Goal: Information Seeking & Learning: Compare options

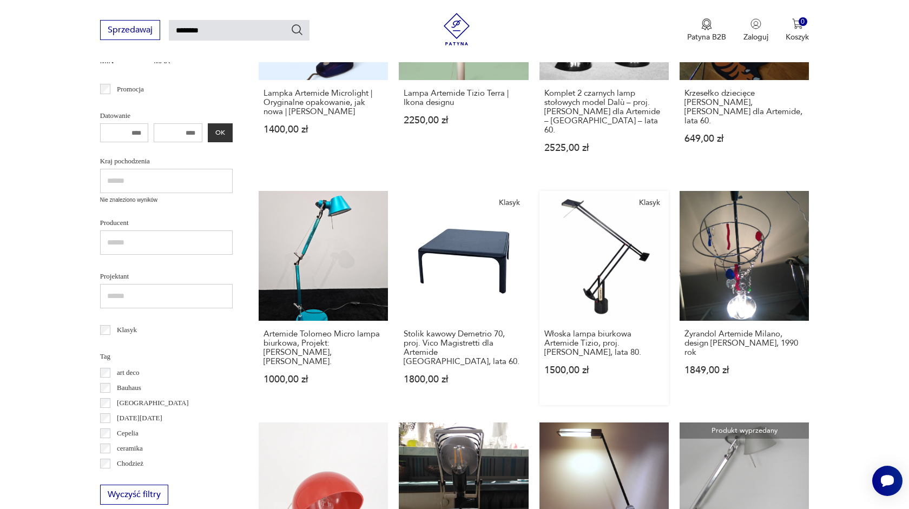
click at [610, 228] on link "Klasyk Włoska lampa biurkowa Artemide Tizio, proj. [PERSON_NAME], lata 80. 1500…" at bounding box center [604, 298] width 129 height 214
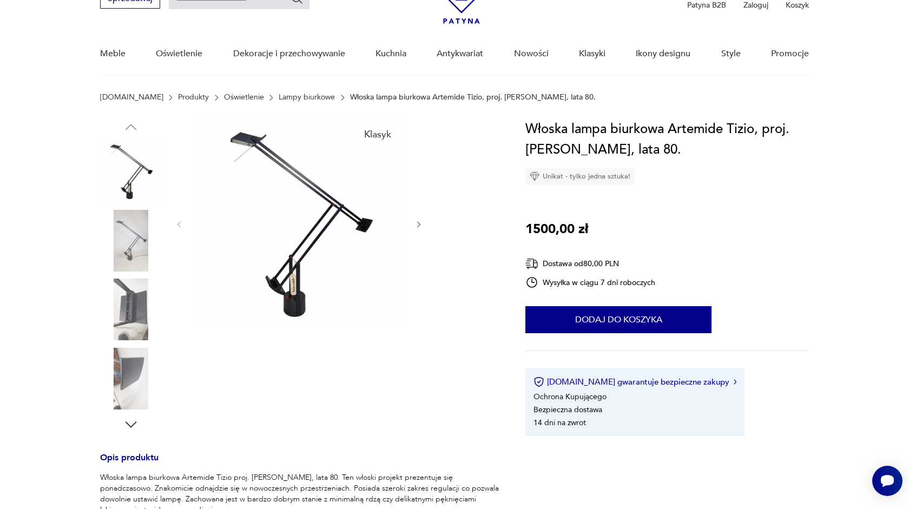
click at [308, 215] on img at bounding box center [299, 223] width 209 height 209
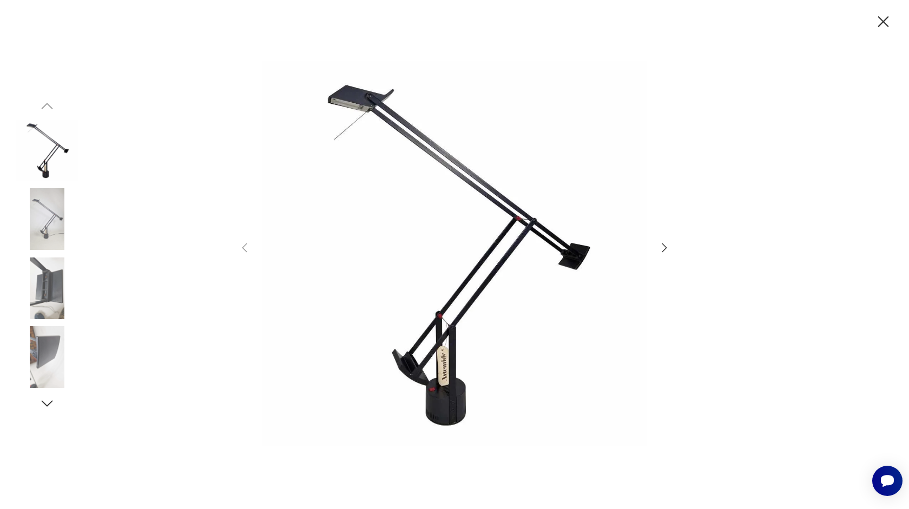
click at [663, 249] on icon "button" at bounding box center [664, 247] width 13 height 13
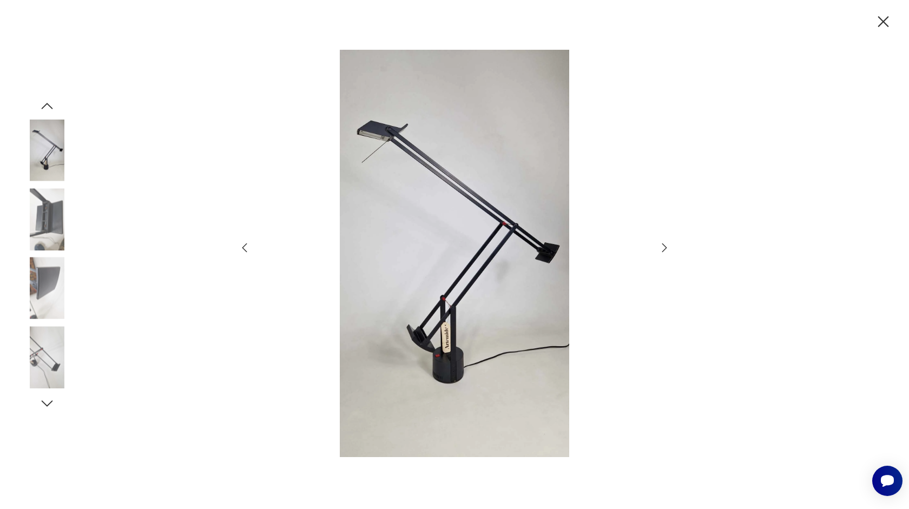
click at [663, 249] on icon "button" at bounding box center [664, 247] width 13 height 13
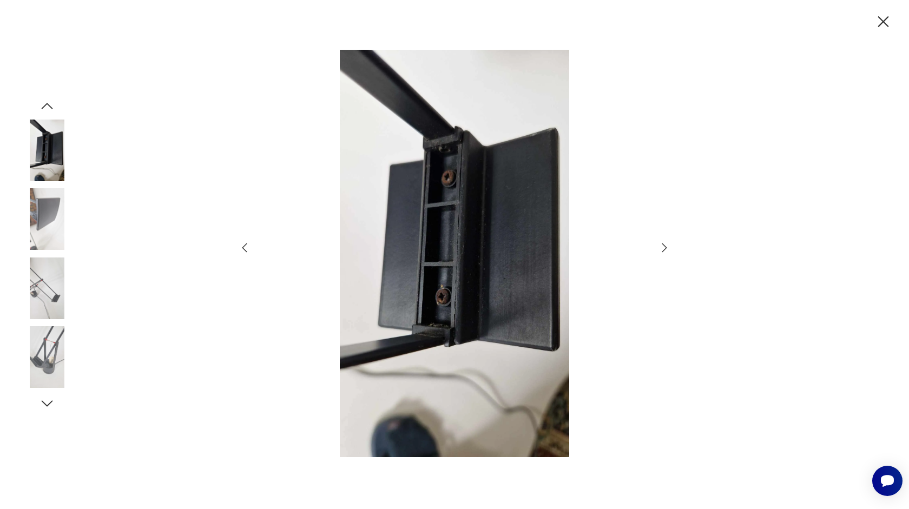
click at [663, 249] on icon "button" at bounding box center [664, 247] width 13 height 13
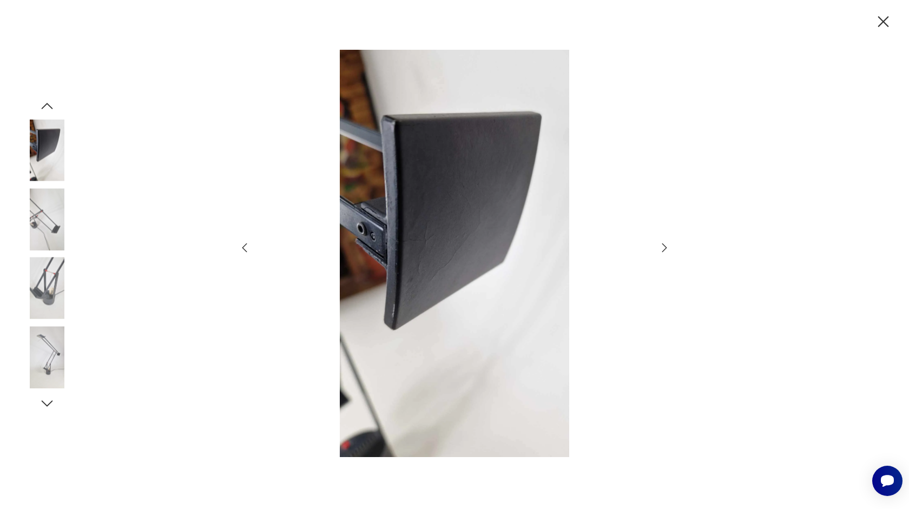
click at [886, 24] on icon "button" at bounding box center [883, 21] width 11 height 11
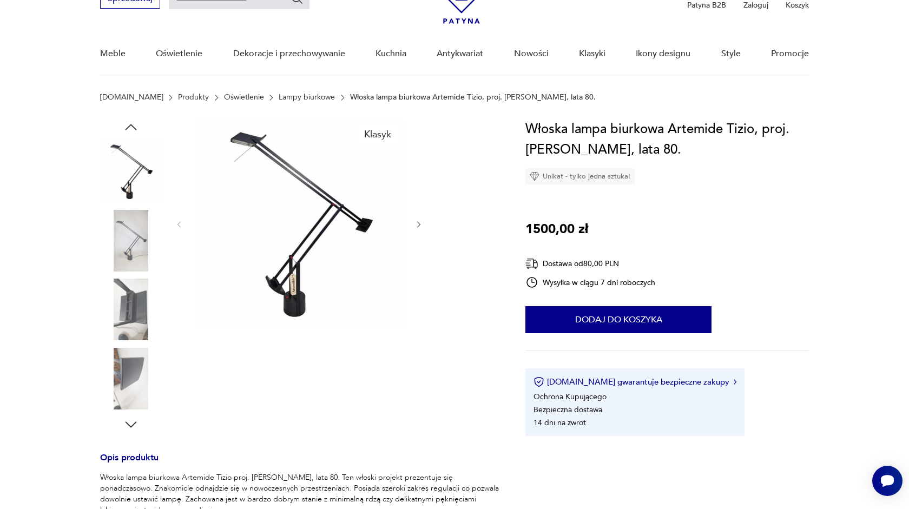
type input "********"
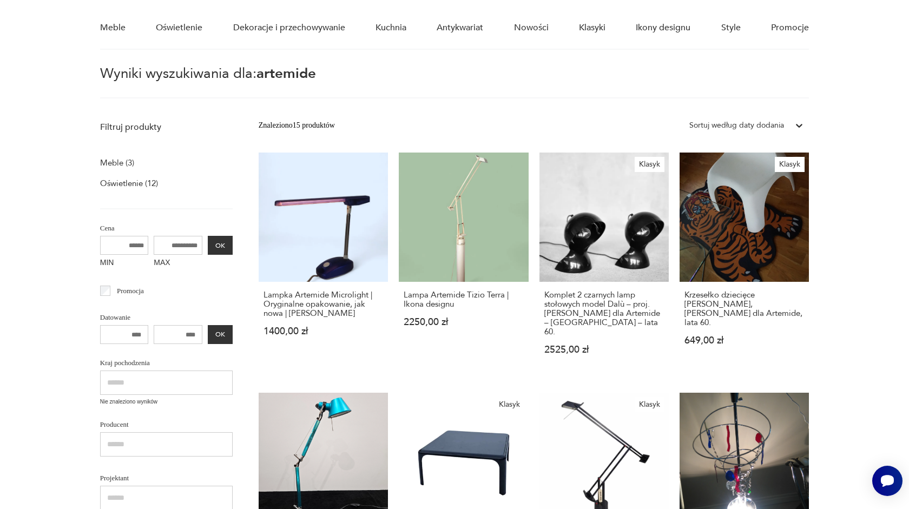
scroll to position [85, 0]
click at [459, 264] on link "Lampa Artemide Tizio Terra | Ikona designu 2250,00 zł" at bounding box center [463, 264] width 129 height 223
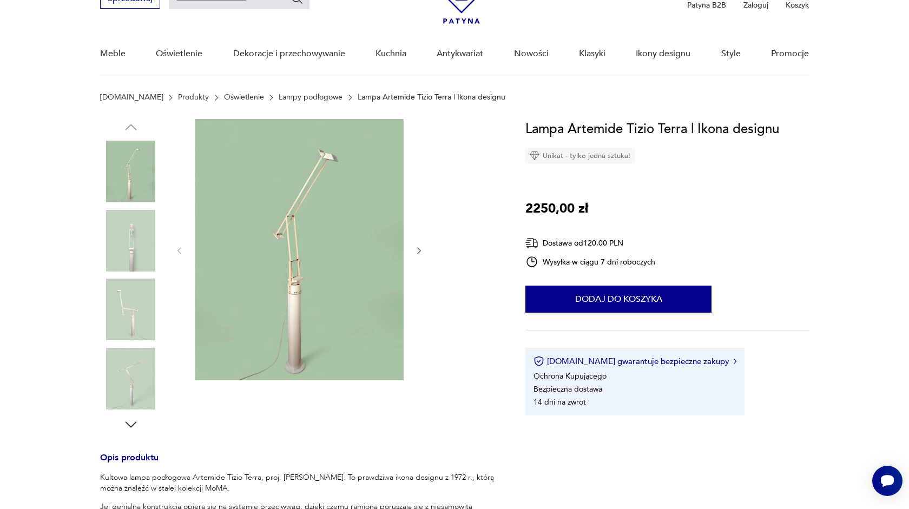
click at [326, 249] on img at bounding box center [299, 249] width 209 height 261
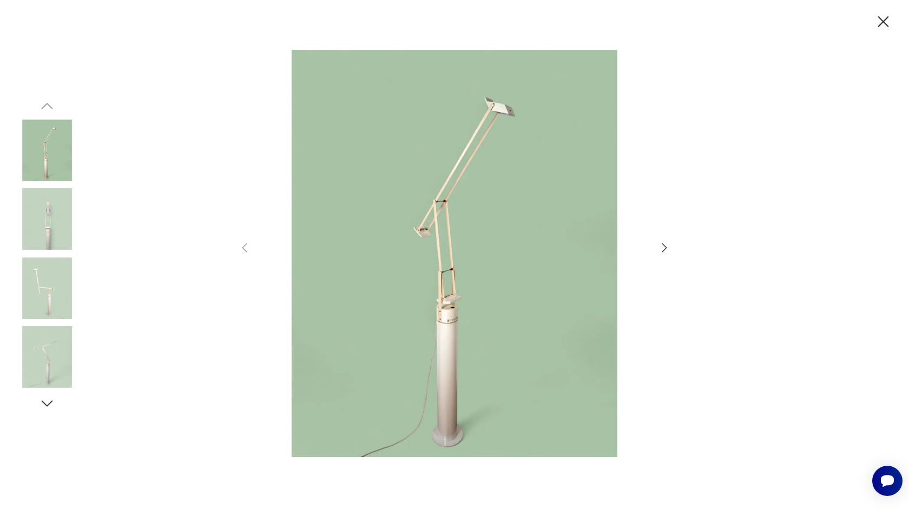
click at [664, 252] on icon "button" at bounding box center [664, 247] width 13 height 13
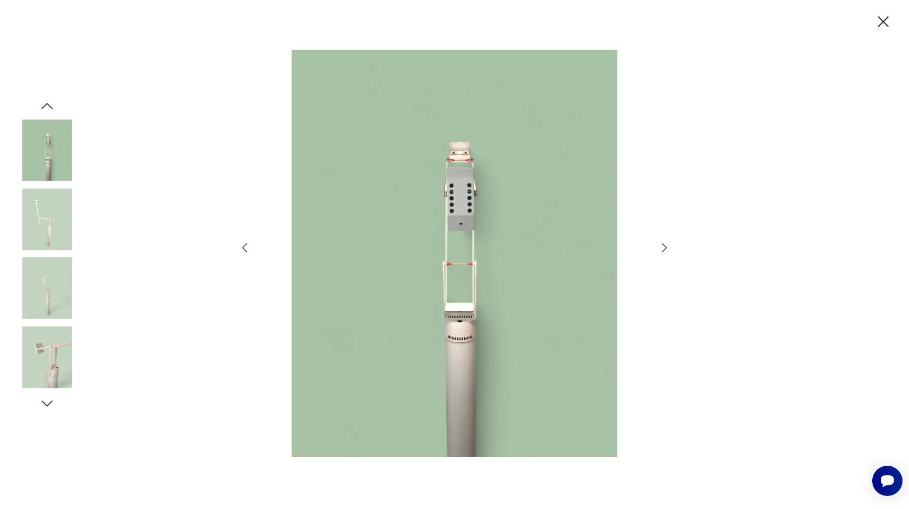
click at [664, 251] on icon "button" at bounding box center [664, 248] width 5 height 9
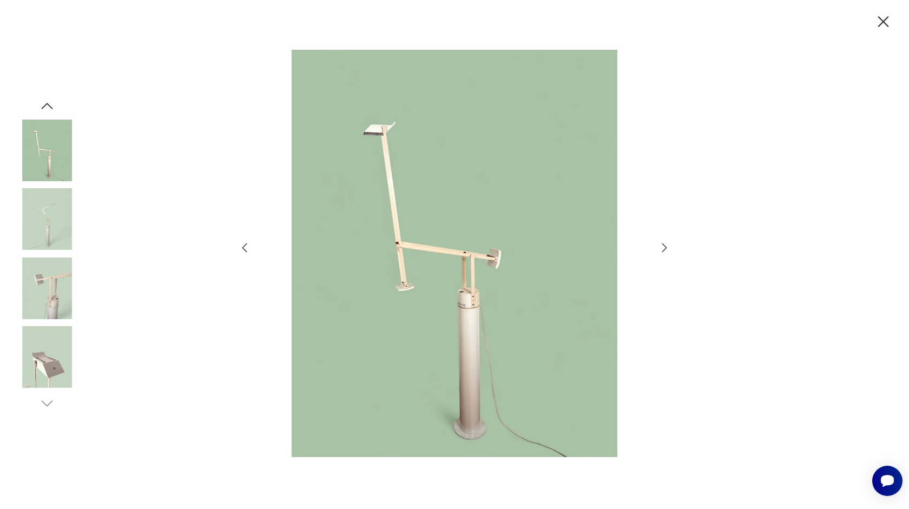
click at [664, 251] on icon "button" at bounding box center [664, 248] width 5 height 9
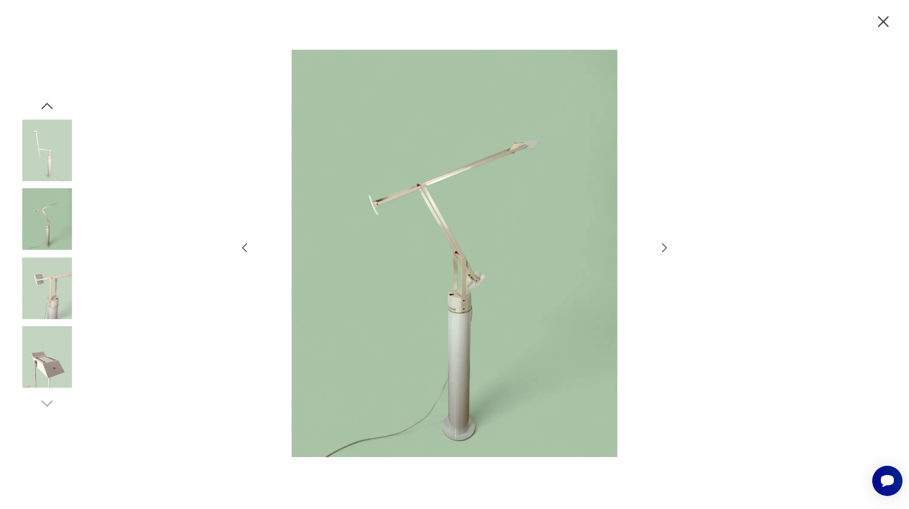
click at [664, 251] on icon "button" at bounding box center [664, 248] width 5 height 9
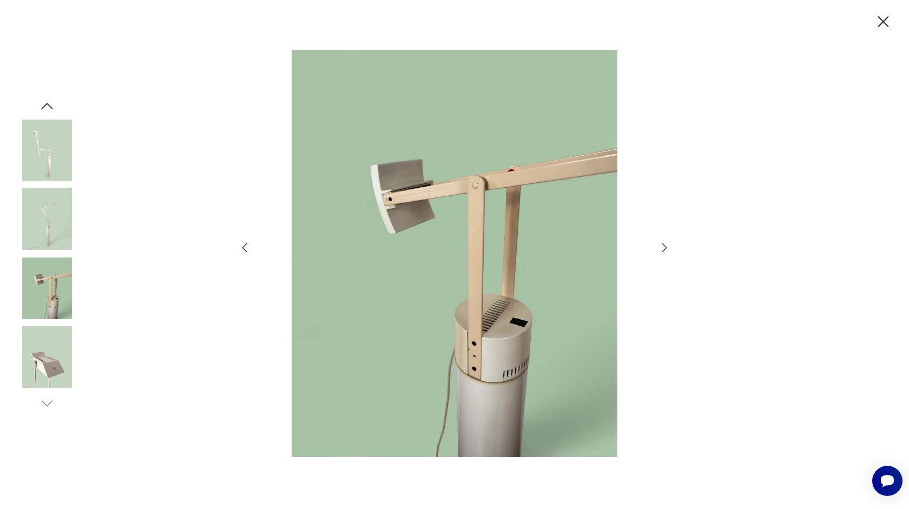
click at [664, 251] on icon "button" at bounding box center [664, 248] width 5 height 9
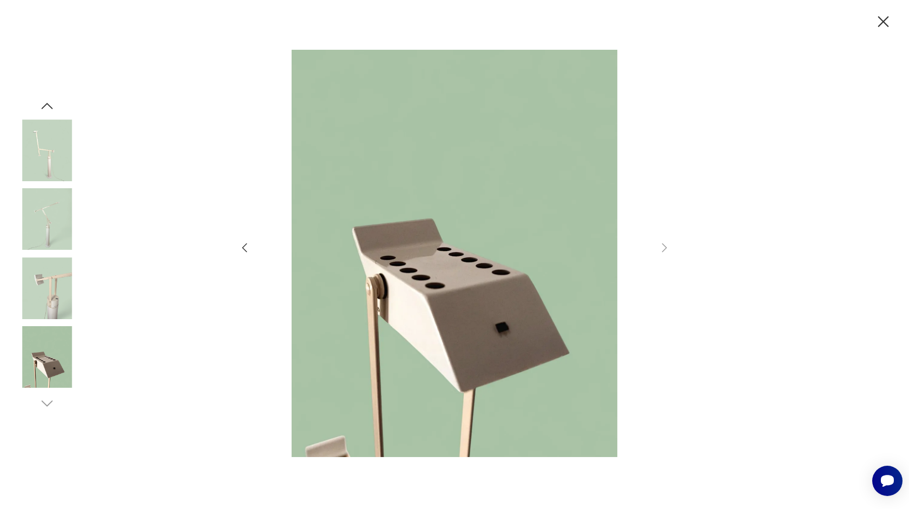
click at [883, 24] on icon "button" at bounding box center [883, 21] width 19 height 19
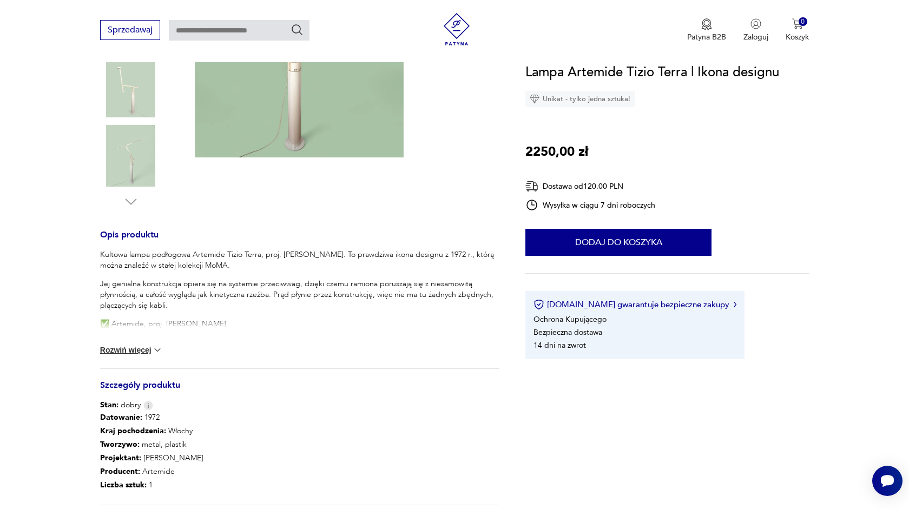
scroll to position [298, 0]
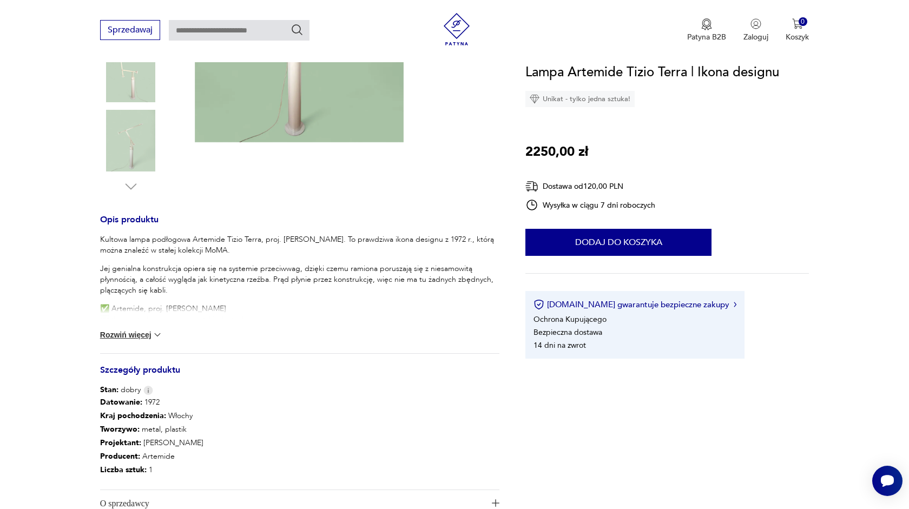
click at [136, 338] on button "Rozwiń więcej" at bounding box center [131, 335] width 63 height 11
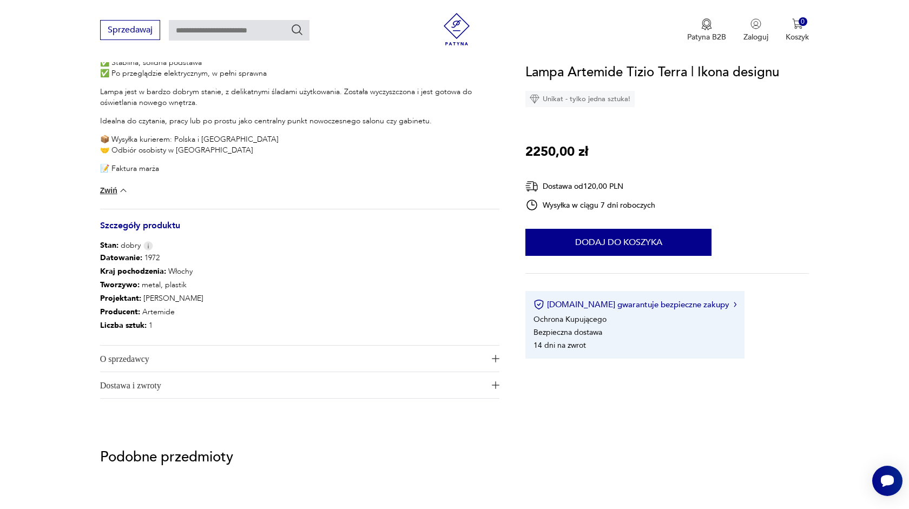
scroll to position [579, 0]
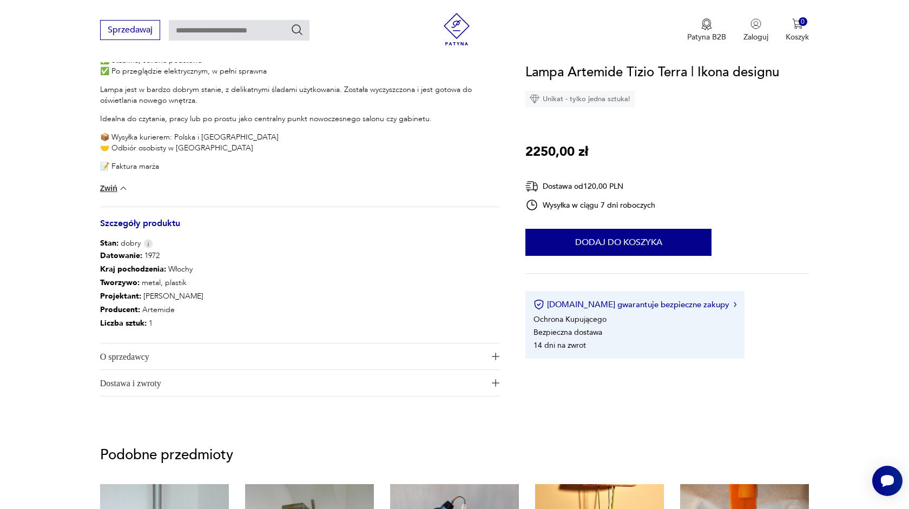
click at [403, 350] on span "O sprzedawcy" at bounding box center [292, 357] width 385 height 26
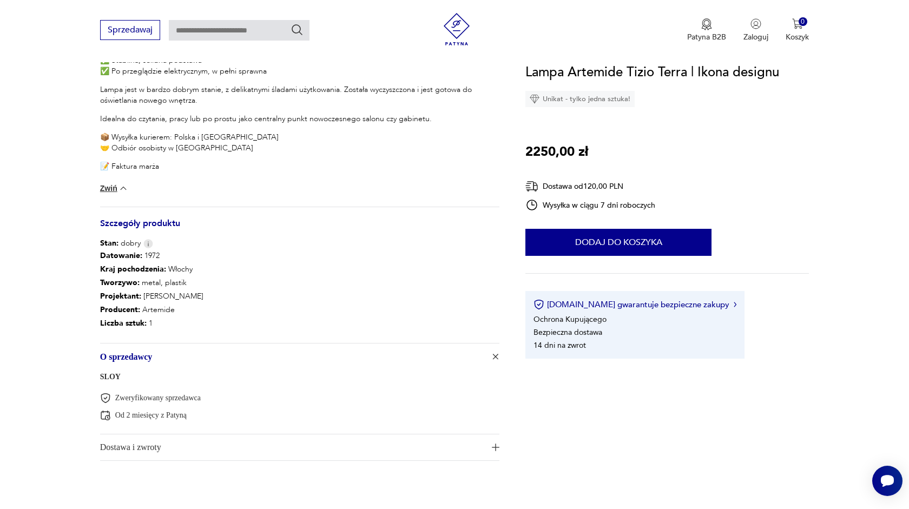
click at [110, 376] on link "SLOY" at bounding box center [110, 377] width 21 height 8
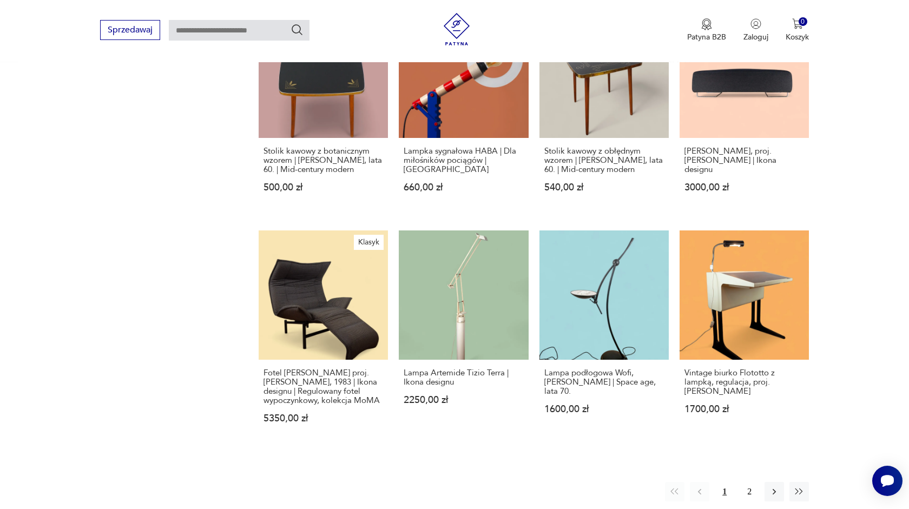
scroll to position [859, 0]
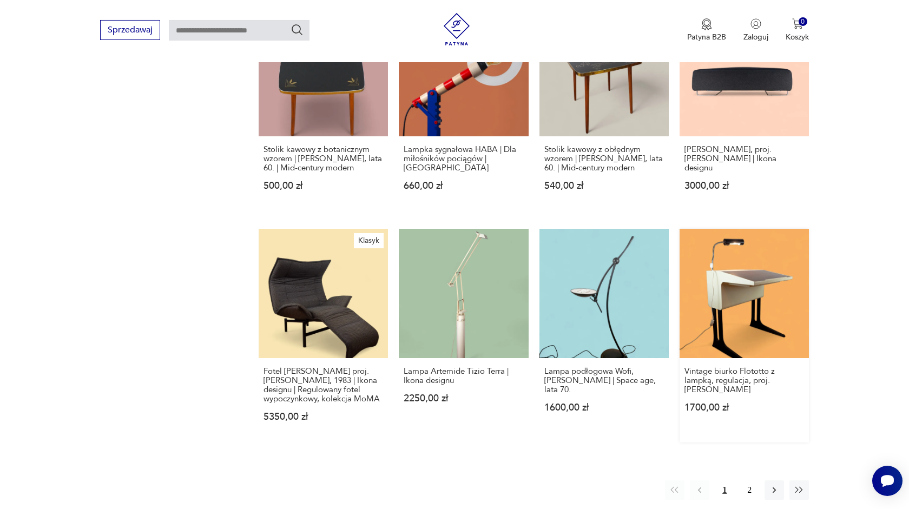
click at [730, 248] on link "Vintage biurko Flototto z lampką, regulacja, proj. [PERSON_NAME] 1700,00 zł" at bounding box center [744, 336] width 129 height 214
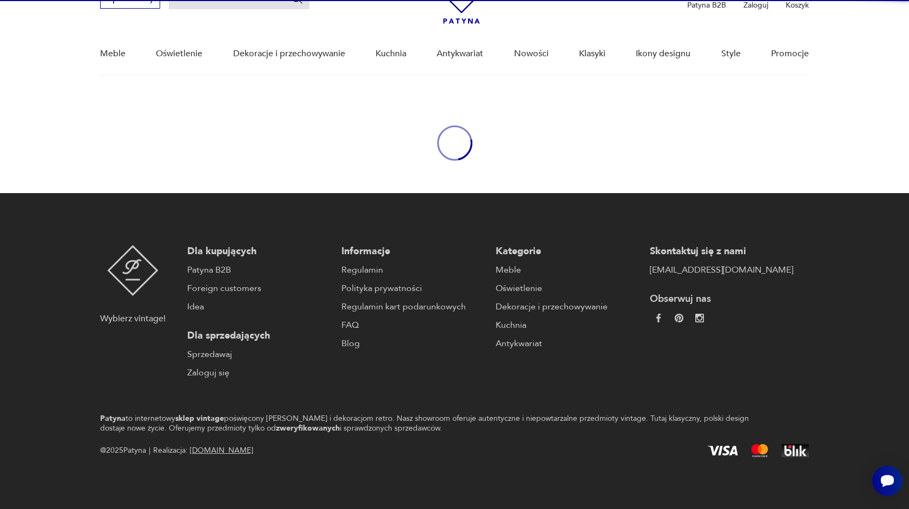
scroll to position [60, 0]
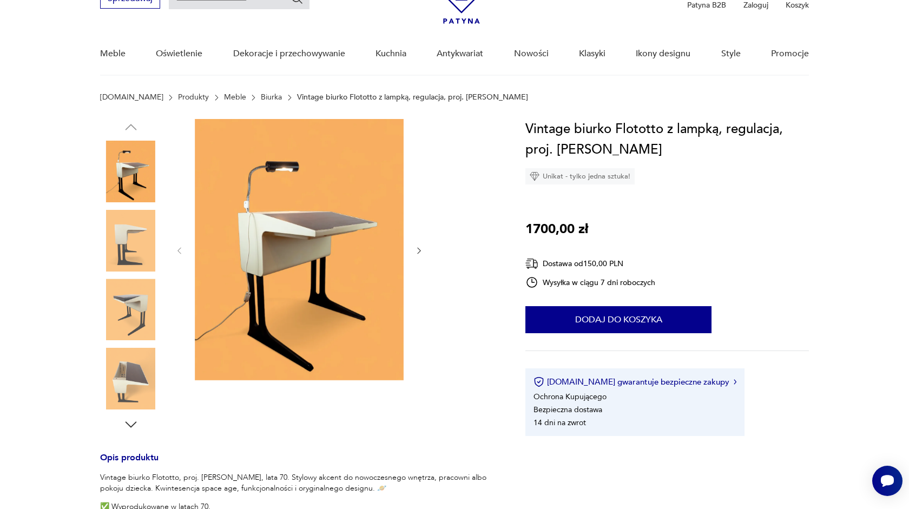
click at [273, 169] on img at bounding box center [299, 249] width 209 height 261
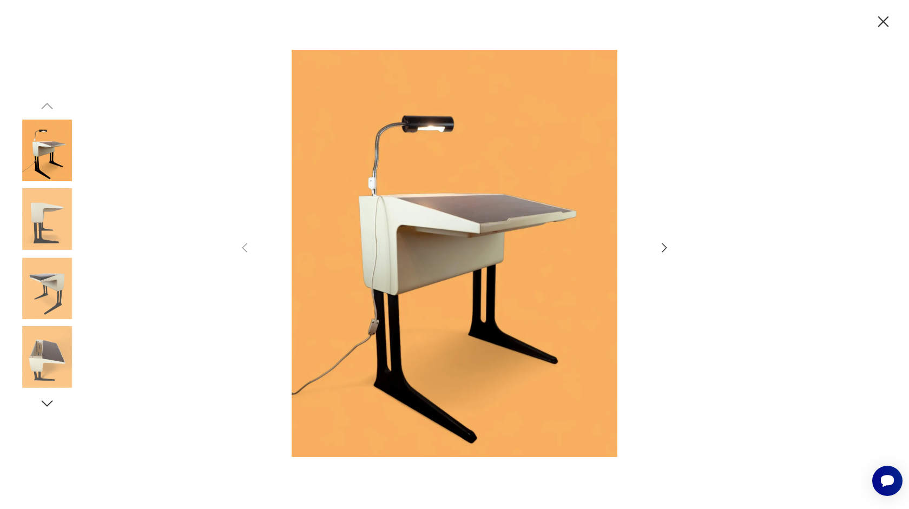
click at [667, 251] on icon "button" at bounding box center [664, 247] width 13 height 13
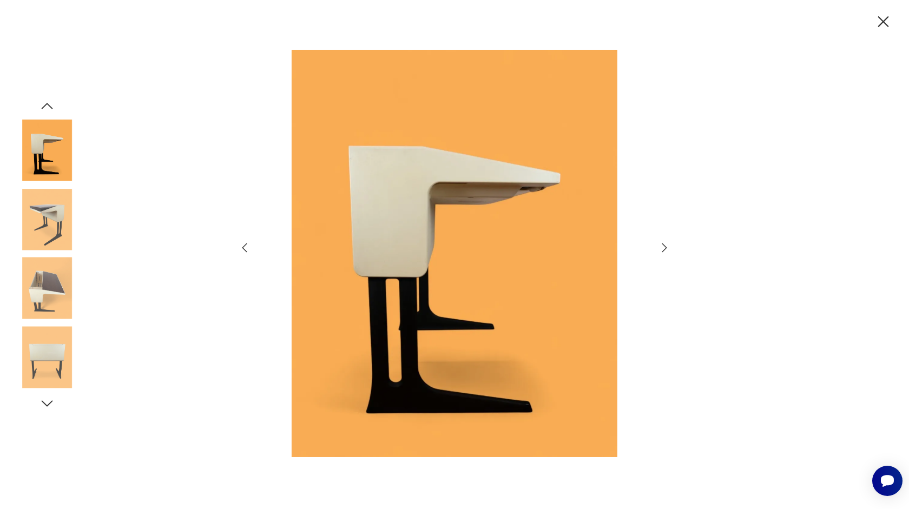
click at [667, 251] on icon "button" at bounding box center [664, 247] width 13 height 13
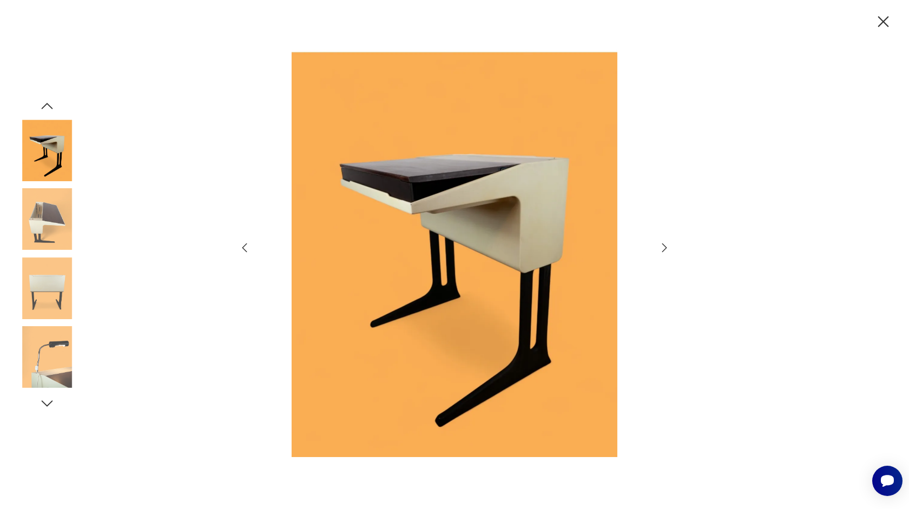
click at [667, 251] on icon "button" at bounding box center [664, 247] width 13 height 13
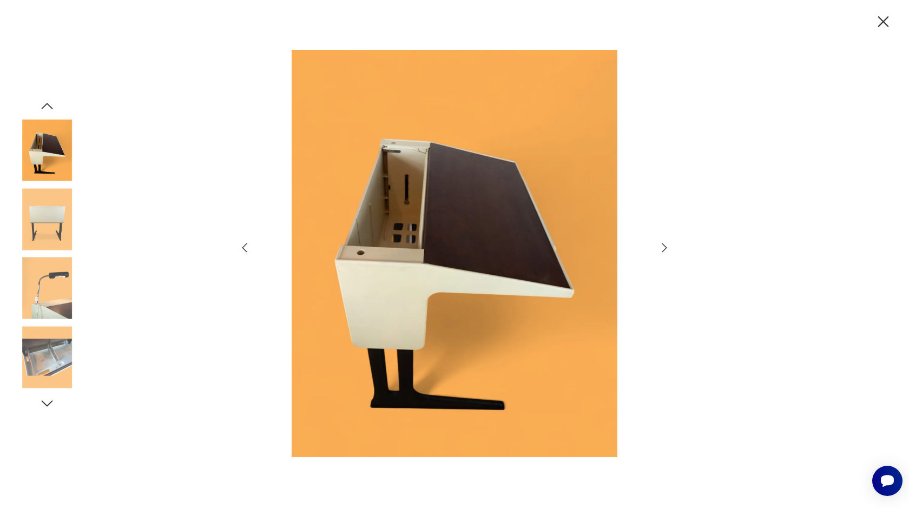
click at [667, 251] on icon "button" at bounding box center [664, 247] width 13 height 13
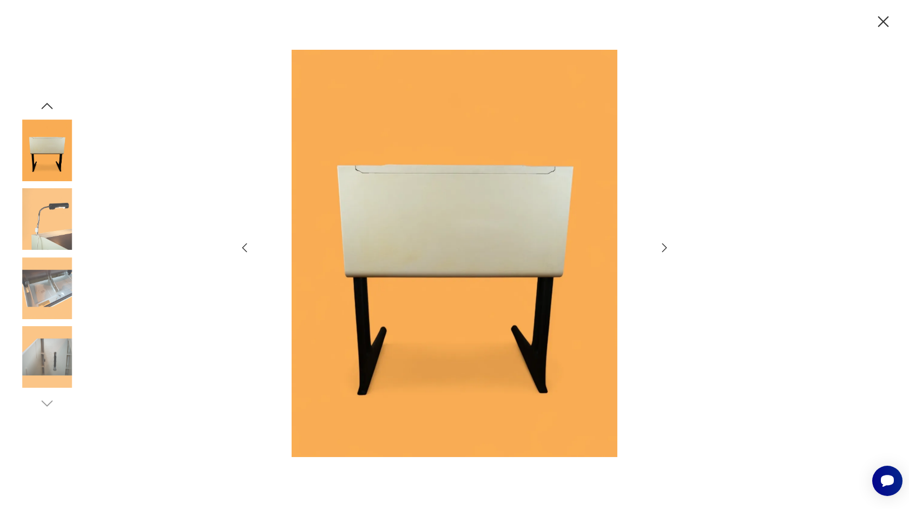
click at [667, 251] on icon "button" at bounding box center [664, 247] width 13 height 13
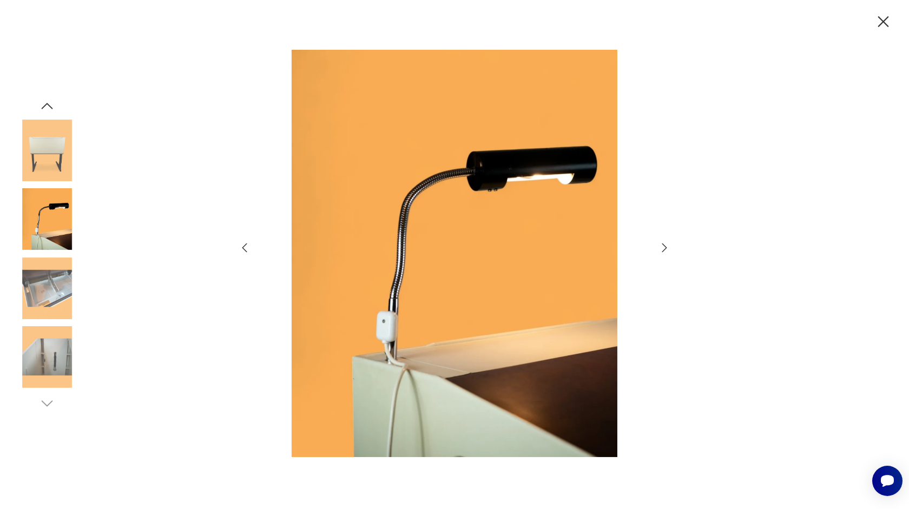
click at [667, 251] on icon "button" at bounding box center [664, 247] width 13 height 13
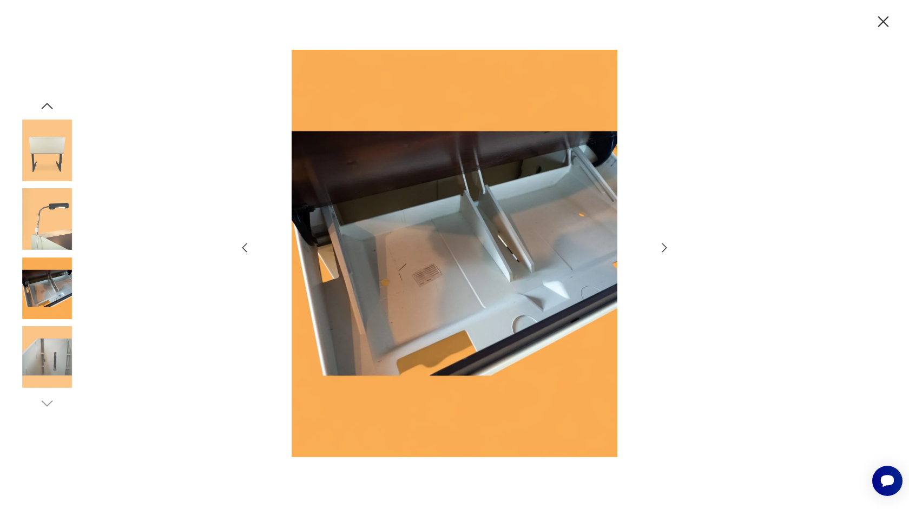
click at [242, 251] on icon "button" at bounding box center [244, 247] width 13 height 13
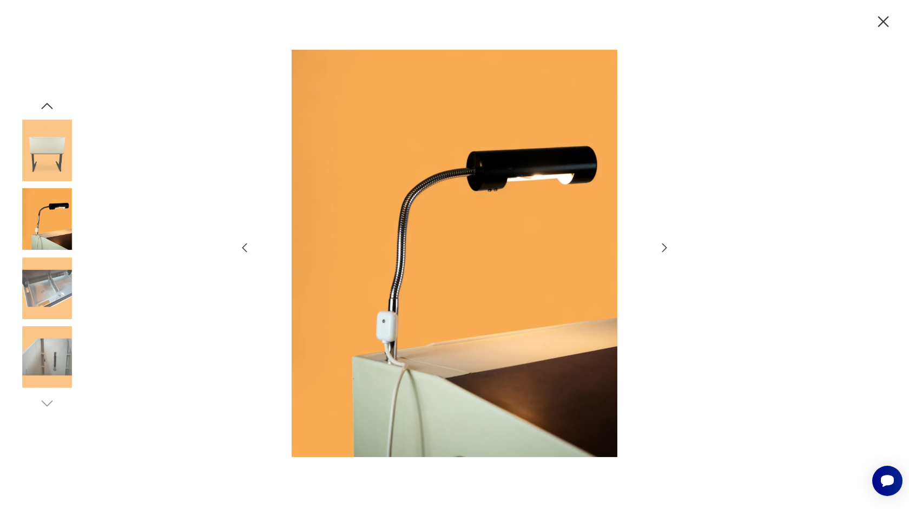
click at [665, 251] on icon "button" at bounding box center [664, 248] width 5 height 9
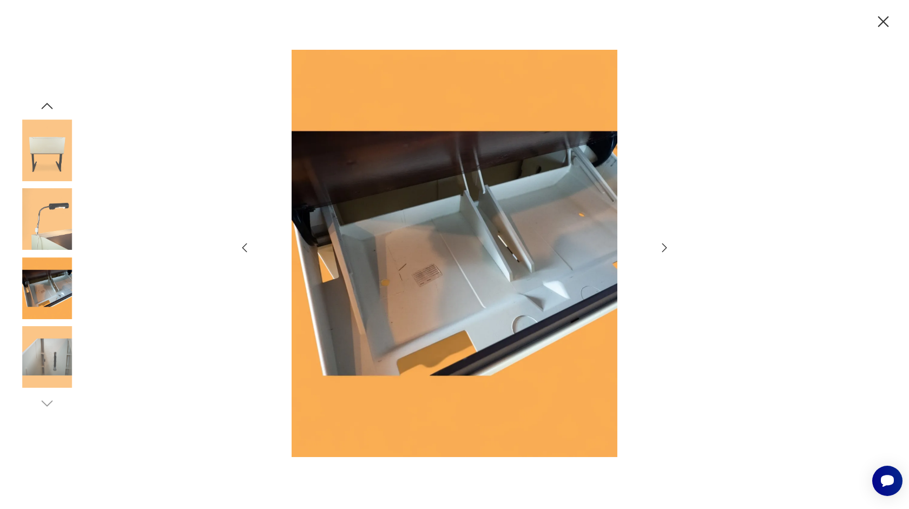
click at [665, 251] on icon "button" at bounding box center [664, 248] width 5 height 9
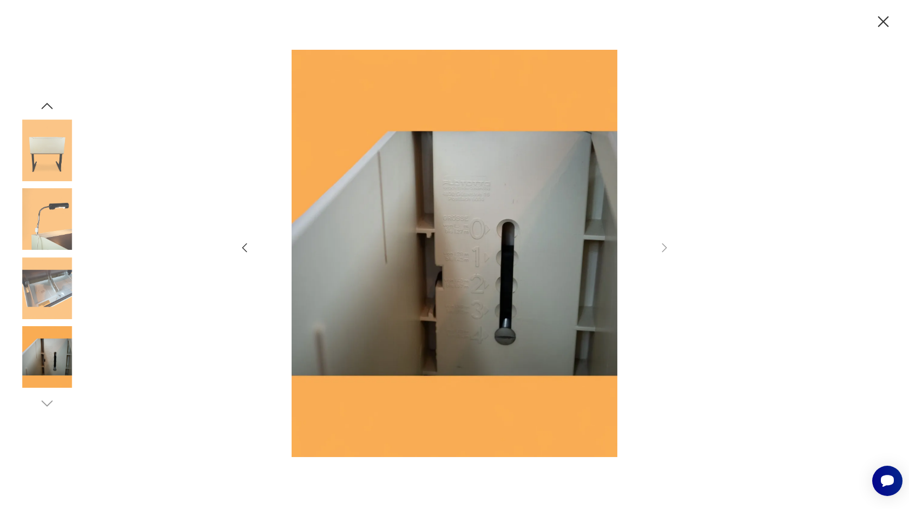
click at [885, 20] on icon "button" at bounding box center [883, 21] width 11 height 11
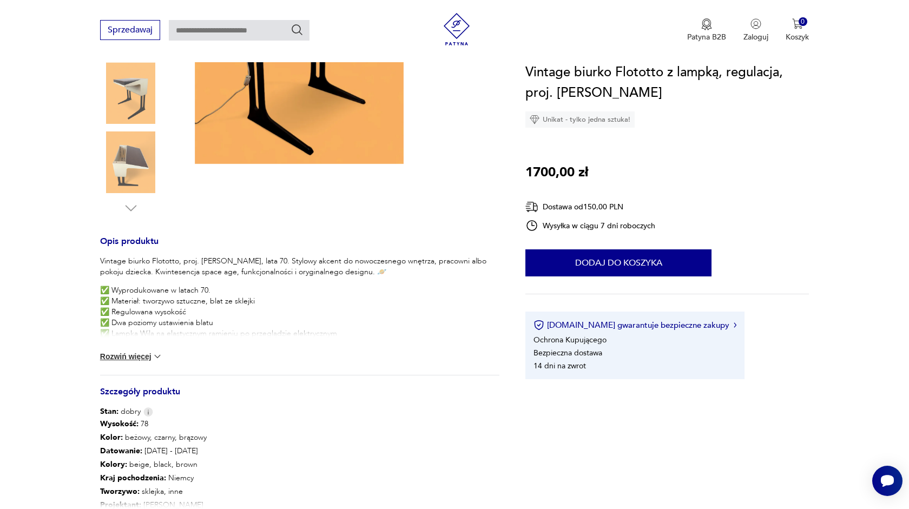
scroll to position [277, 0]
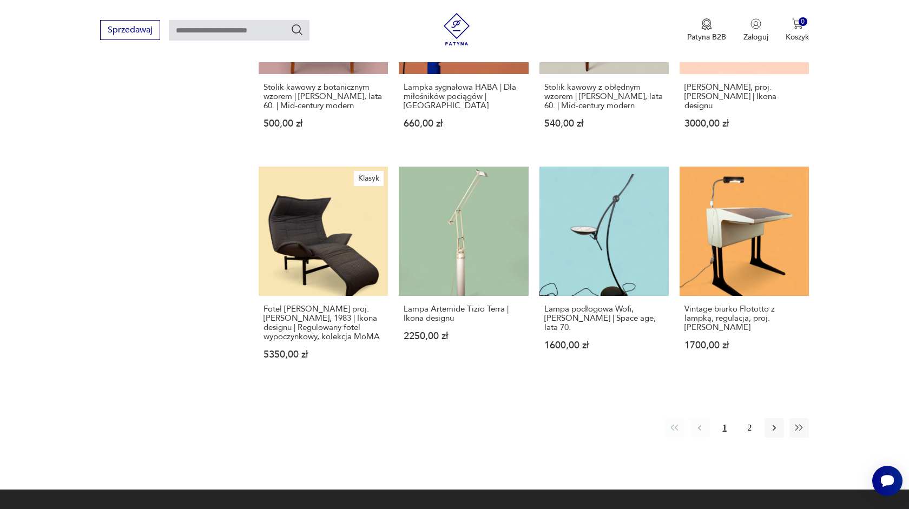
scroll to position [925, 0]
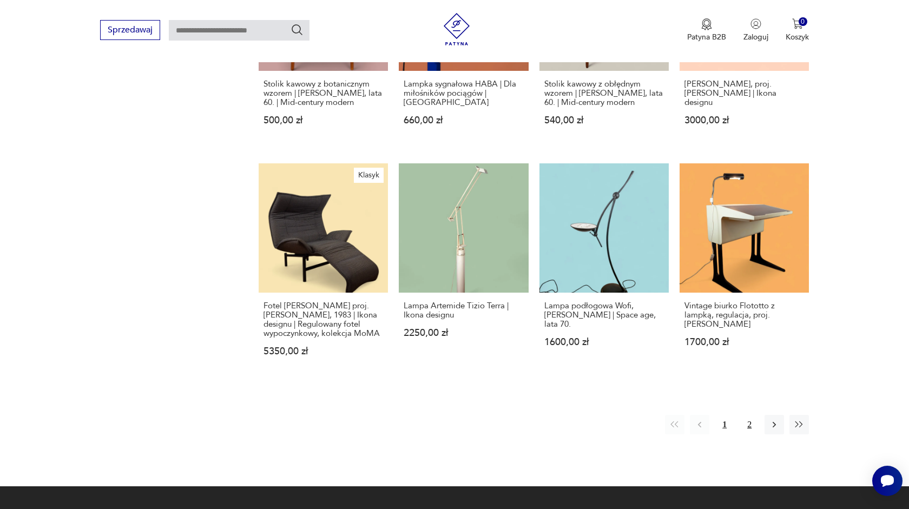
click at [751, 426] on button "2" at bounding box center [749, 424] width 19 height 19
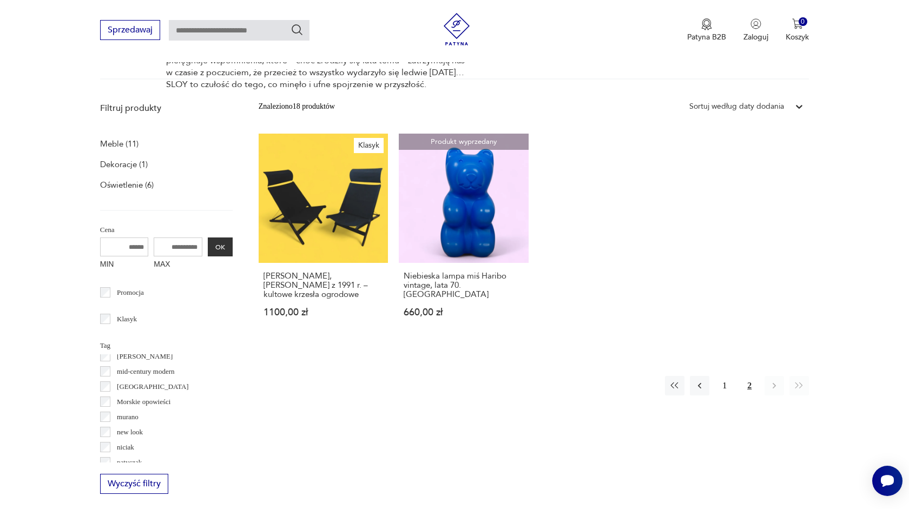
scroll to position [290, 0]
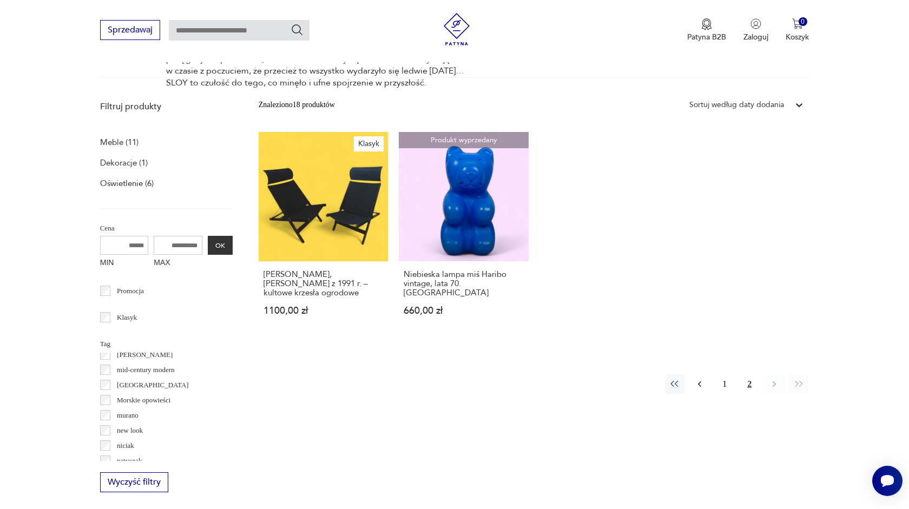
click at [698, 385] on icon "button" at bounding box center [699, 384] width 11 height 11
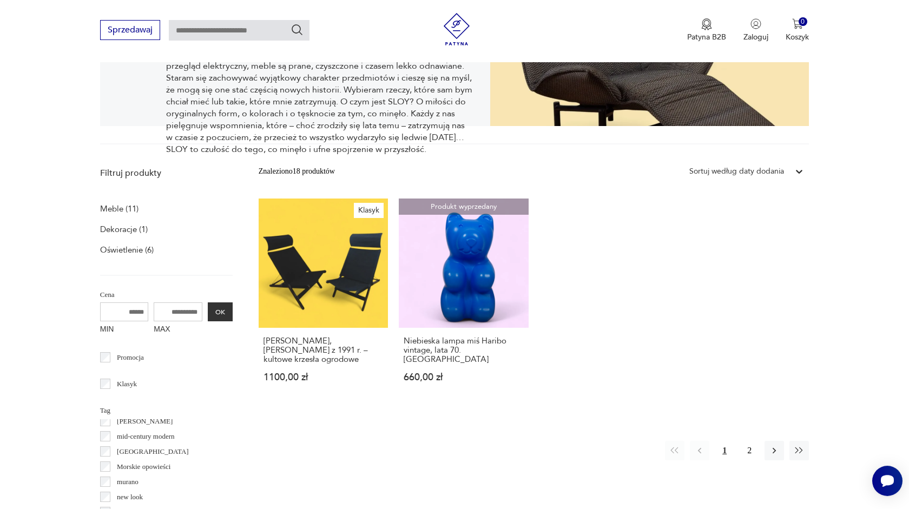
scroll to position [223, 0]
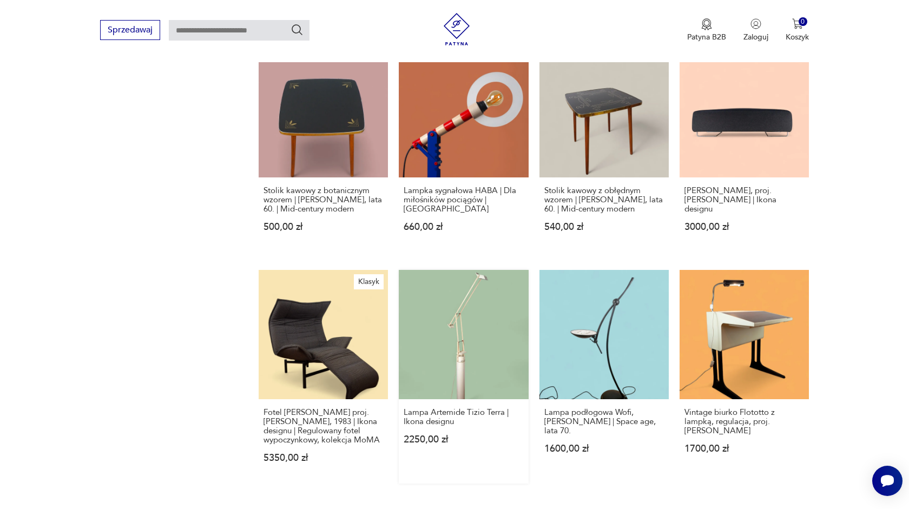
click at [441, 359] on link "Lampa Artemide Tizio Terra | Ikona designu 2250,00 zł" at bounding box center [463, 377] width 129 height 214
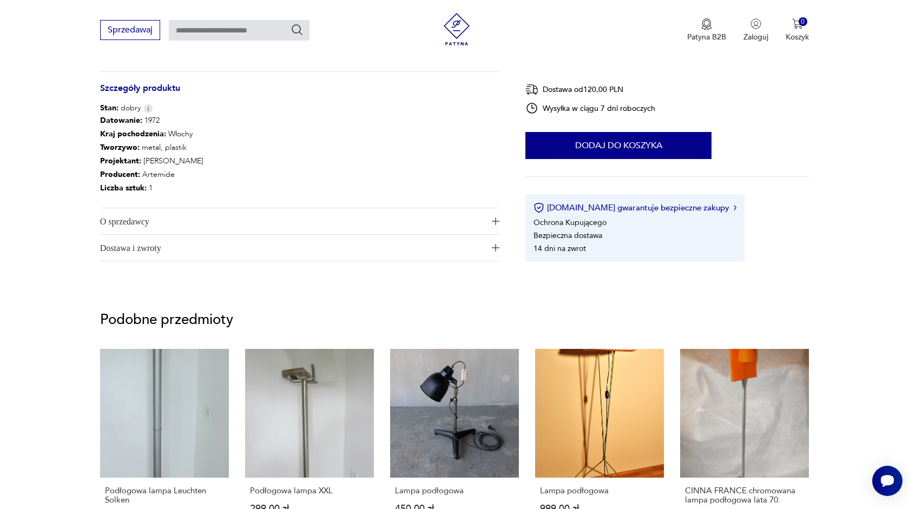
scroll to position [581, 0]
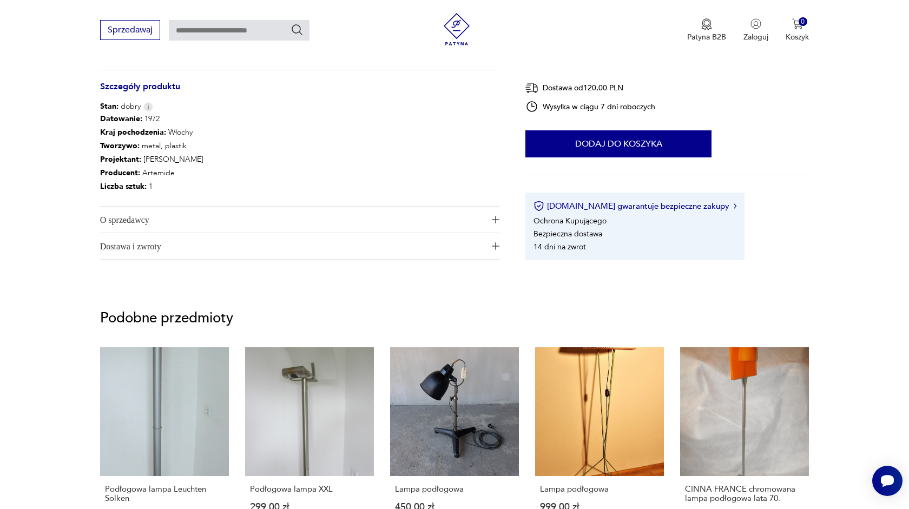
click at [124, 246] on span "Dostawa i zwroty" at bounding box center [292, 246] width 385 height 26
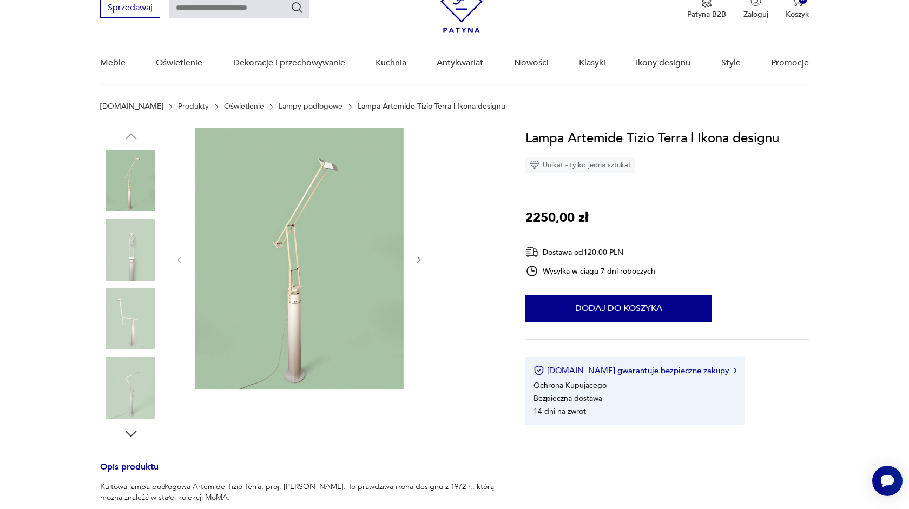
scroll to position [9, 0]
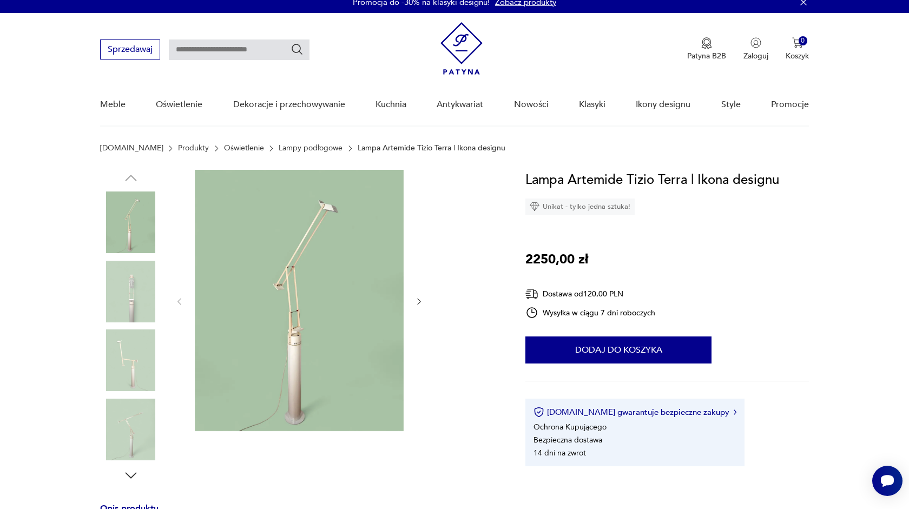
click at [291, 354] on img at bounding box center [299, 300] width 209 height 261
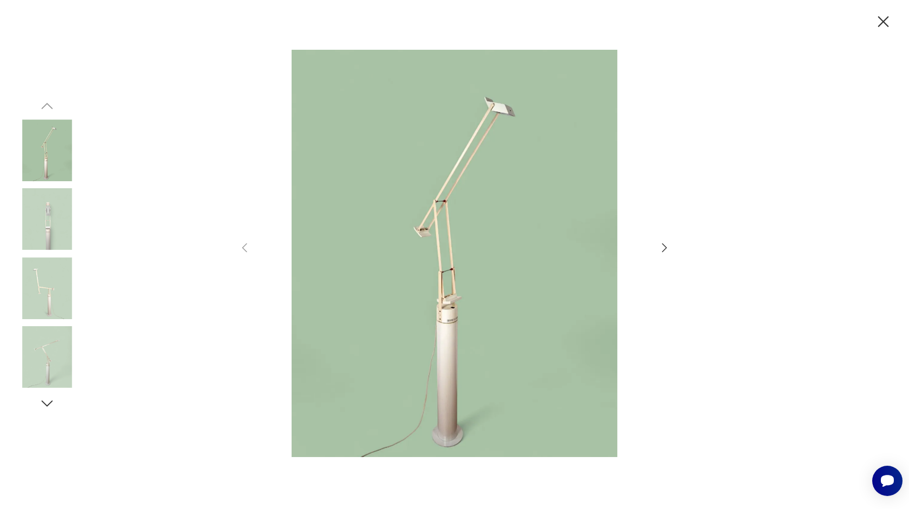
click at [443, 307] on img at bounding box center [454, 254] width 385 height 408
click at [55, 160] on img at bounding box center [47, 151] width 62 height 62
click at [658, 249] on div at bounding box center [454, 255] width 433 height 410
click at [666, 249] on icon "button" at bounding box center [664, 247] width 13 height 13
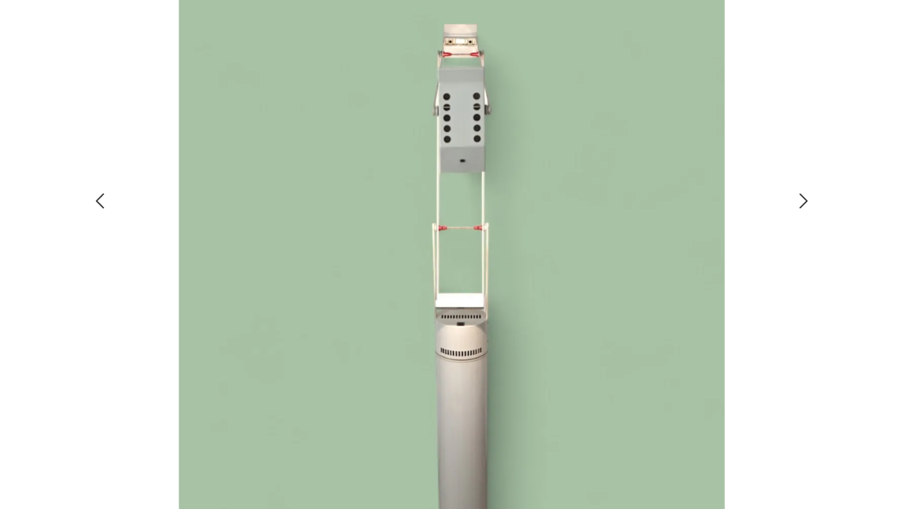
click at [665, 244] on icon "button" at bounding box center [664, 247] width 13 height 13
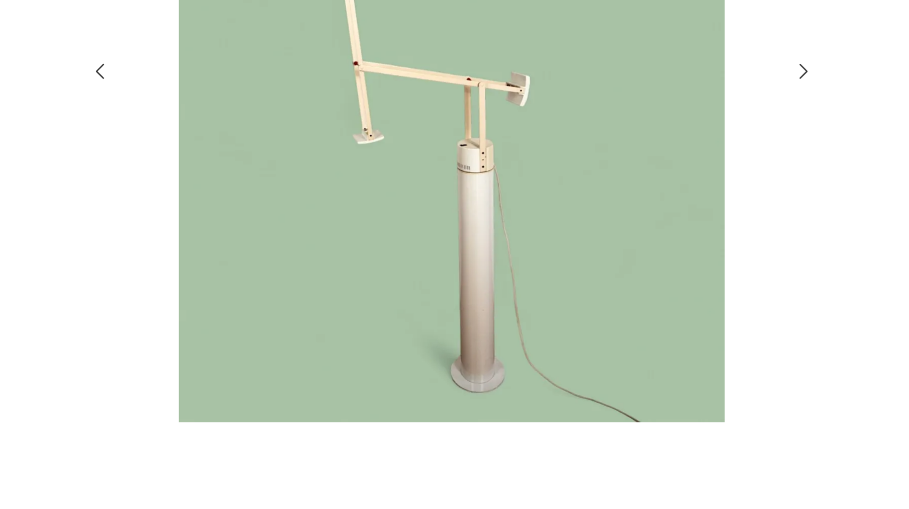
click at [663, 248] on icon "button" at bounding box center [664, 247] width 13 height 13
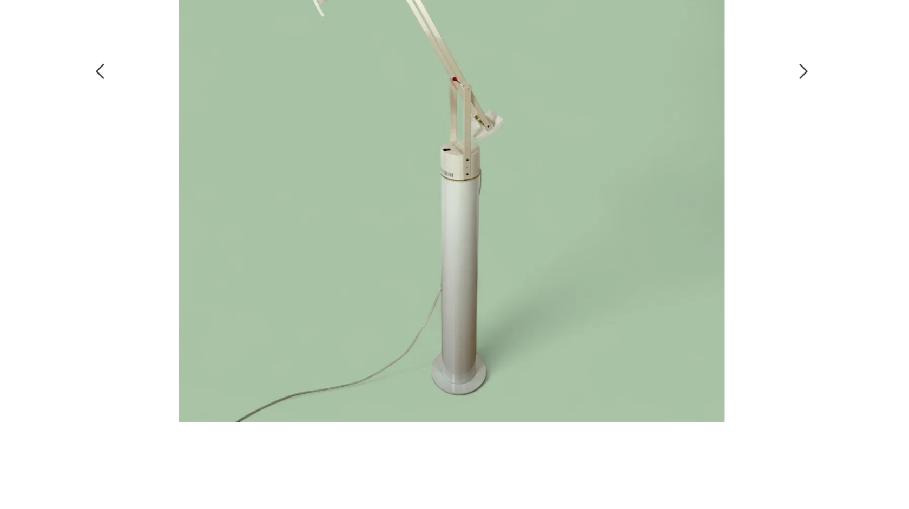
click at [663, 248] on icon "button" at bounding box center [664, 247] width 13 height 13
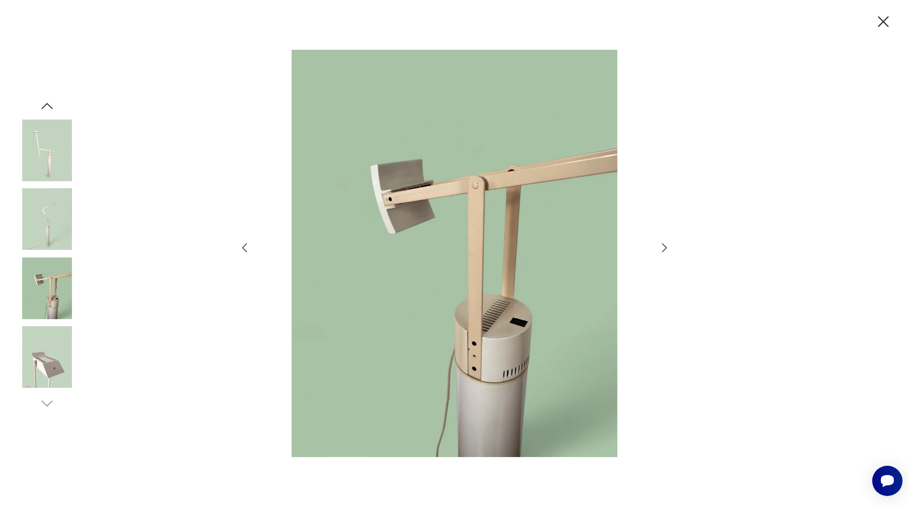
click at [882, 23] on icon "button" at bounding box center [883, 21] width 19 height 19
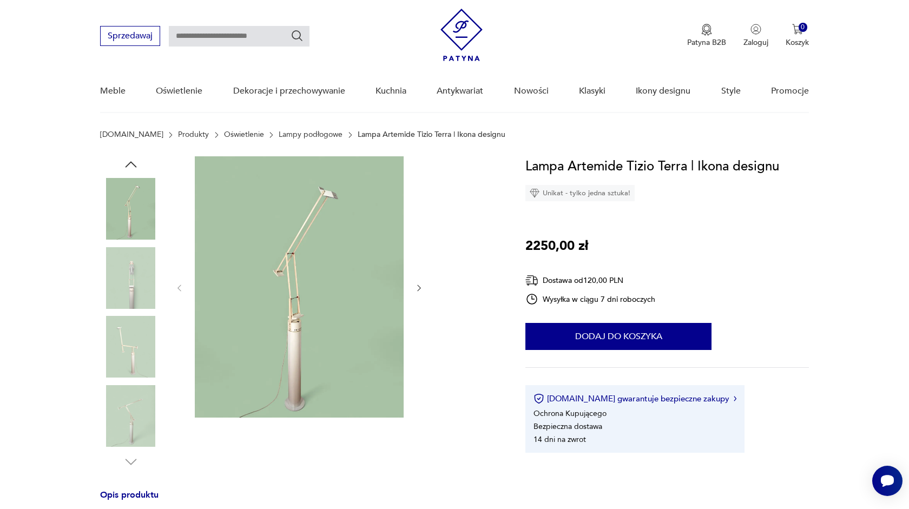
scroll to position [24, 0]
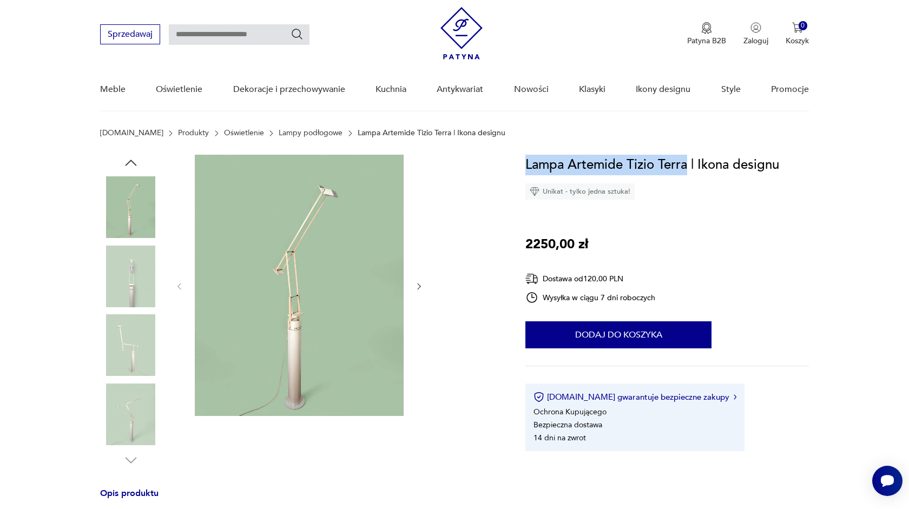
drag, startPoint x: 524, startPoint y: 166, endPoint x: 687, endPoint y: 164, distance: 163.4
copy h1 "Lampa Artemide Tizio Terra"
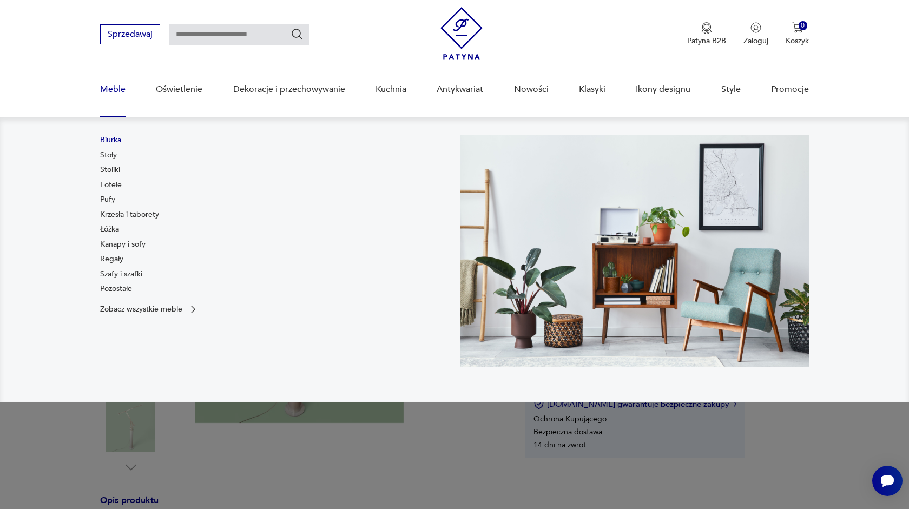
click at [106, 140] on link "Biurka" at bounding box center [110, 140] width 21 height 11
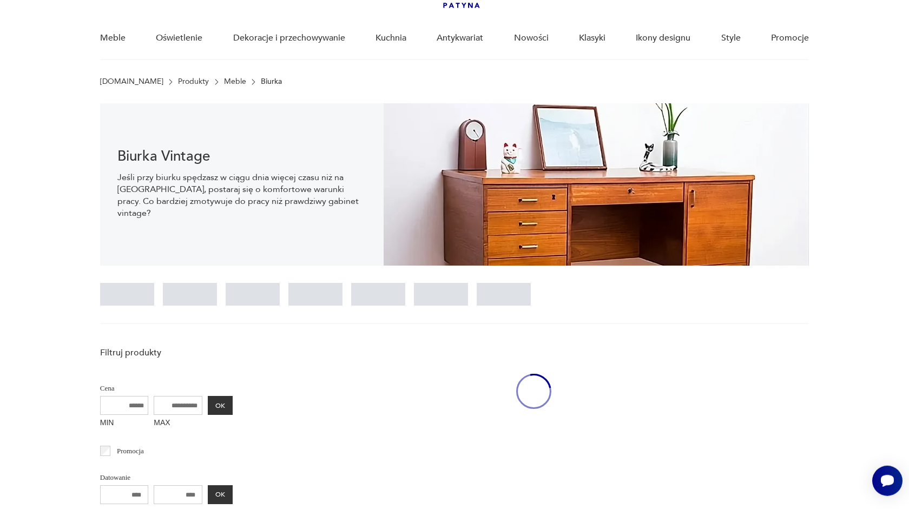
scroll to position [76, 0]
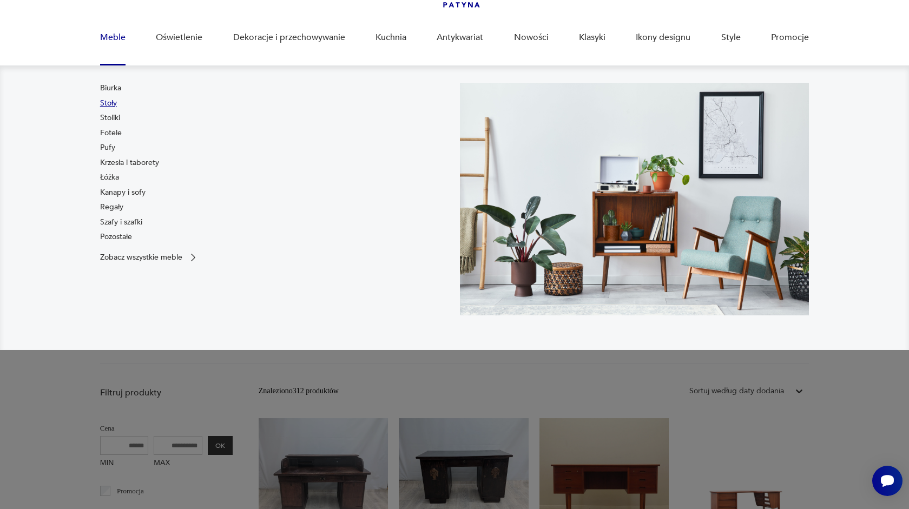
click at [110, 102] on link "Stoły" at bounding box center [108, 103] width 17 height 11
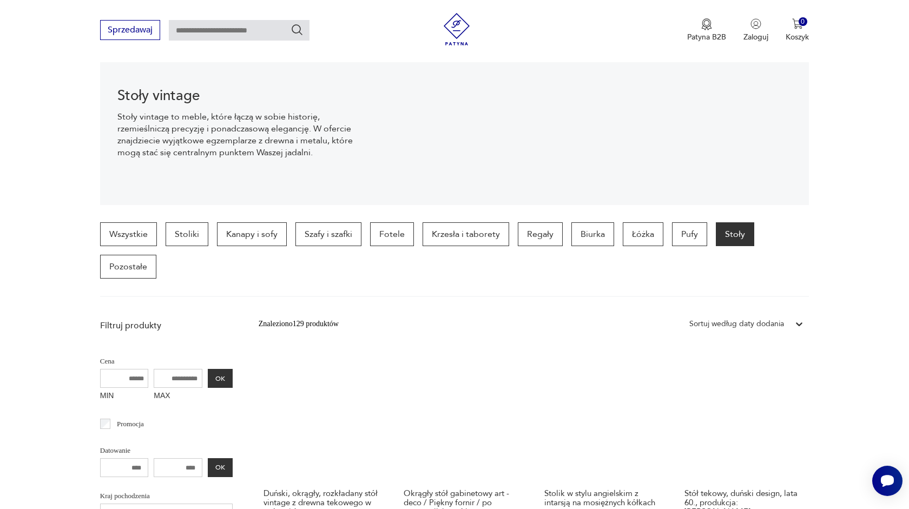
scroll to position [147, 0]
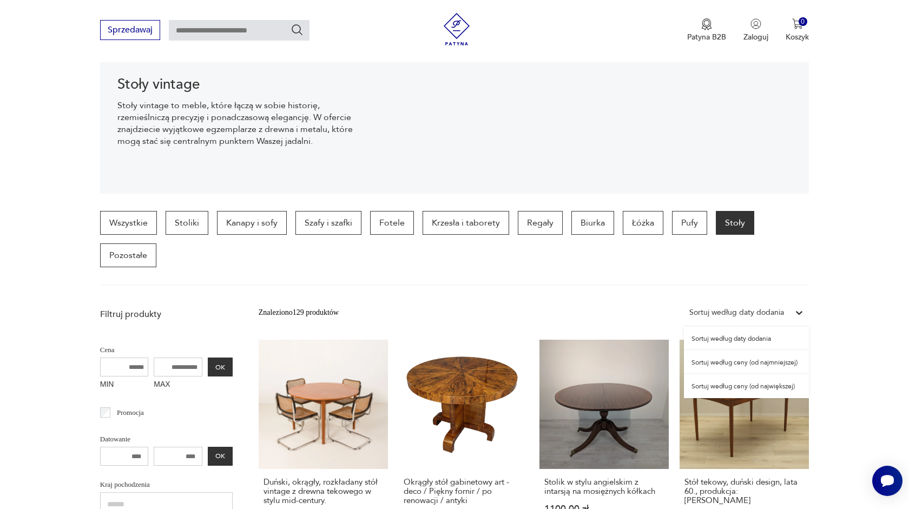
click at [757, 318] on div "Sortuj według daty dodania" at bounding box center [736, 313] width 95 height 12
click at [772, 387] on div "Sortuj według ceny (od największej)" at bounding box center [746, 387] width 125 height 24
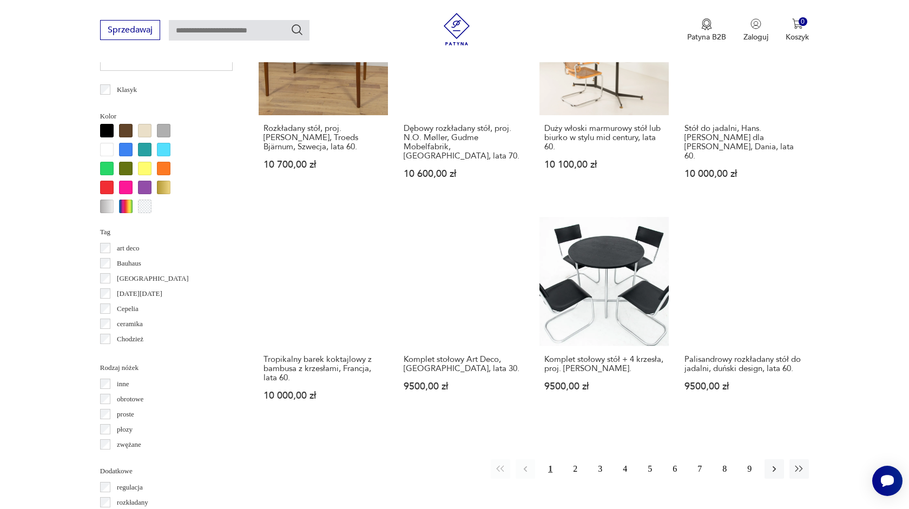
scroll to position [968, 0]
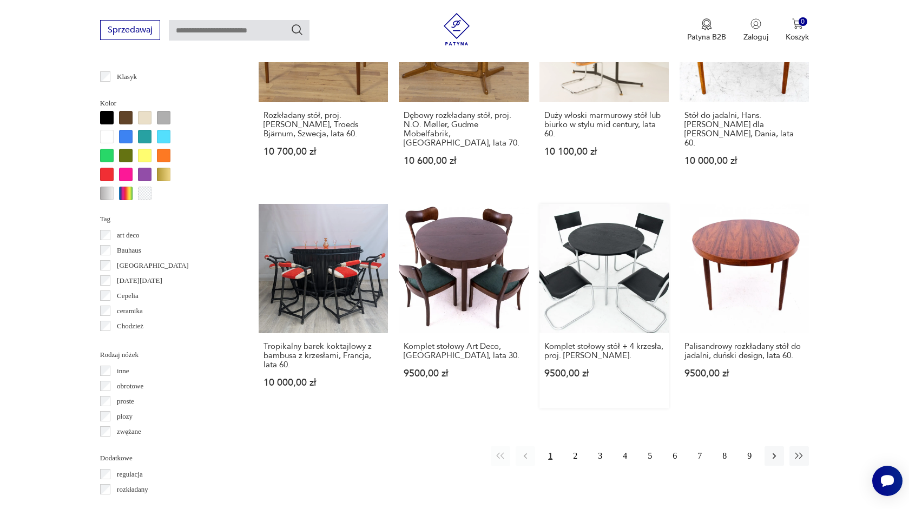
click at [583, 276] on link "Komplet stołowy stół + 4 krzesła, proj. [PERSON_NAME]. 9500,00 zł" at bounding box center [604, 306] width 129 height 205
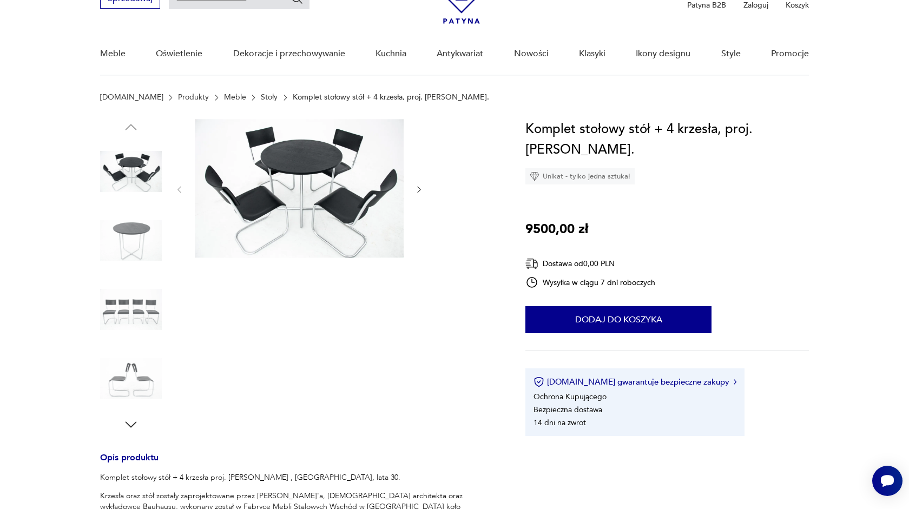
click at [332, 158] on img at bounding box center [299, 188] width 209 height 139
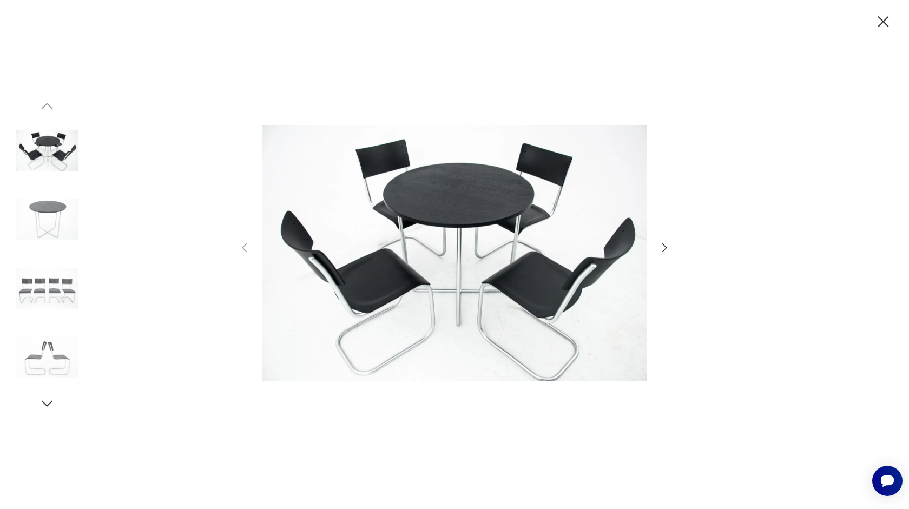
click at [665, 245] on icon "button" at bounding box center [664, 247] width 13 height 13
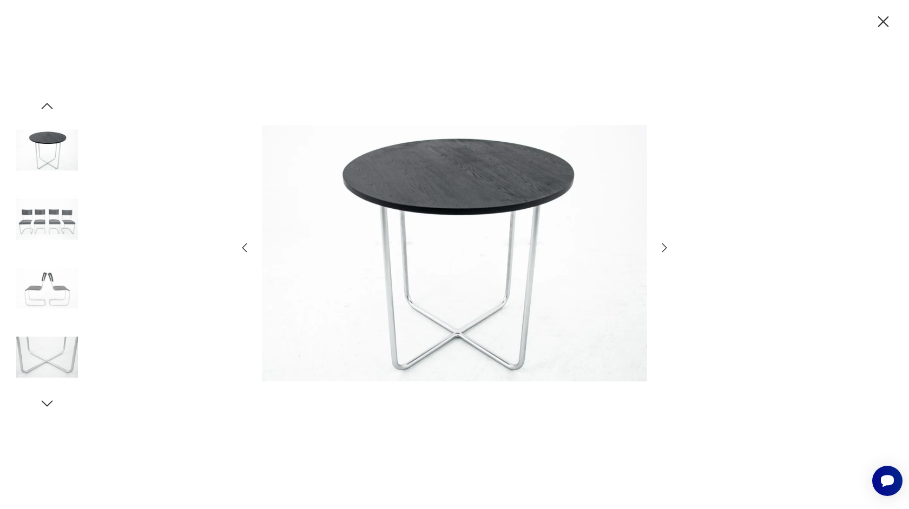
click at [665, 245] on icon "button" at bounding box center [664, 247] width 13 height 13
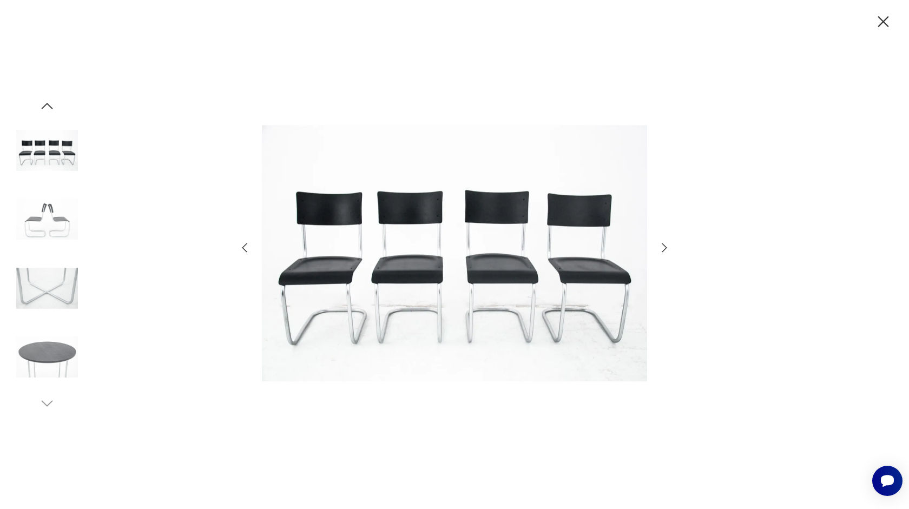
click at [665, 245] on icon "button" at bounding box center [664, 247] width 13 height 13
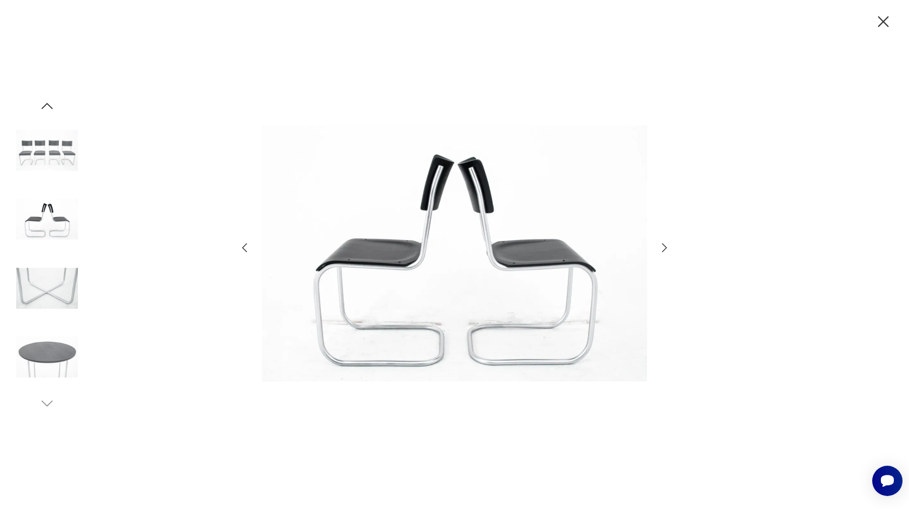
click at [665, 245] on icon "button" at bounding box center [664, 247] width 13 height 13
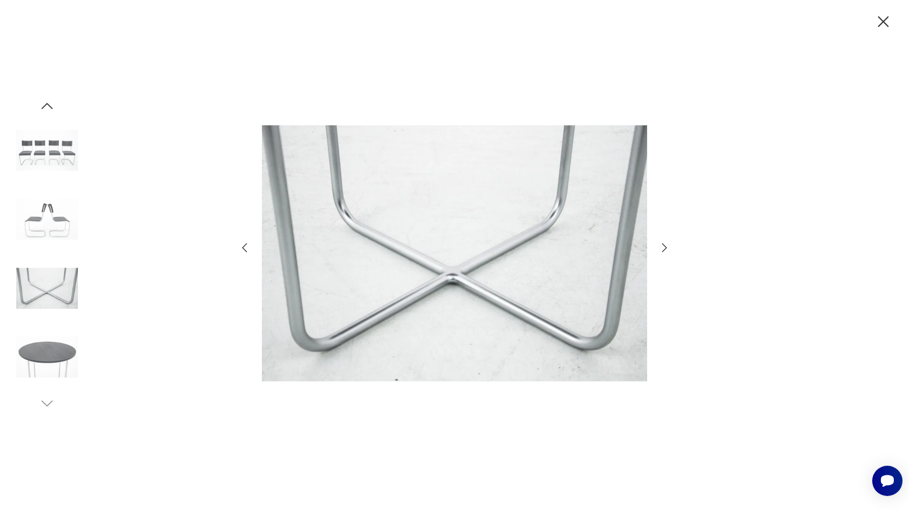
click at [879, 18] on icon "button" at bounding box center [883, 21] width 11 height 11
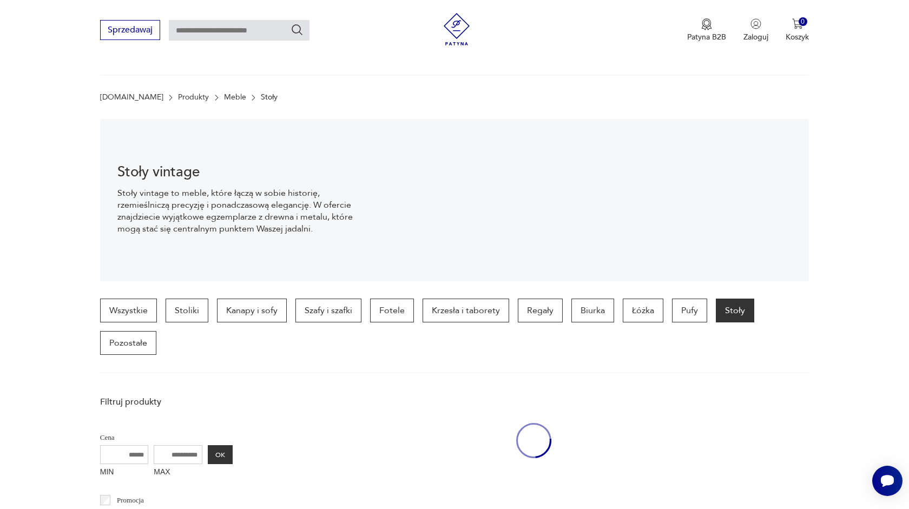
scroll to position [956, 0]
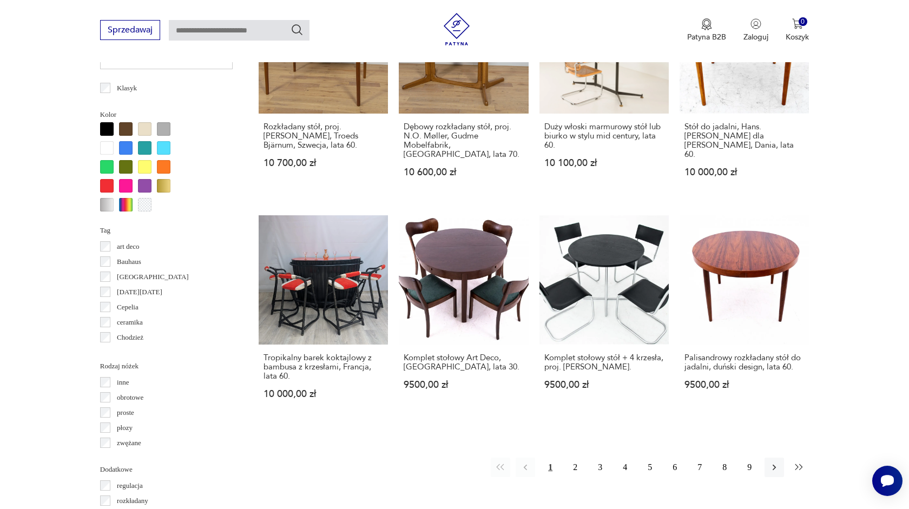
click at [799, 462] on icon "button" at bounding box center [799, 467] width 11 height 11
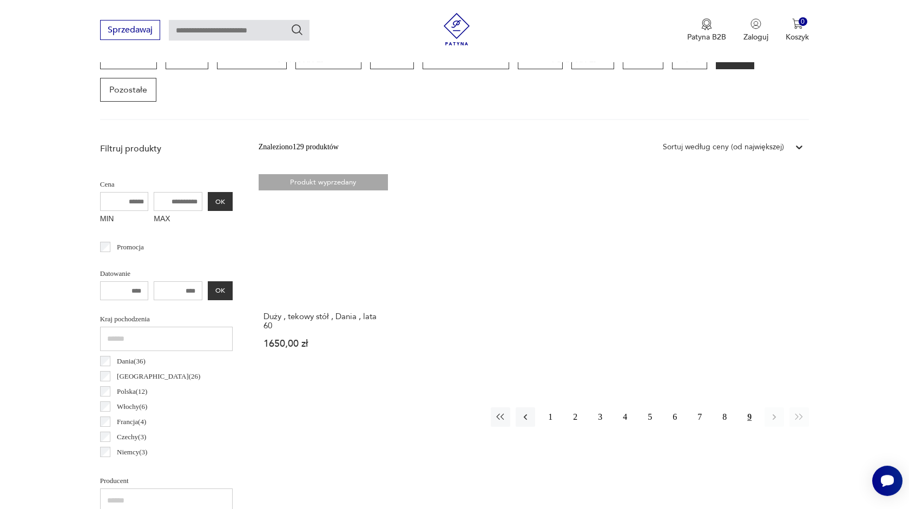
scroll to position [314, 0]
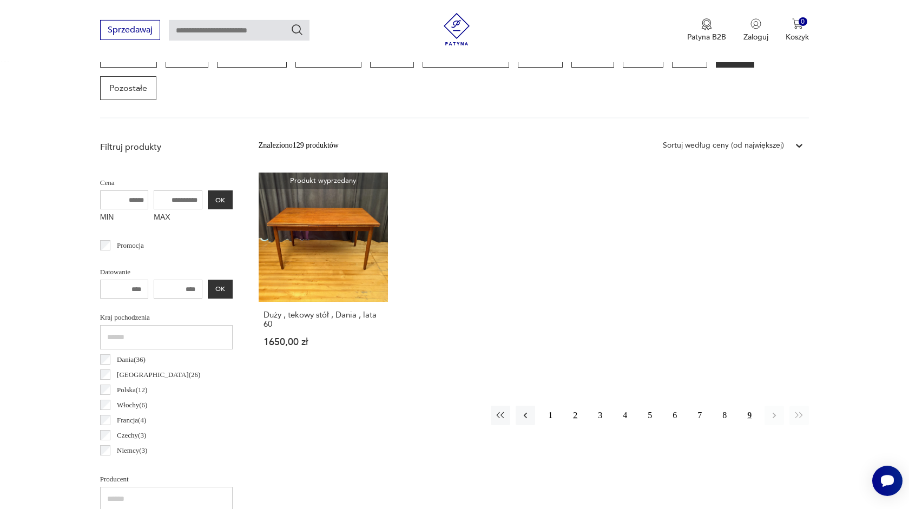
click at [575, 415] on button "2" at bounding box center [575, 415] width 19 height 19
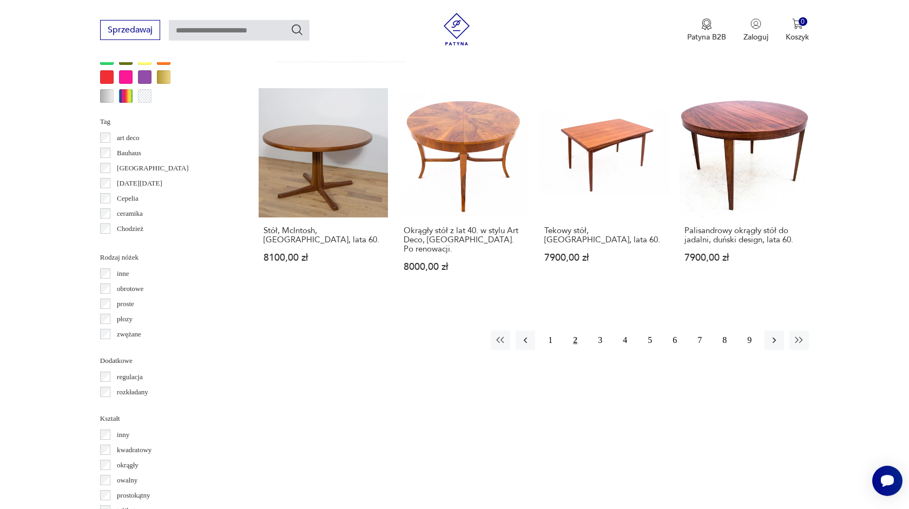
scroll to position [1068, 0]
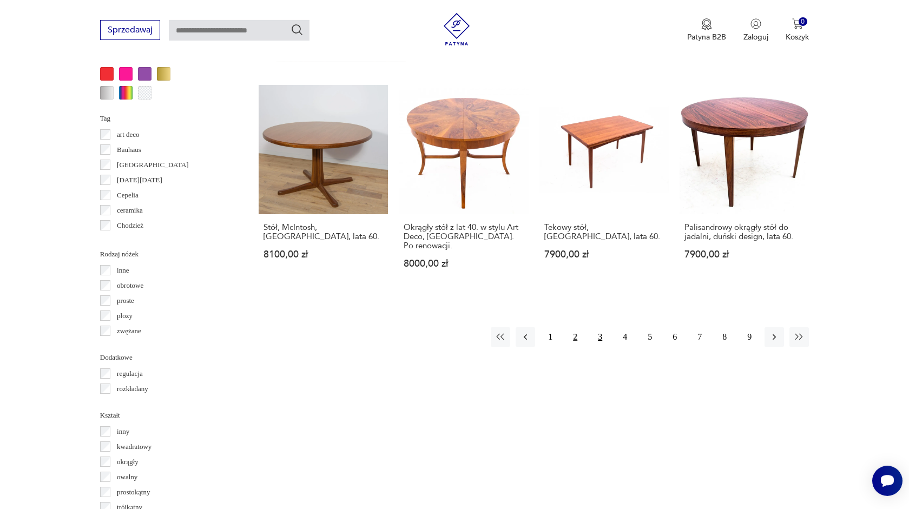
click at [602, 327] on button "3" at bounding box center [599, 336] width 19 height 19
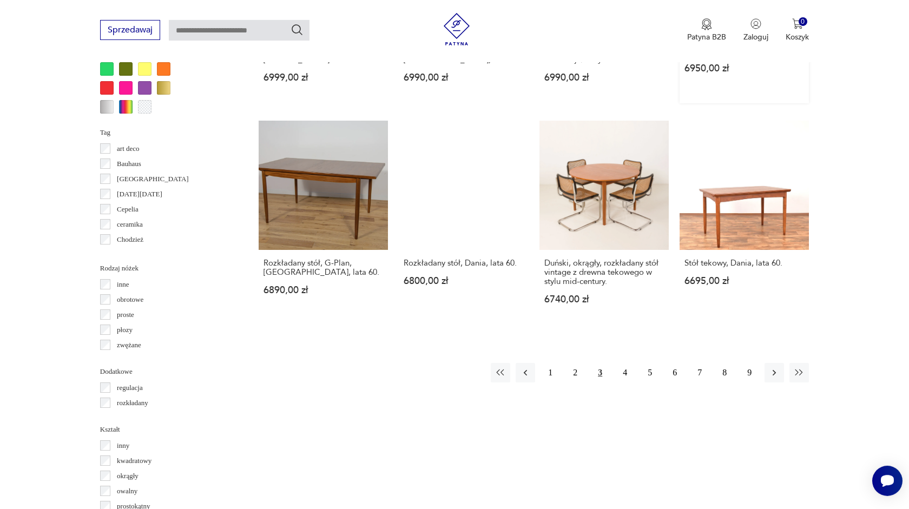
scroll to position [1068, 0]
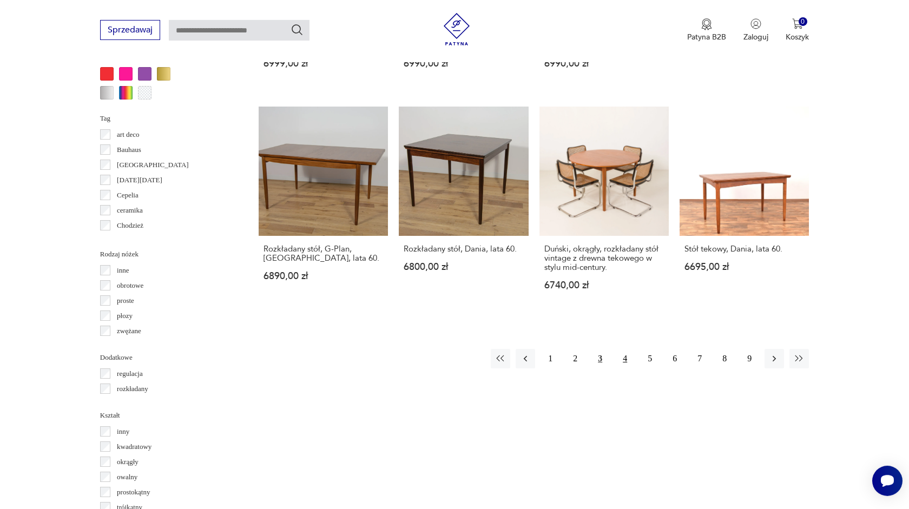
click at [624, 357] on button "4" at bounding box center [624, 358] width 19 height 19
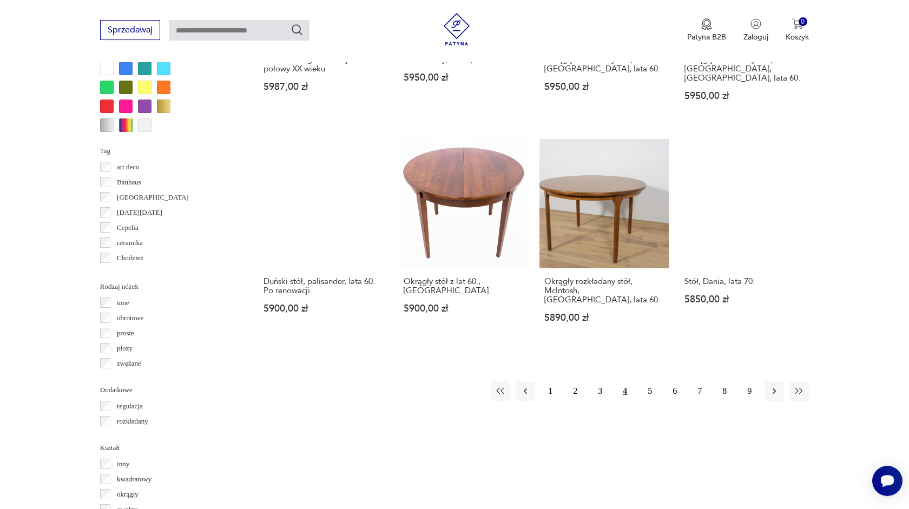
scroll to position [1043, 0]
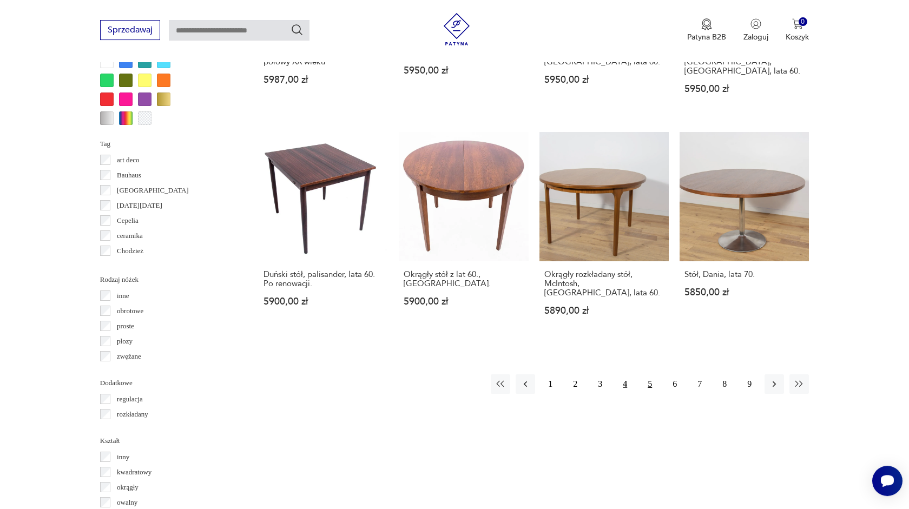
click at [650, 375] on button "5" at bounding box center [649, 384] width 19 height 19
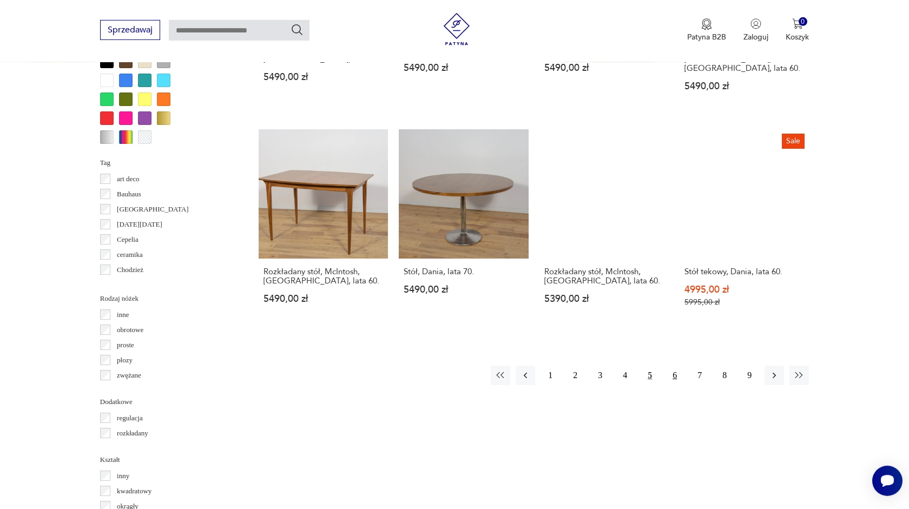
scroll to position [1024, 0]
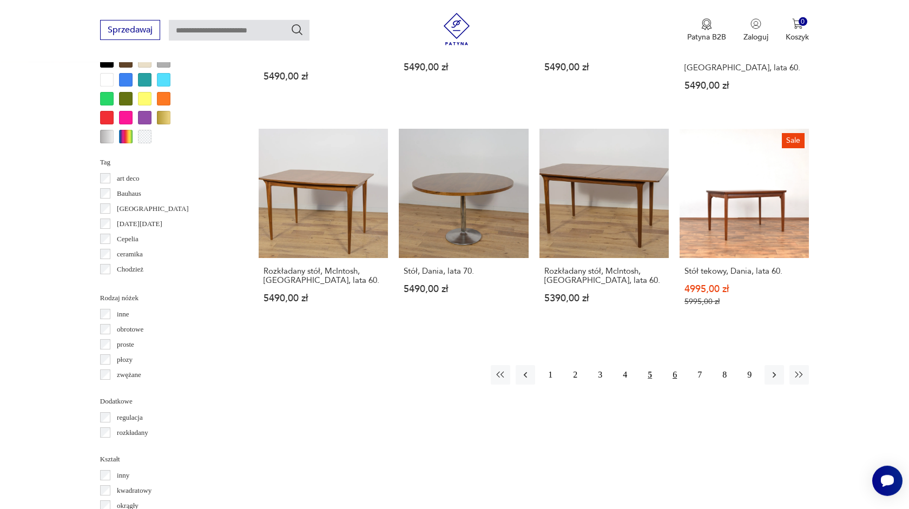
click at [675, 365] on button "6" at bounding box center [674, 374] width 19 height 19
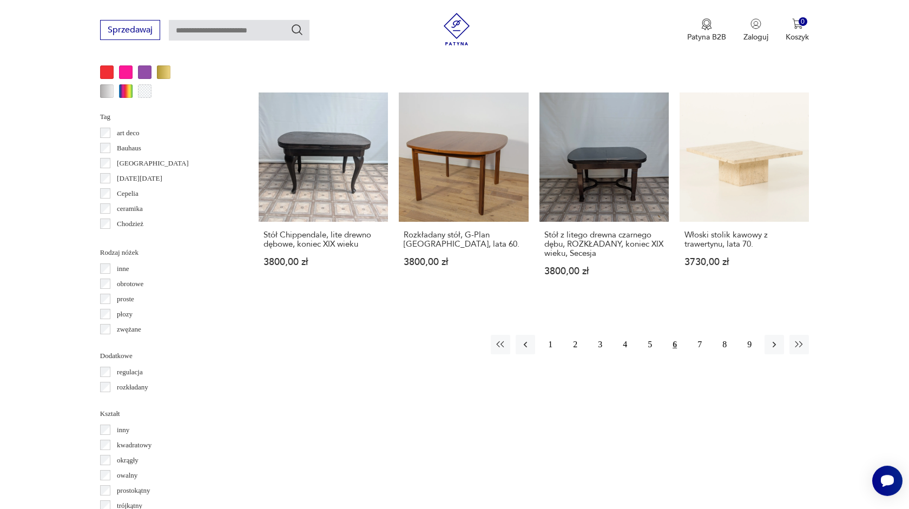
scroll to position [1091, 0]
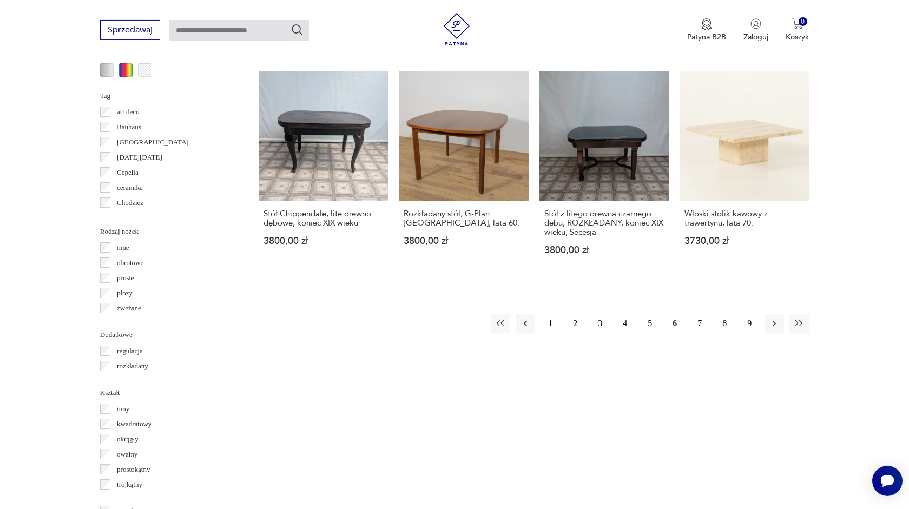
click at [702, 314] on button "7" at bounding box center [699, 323] width 19 height 19
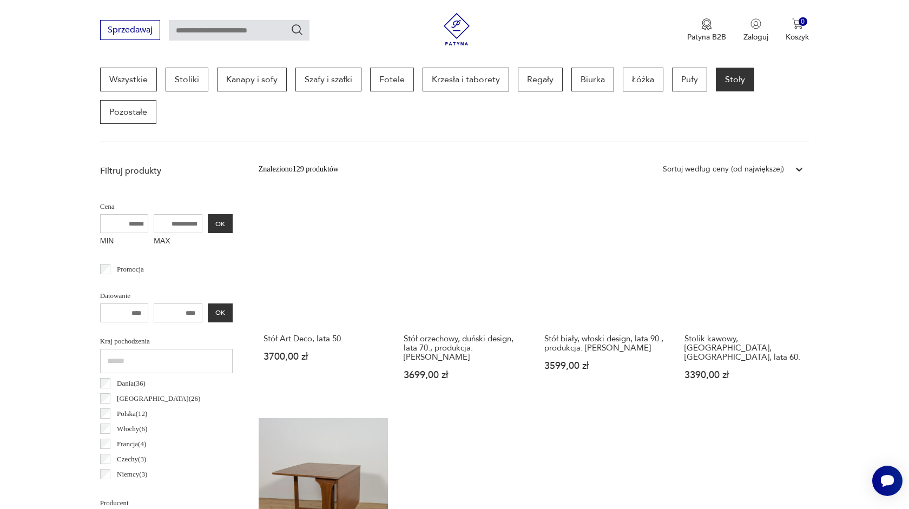
scroll to position [287, 0]
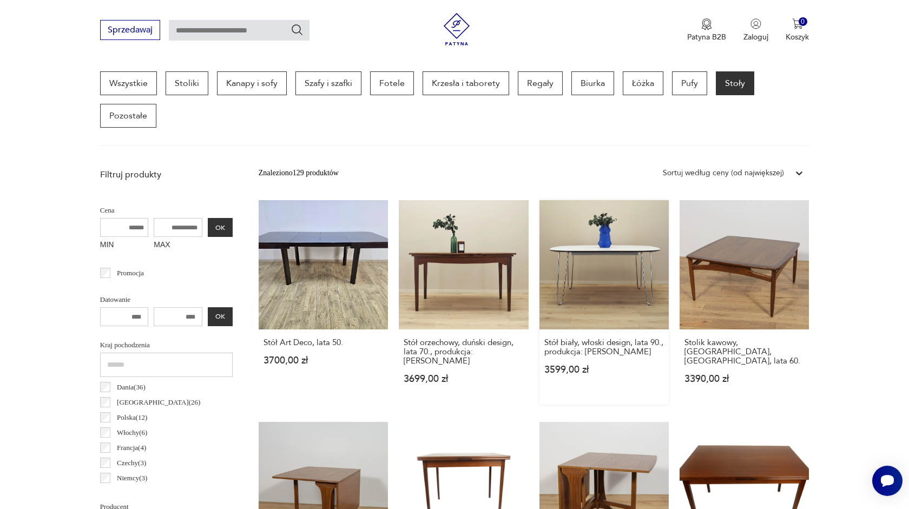
click at [602, 247] on link "Stół biały, włoski design, lata 90., produkcja: Włochy 3599,00 zł" at bounding box center [604, 302] width 129 height 205
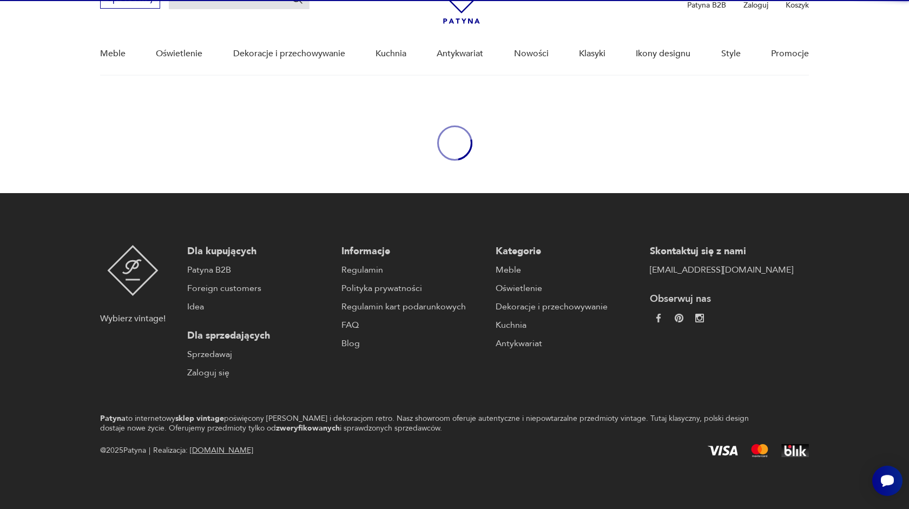
scroll to position [60, 0]
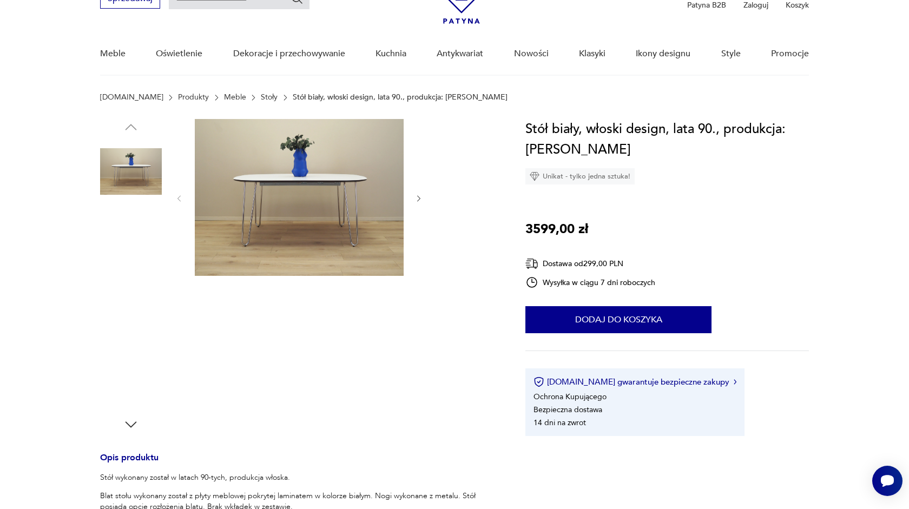
click at [130, 231] on img at bounding box center [131, 241] width 62 height 62
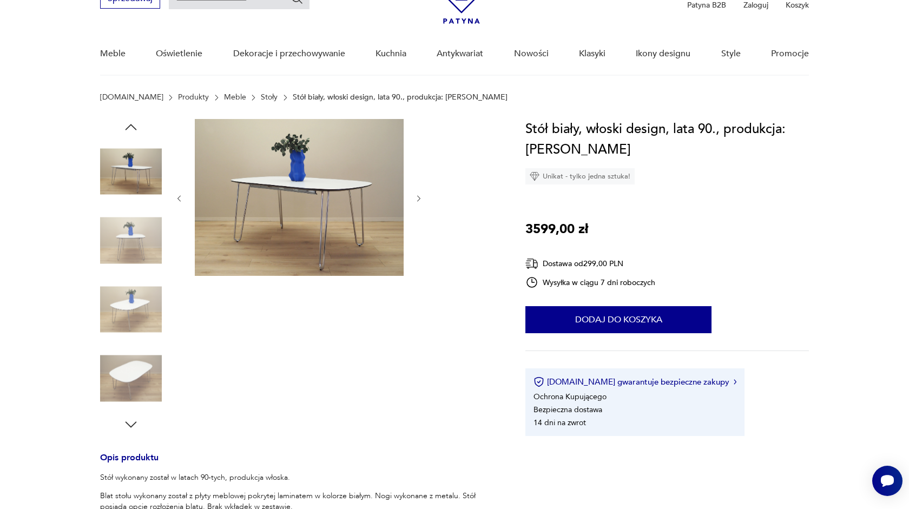
click at [268, 201] on img at bounding box center [299, 197] width 209 height 157
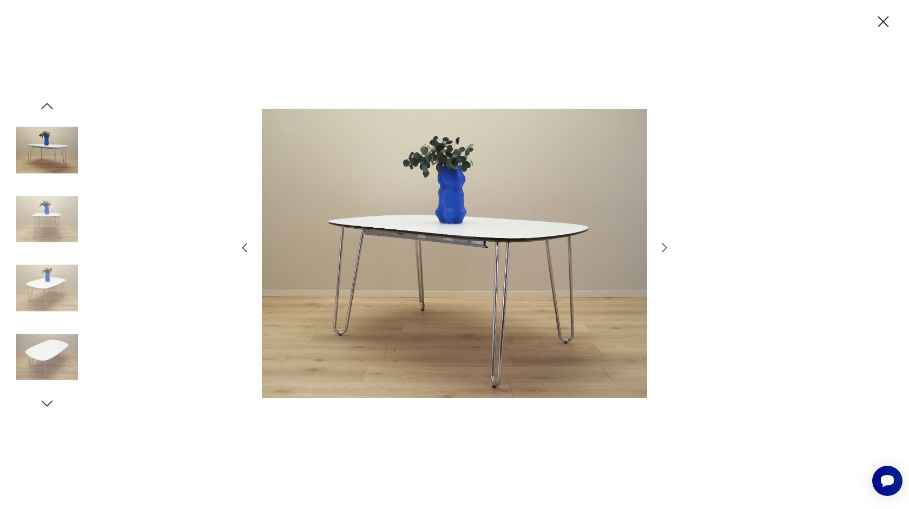
click at [673, 248] on div at bounding box center [454, 254] width 909 height 509
click at [664, 248] on icon "button" at bounding box center [664, 247] width 13 height 13
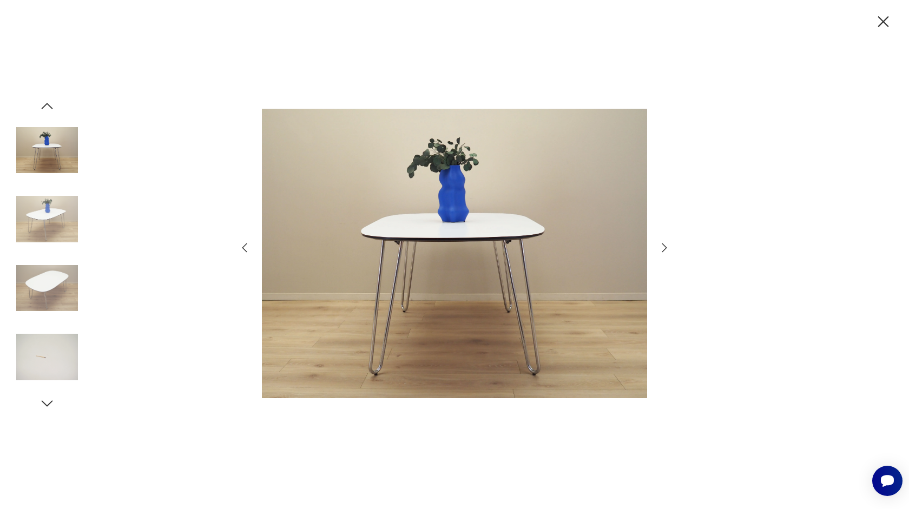
click at [664, 248] on icon "button" at bounding box center [664, 247] width 13 height 13
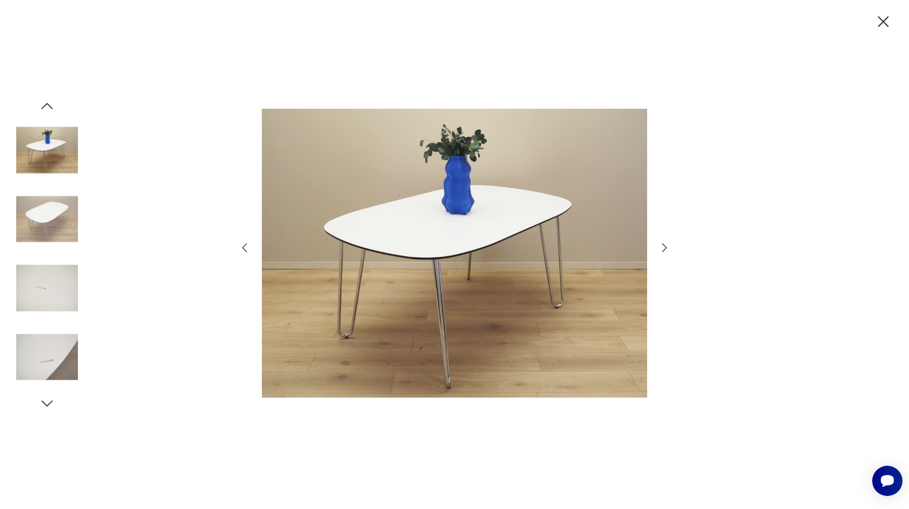
click at [664, 248] on icon "button" at bounding box center [664, 247] width 13 height 13
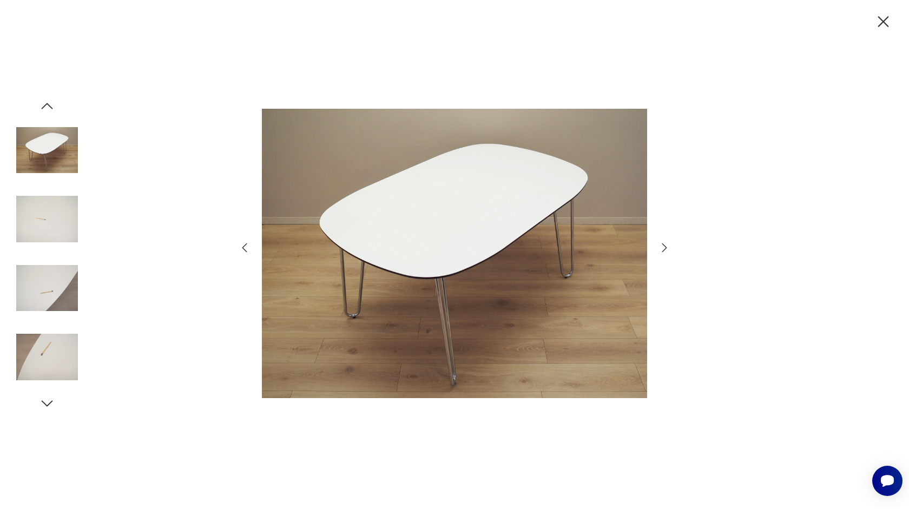
click at [664, 248] on icon "button" at bounding box center [664, 247] width 13 height 13
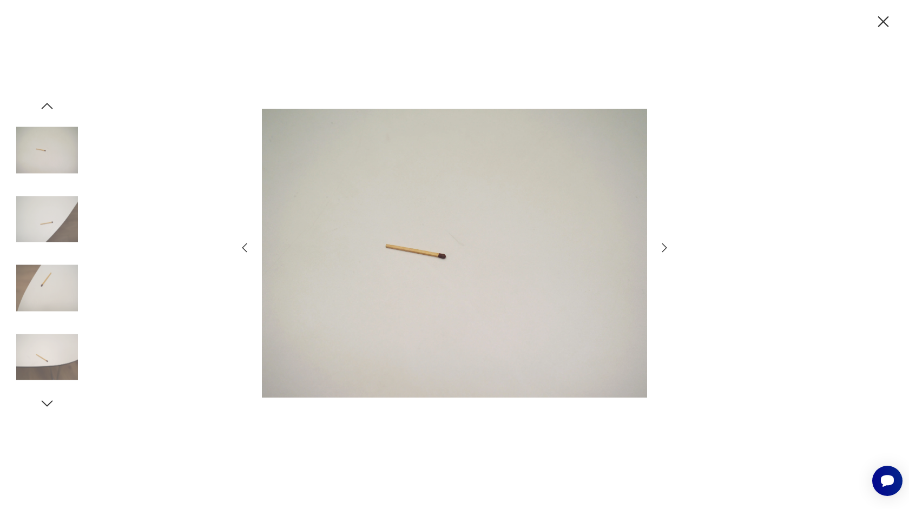
click at [664, 248] on icon "button" at bounding box center [664, 247] width 13 height 13
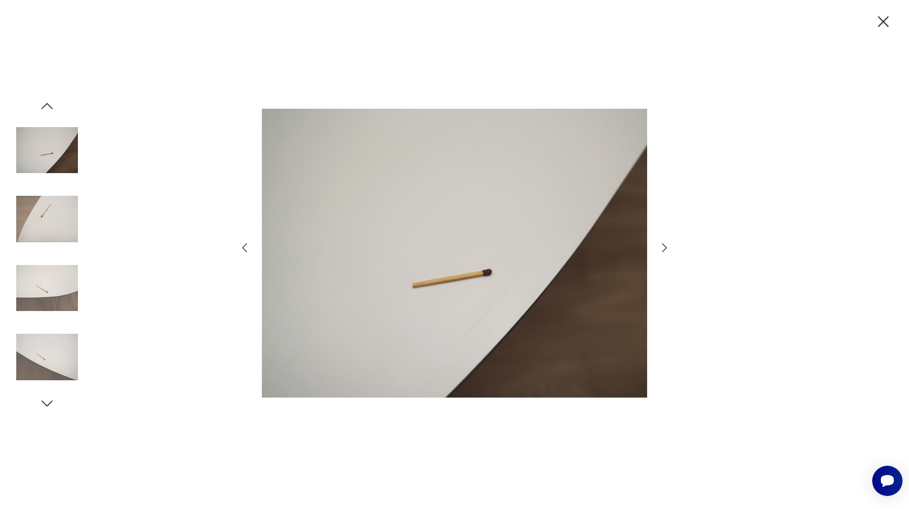
click at [664, 248] on icon "button" at bounding box center [664, 247] width 13 height 13
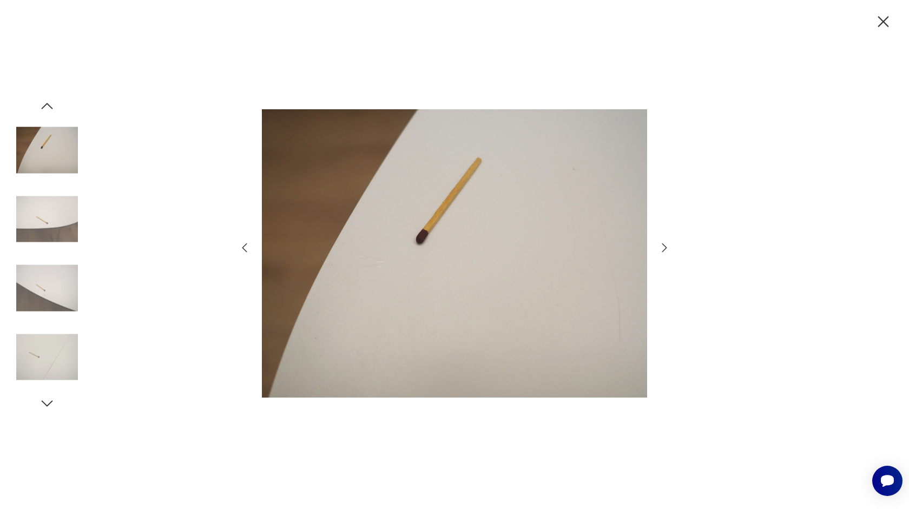
click at [664, 248] on icon "button" at bounding box center [664, 247] width 13 height 13
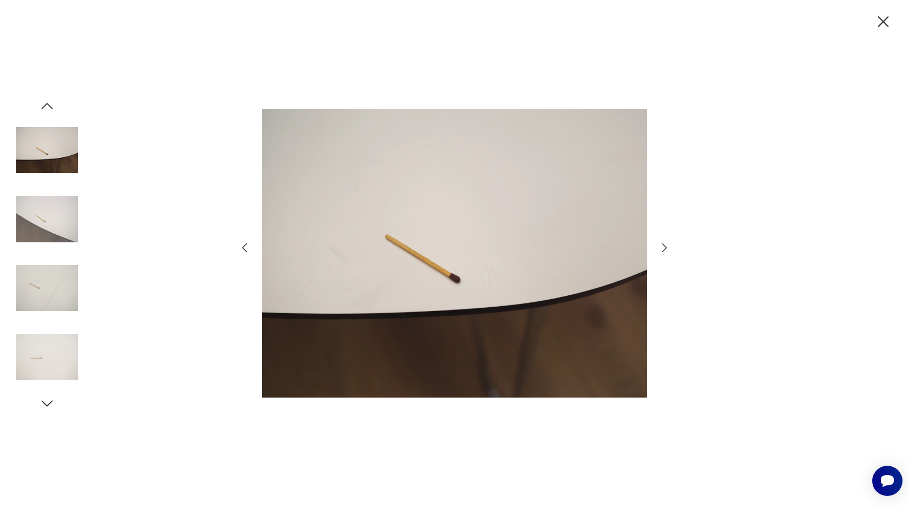
click at [666, 247] on icon "button" at bounding box center [664, 248] width 5 height 9
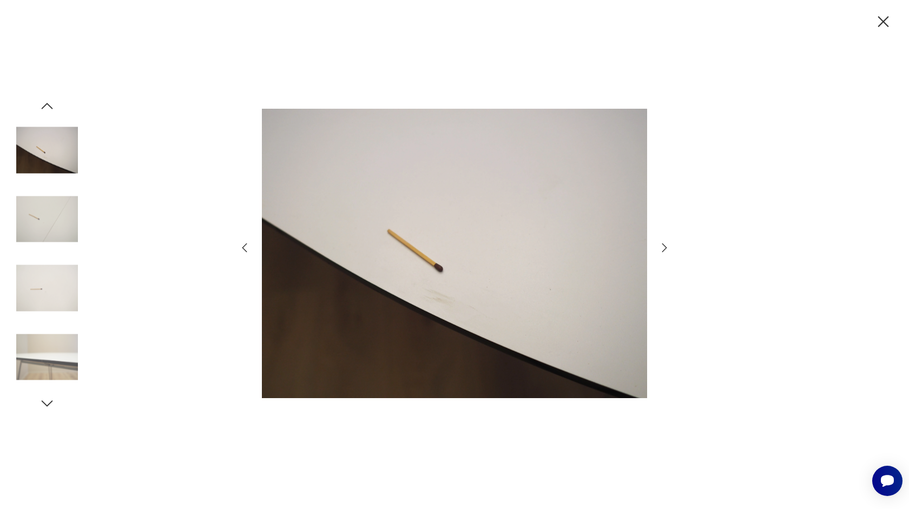
click at [666, 247] on icon "button" at bounding box center [664, 248] width 5 height 9
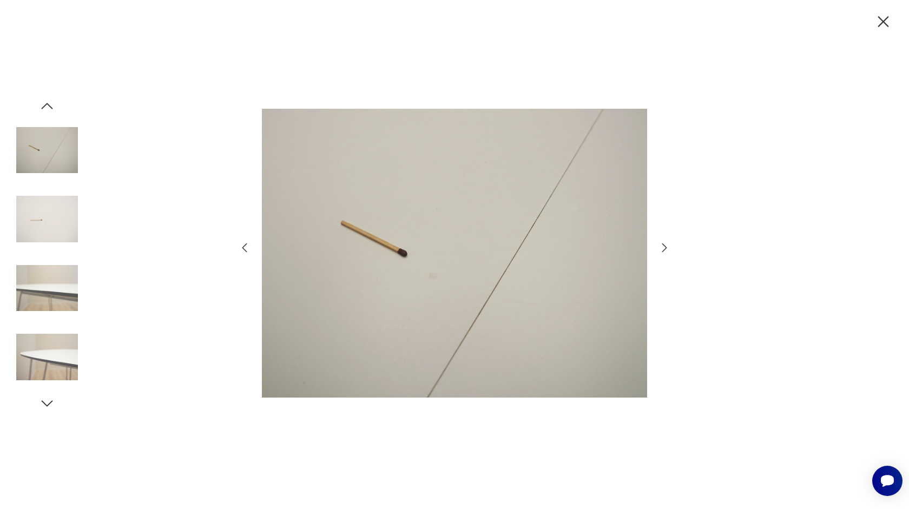
click at [666, 247] on icon "button" at bounding box center [664, 248] width 5 height 9
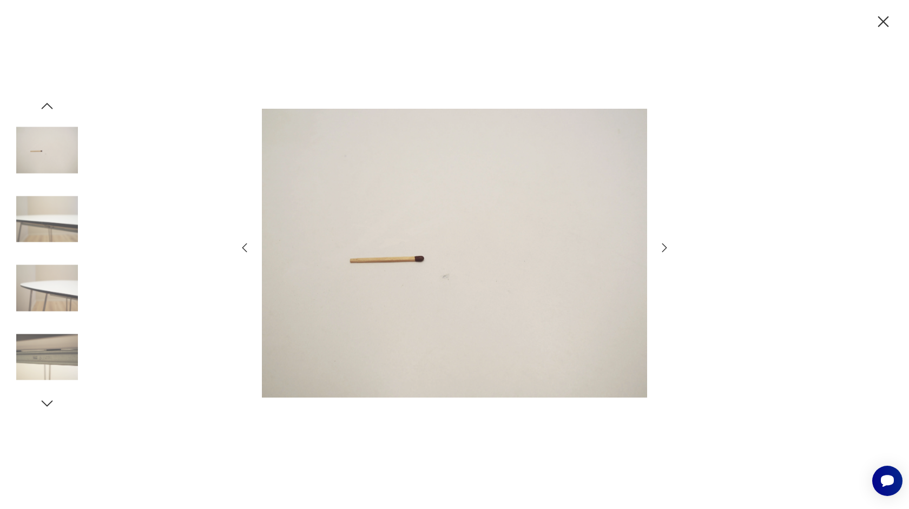
click at [666, 247] on icon "button" at bounding box center [664, 248] width 5 height 9
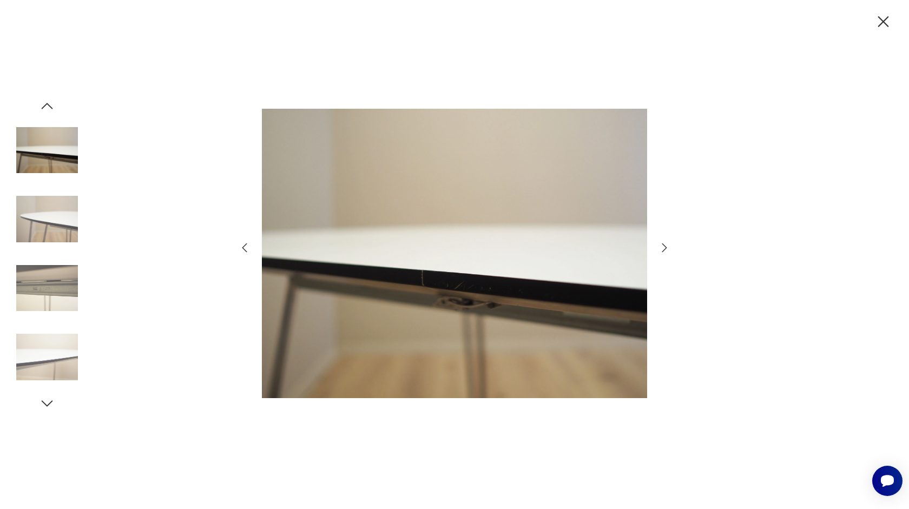
click at [666, 247] on icon "button" at bounding box center [664, 248] width 5 height 9
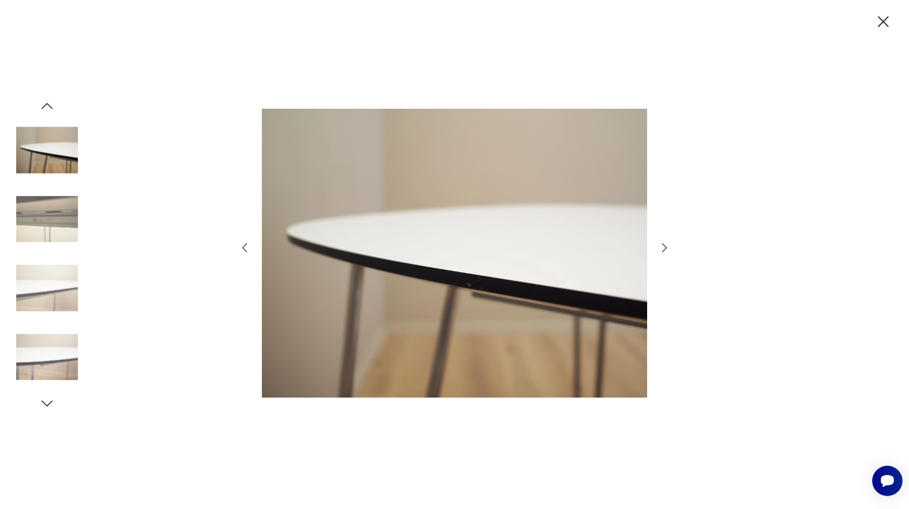
click at [665, 247] on icon "button" at bounding box center [664, 247] width 13 height 13
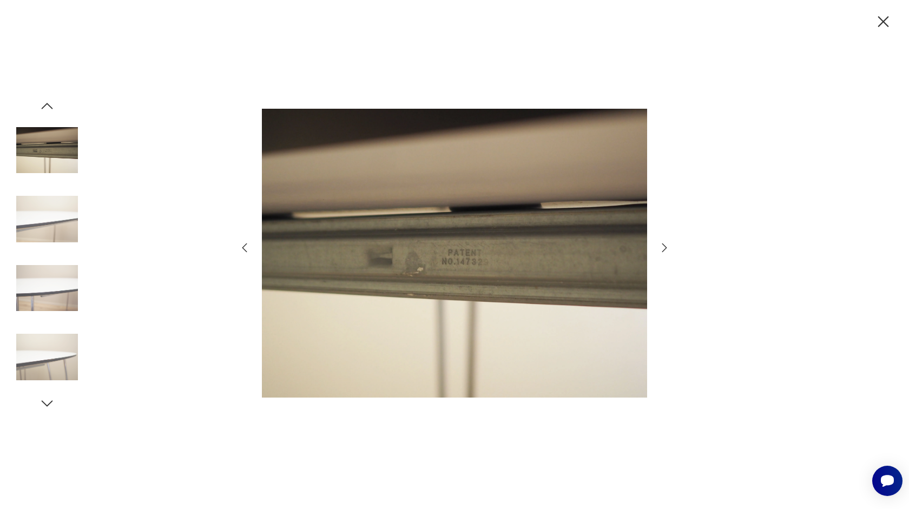
click at [665, 247] on icon "button" at bounding box center [664, 247] width 13 height 13
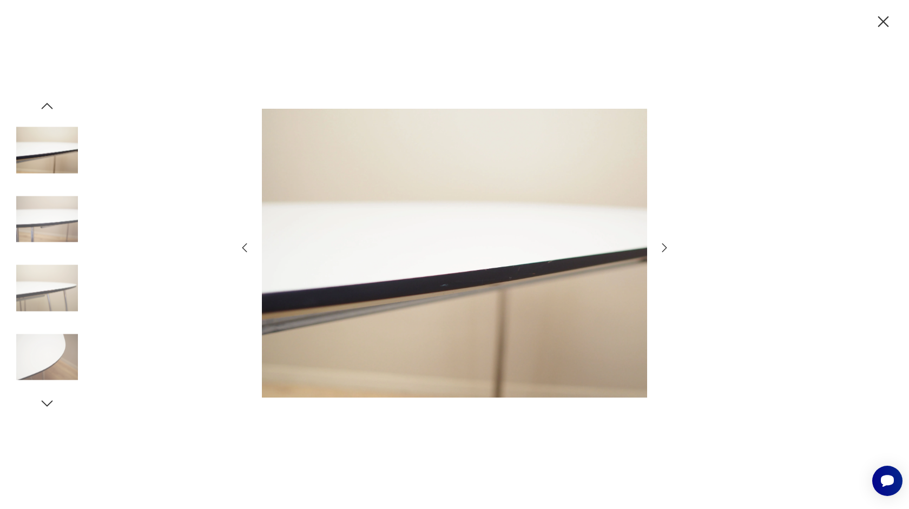
click at [665, 247] on icon "button" at bounding box center [664, 247] width 13 height 13
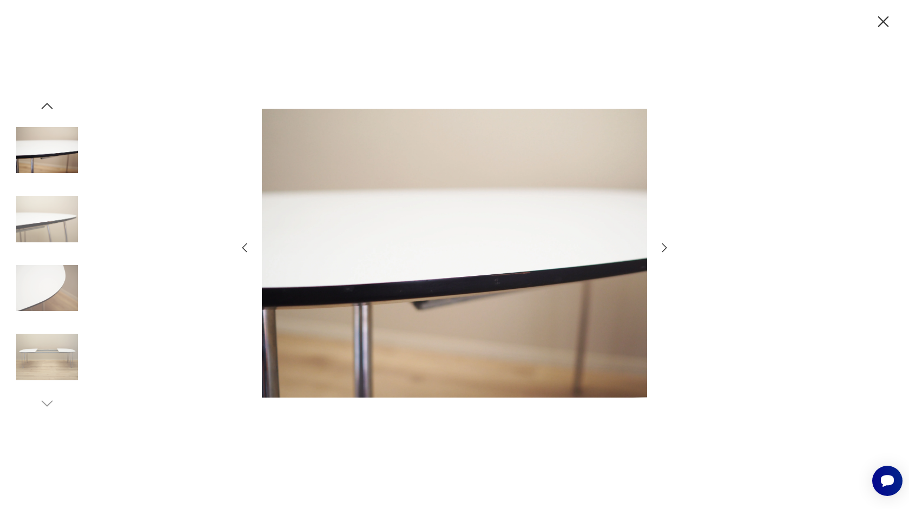
click at [883, 21] on icon "button" at bounding box center [883, 21] width 11 height 11
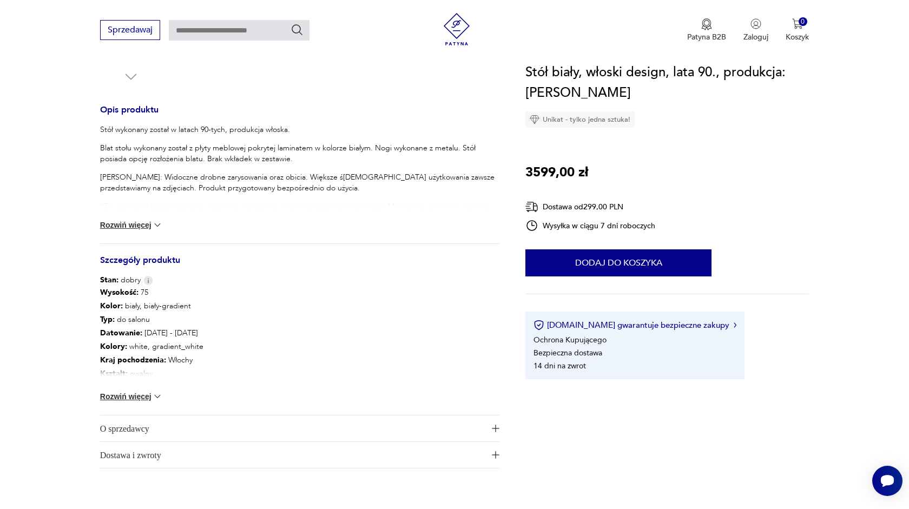
scroll to position [408, 0]
click at [129, 396] on button "Rozwiń więcej" at bounding box center [131, 396] width 63 height 11
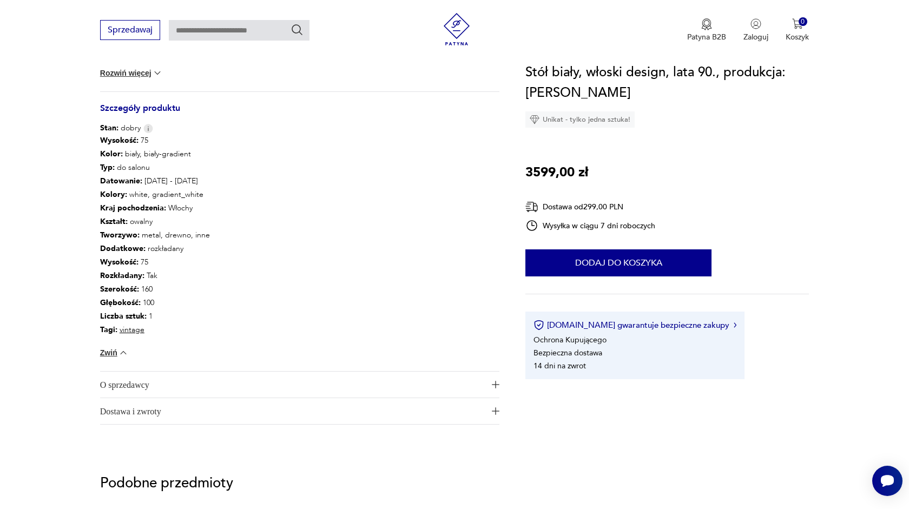
scroll to position [0, 0]
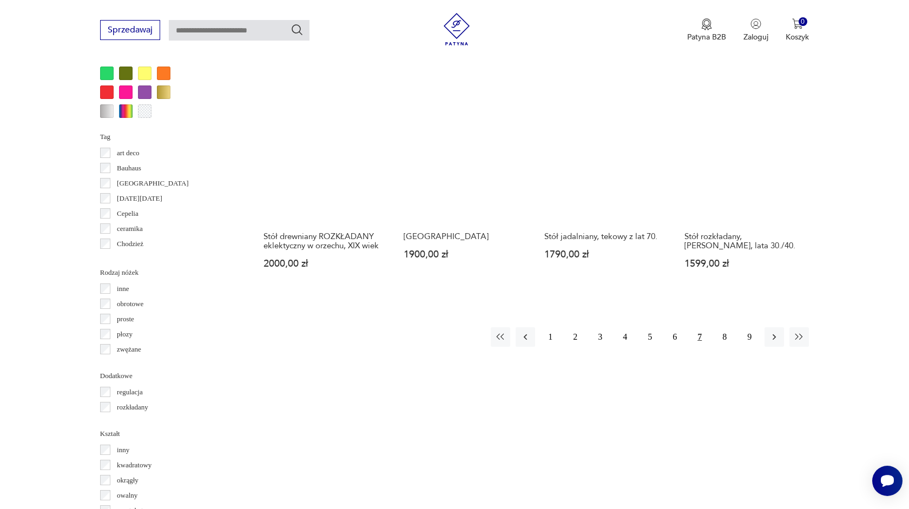
scroll to position [973, 0]
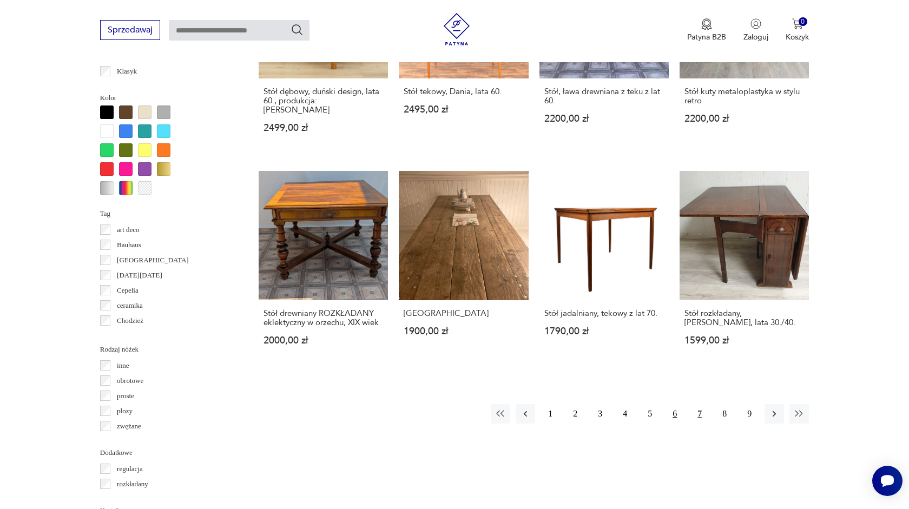
click at [677, 404] on button "6" at bounding box center [674, 413] width 19 height 19
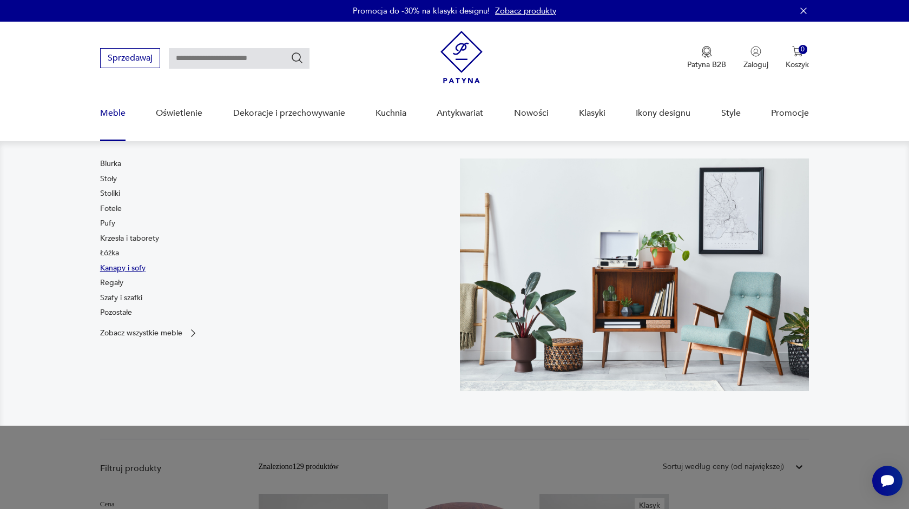
click at [109, 266] on link "Kanapy i sofy" at bounding box center [122, 268] width 45 height 11
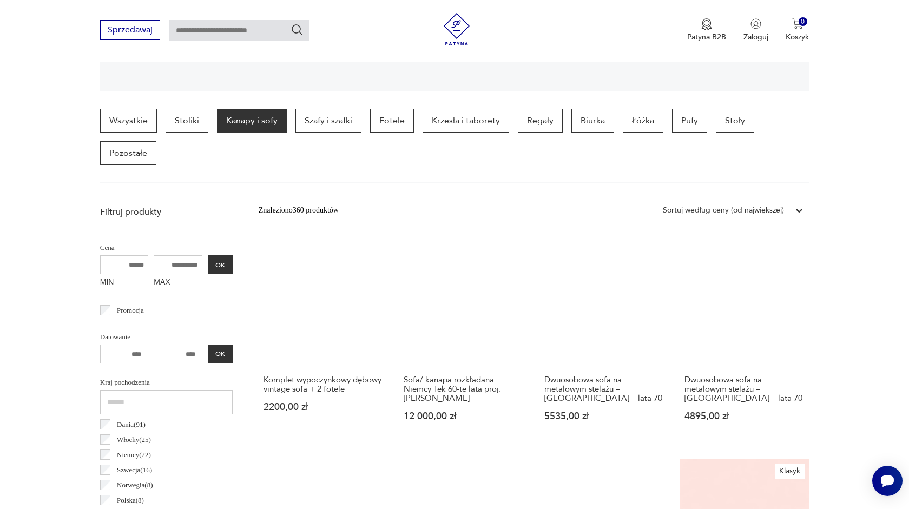
scroll to position [245, 0]
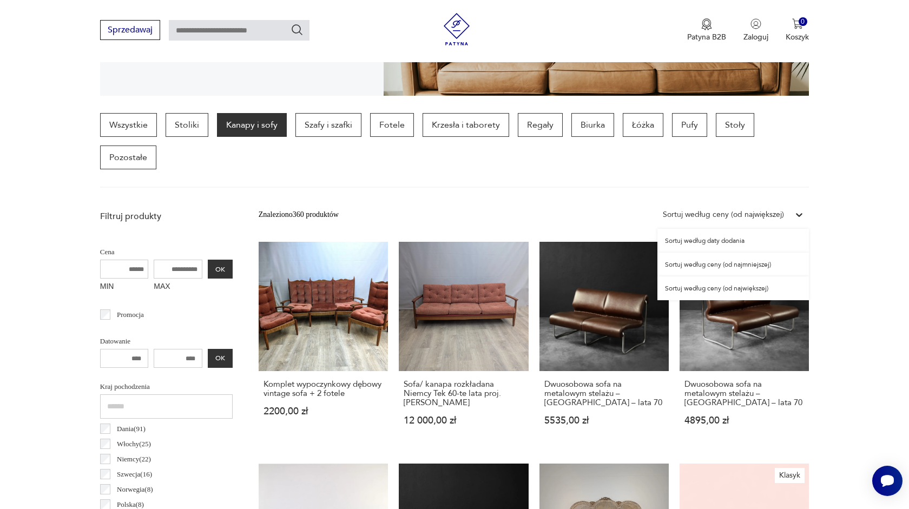
click at [765, 216] on div "Sortuj według ceny (od największej)" at bounding box center [723, 215] width 121 height 12
click at [751, 288] on div "Sortuj według ceny (od największej)" at bounding box center [734, 289] width 152 height 24
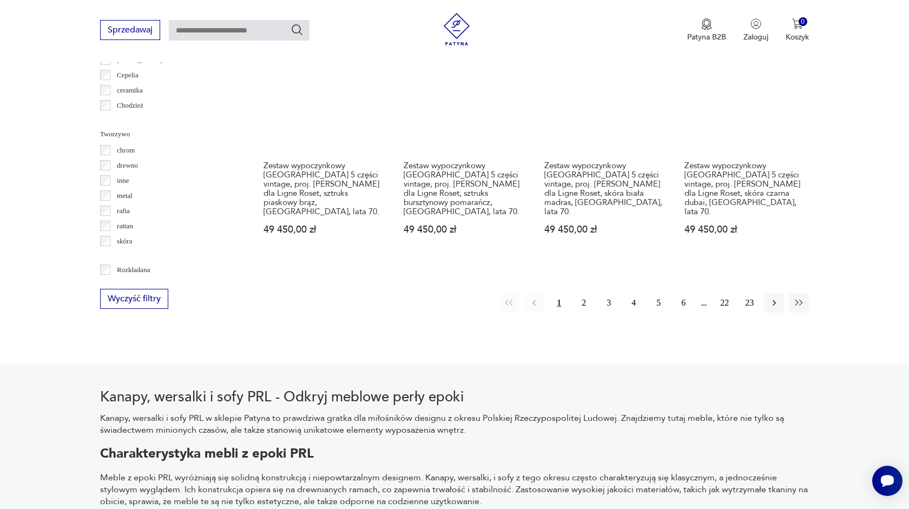
scroll to position [1216, 0]
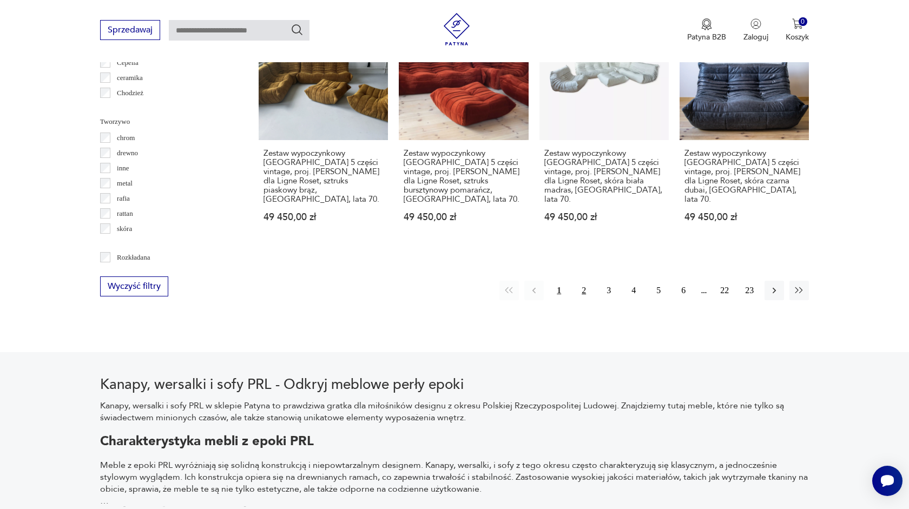
click at [586, 281] on button "2" at bounding box center [583, 290] width 19 height 19
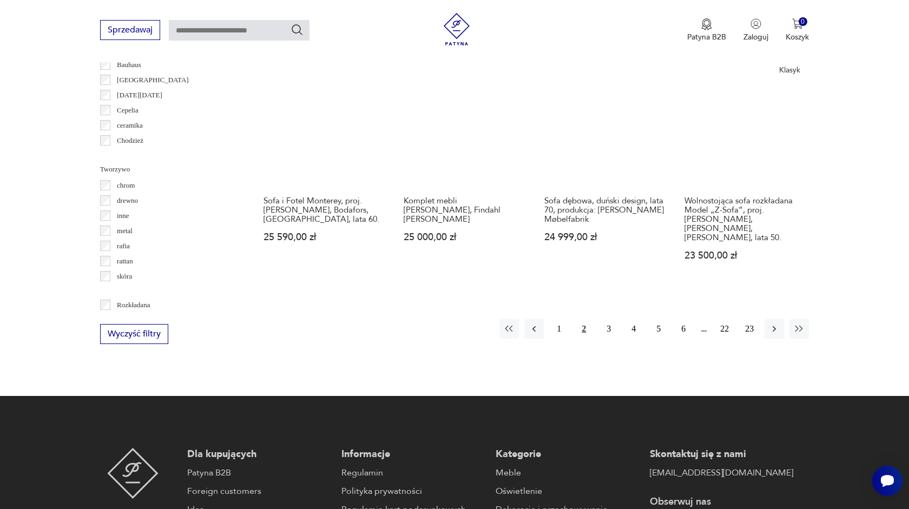
scroll to position [1169, 0]
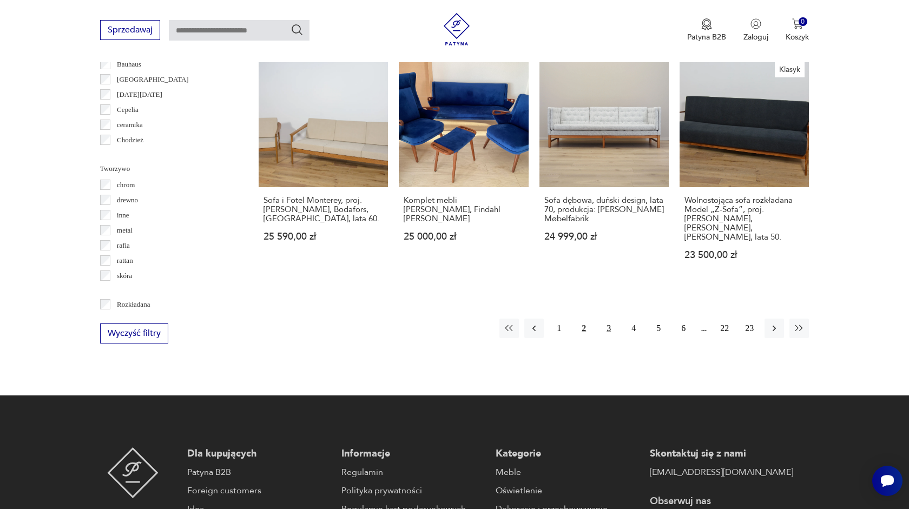
click at [608, 319] on button "3" at bounding box center [608, 328] width 19 height 19
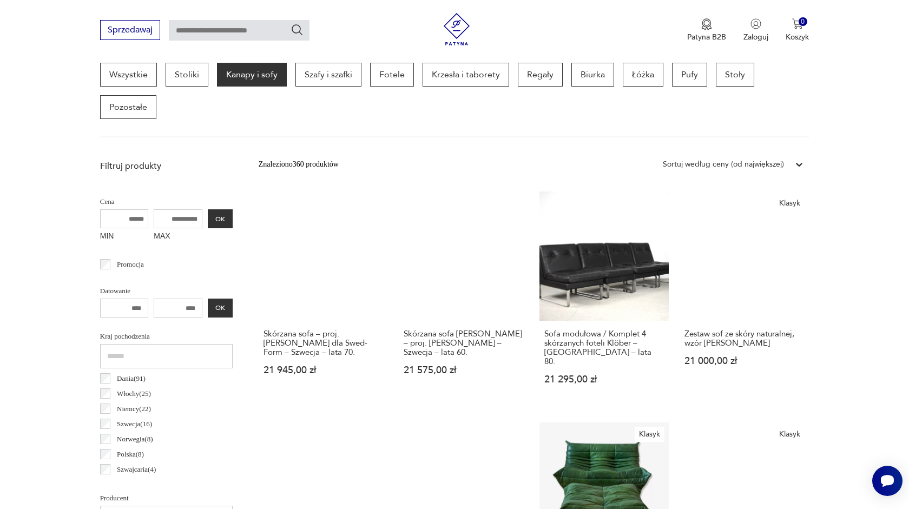
scroll to position [292, 0]
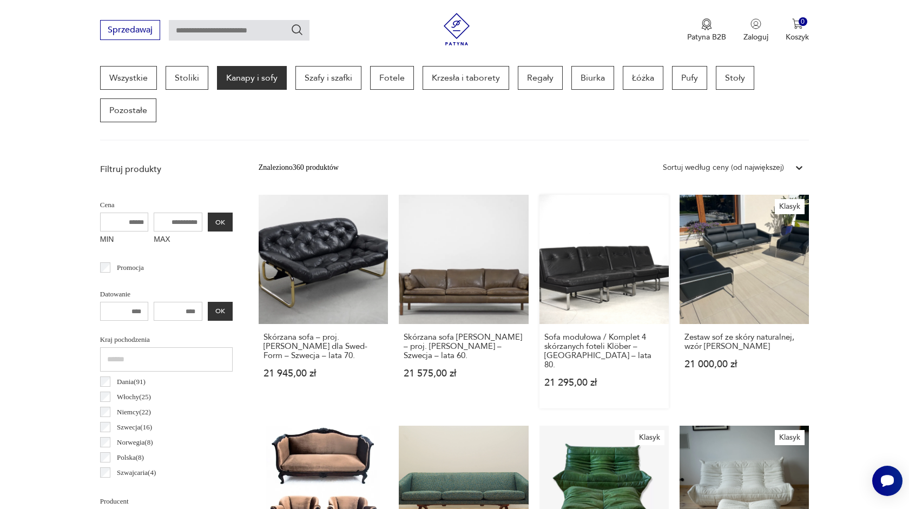
click at [603, 265] on link "Sofa modułowa / Komplet 4 skórzanych foteli Klöber – [GEOGRAPHIC_DATA] – lata 8…" at bounding box center [604, 302] width 129 height 214
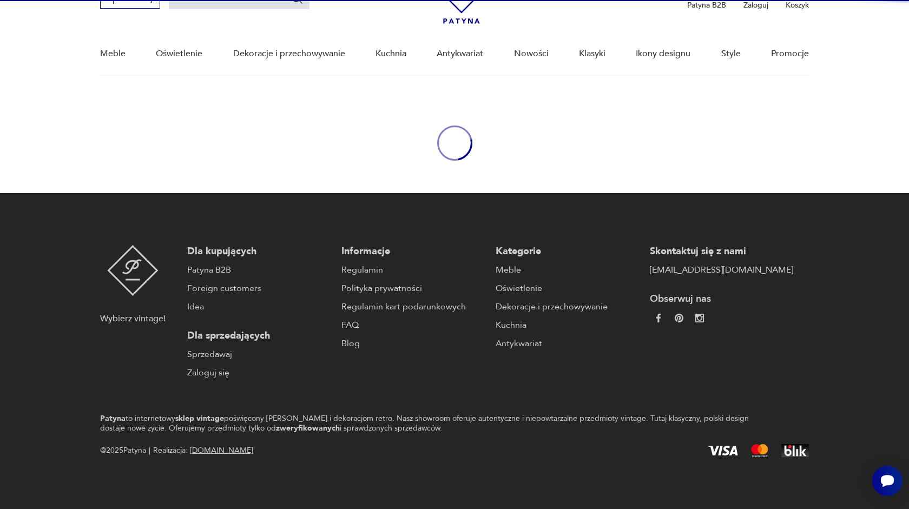
scroll to position [60, 0]
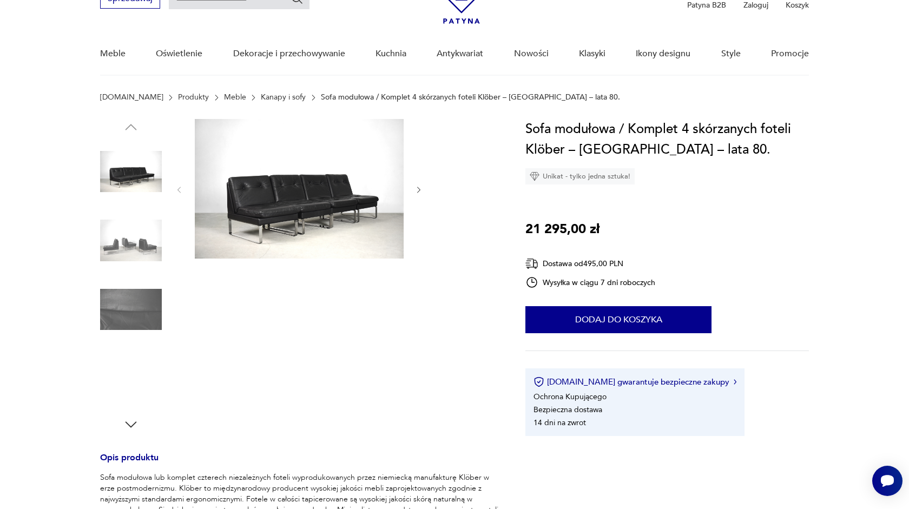
click at [270, 198] on img at bounding box center [299, 189] width 209 height 140
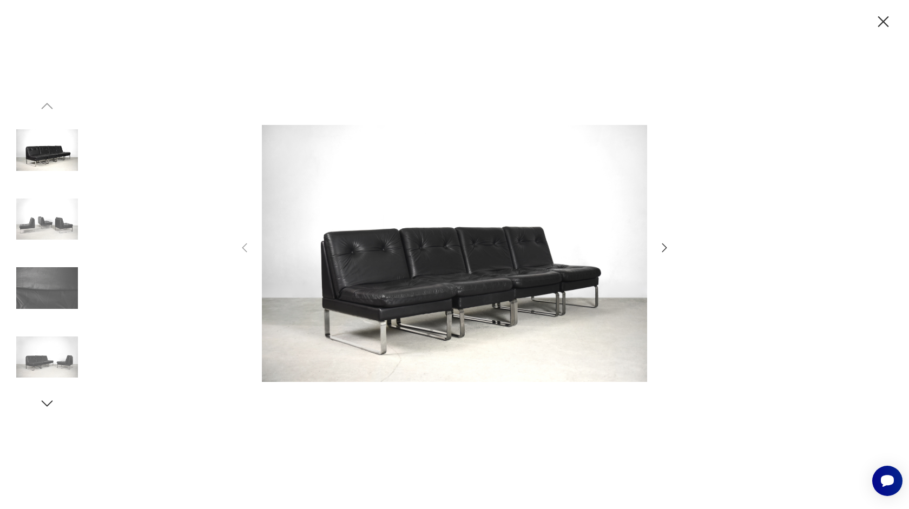
click at [669, 251] on icon "button" at bounding box center [664, 247] width 13 height 13
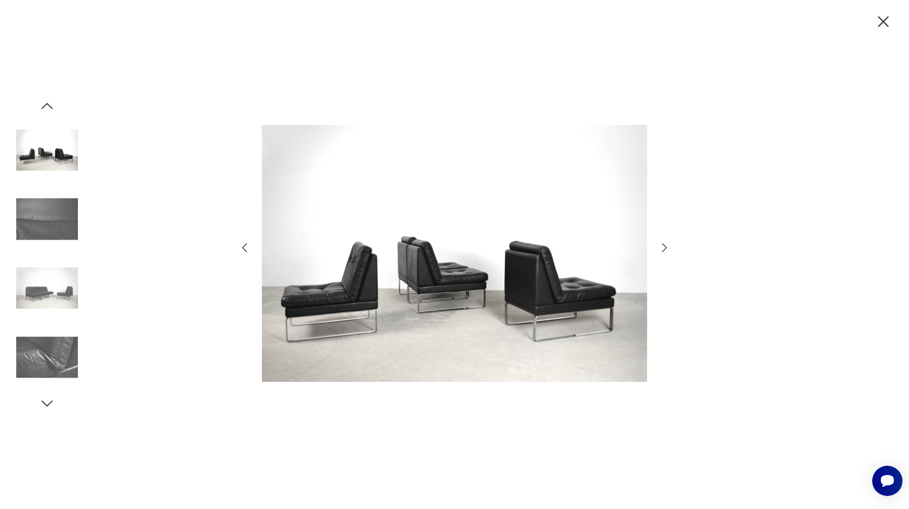
click at [669, 251] on icon "button" at bounding box center [664, 247] width 13 height 13
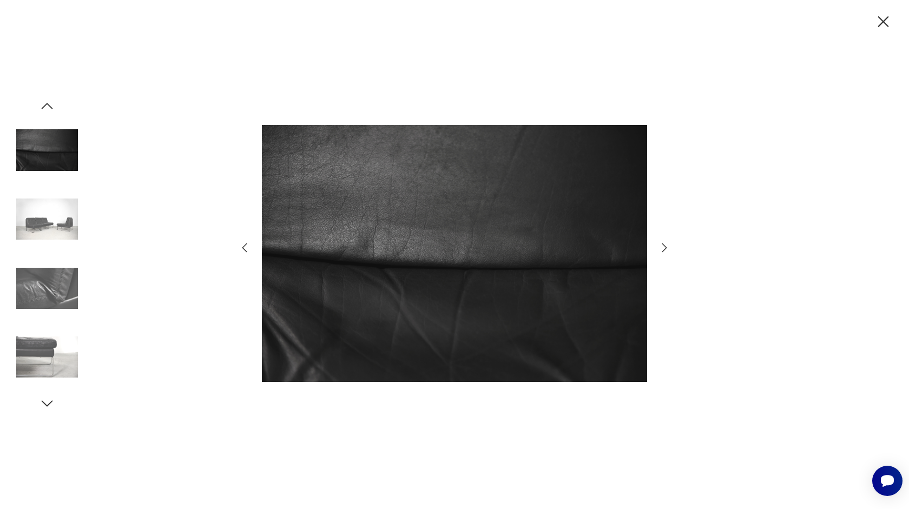
click at [669, 251] on icon "button" at bounding box center [664, 247] width 13 height 13
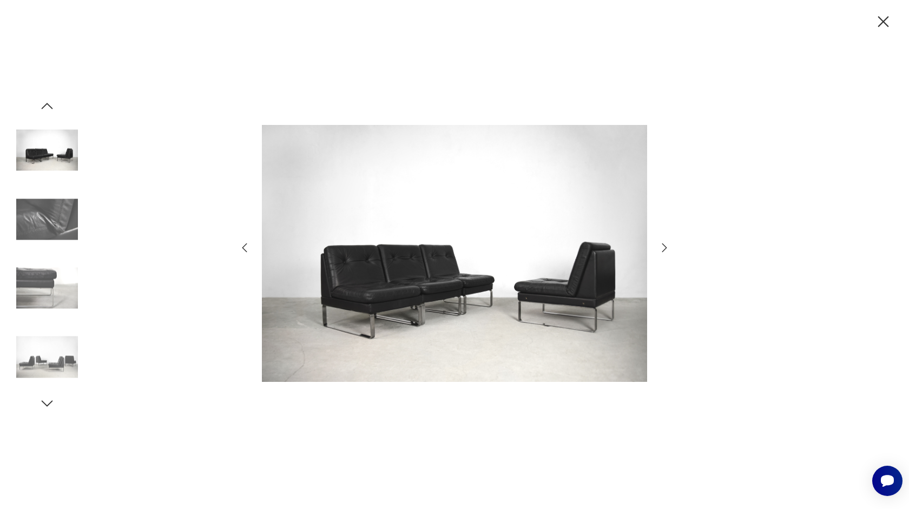
click at [668, 251] on icon "button" at bounding box center [664, 247] width 13 height 13
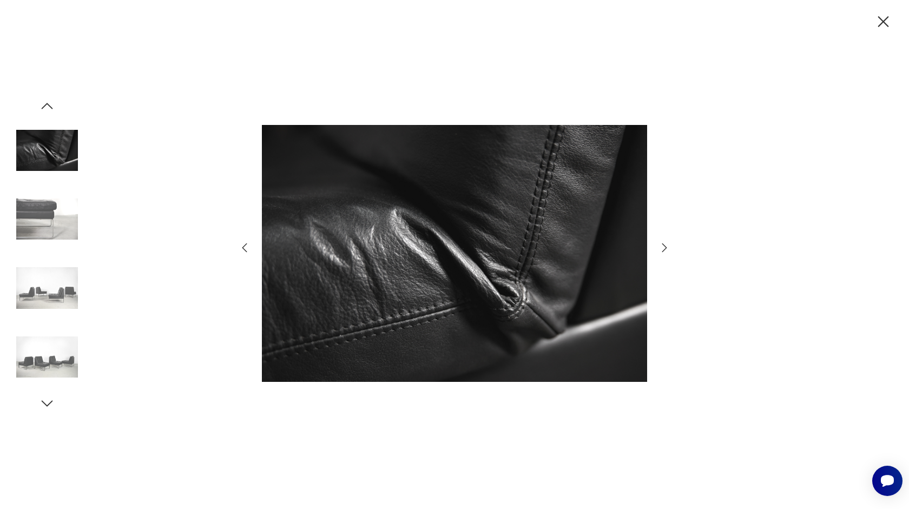
click at [668, 251] on icon "button" at bounding box center [664, 247] width 13 height 13
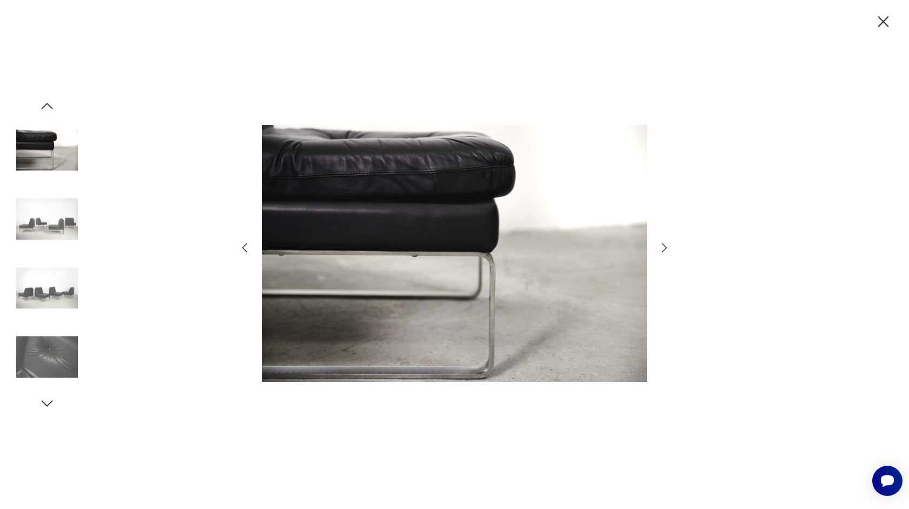
click at [668, 251] on icon "button" at bounding box center [664, 247] width 13 height 13
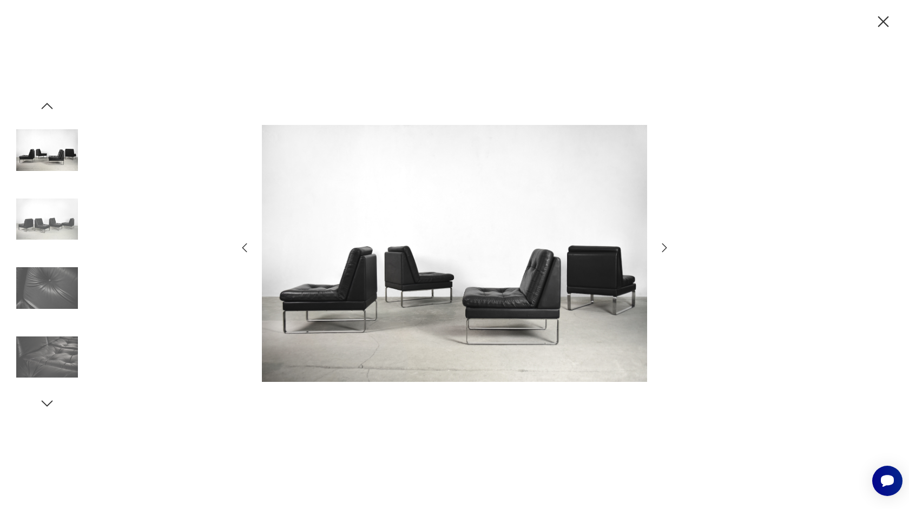
click at [881, 20] on icon "button" at bounding box center [883, 21] width 19 height 19
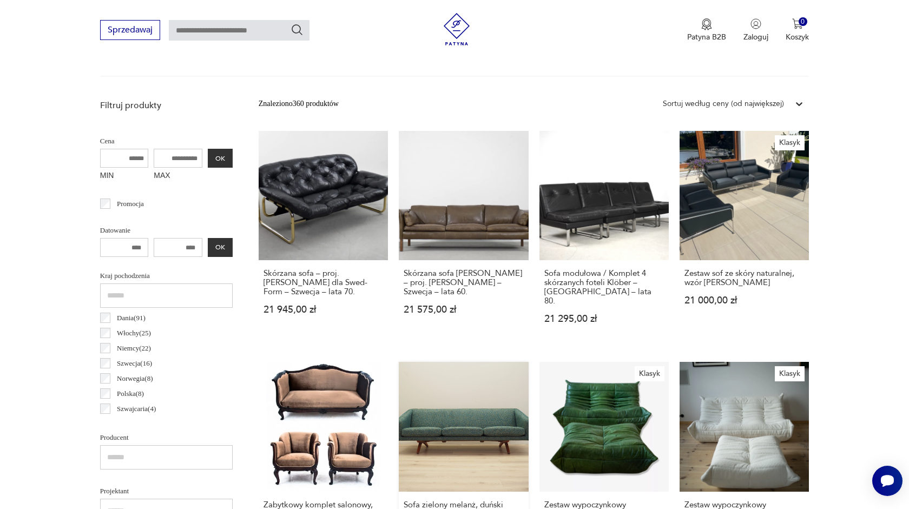
scroll to position [356, 0]
click at [474, 225] on link "Skórzana sofa [PERSON_NAME] – proj. [PERSON_NAME] – Szwecja – lata 60. 21 575,0…" at bounding box center [463, 239] width 129 height 214
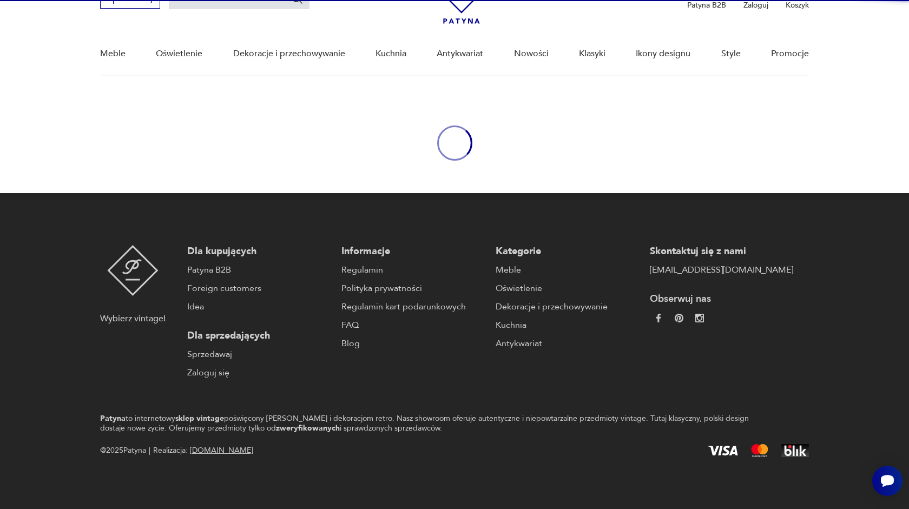
scroll to position [60, 0]
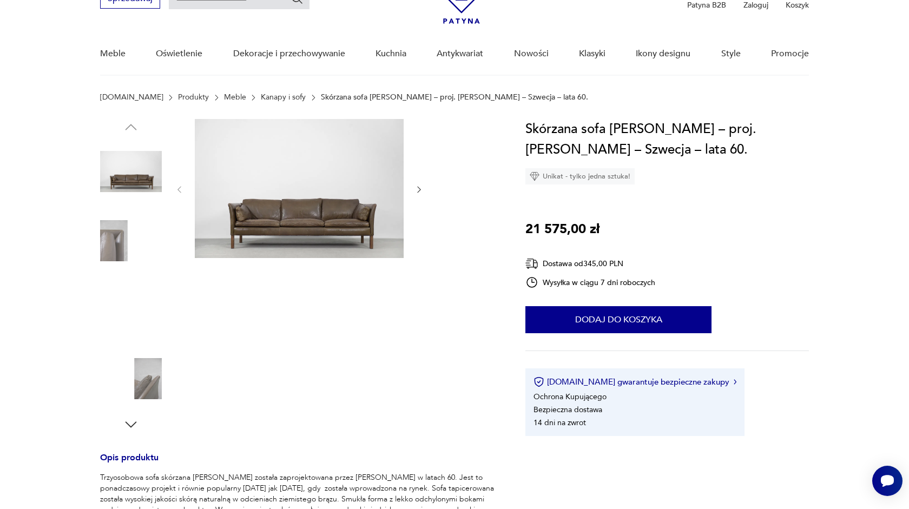
click at [333, 214] on img at bounding box center [299, 188] width 209 height 139
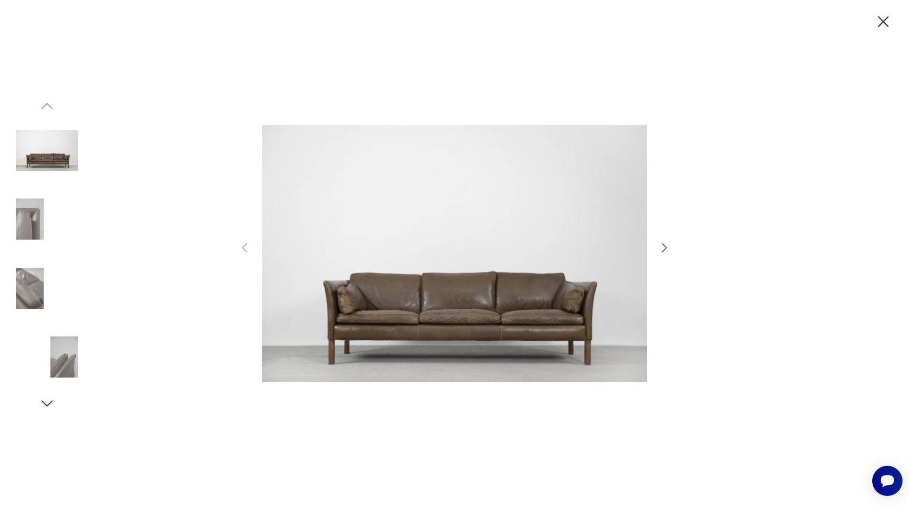
click at [19, 212] on img at bounding box center [47, 219] width 62 height 62
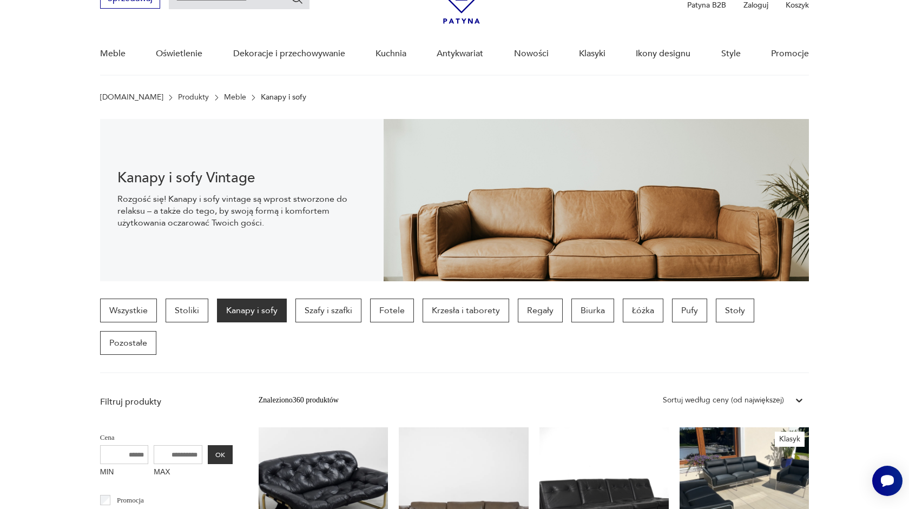
click at [620, 395] on div "Znaleziono 360 produktów Filtruj Sortuj według ceny (od największej) Sortuj wed…" at bounding box center [534, 400] width 550 height 19
click at [853, 369] on section "Wszystkie Stoliki Kanapy i sofy Szafy i szafki Fotele Krzesła i taborety Regały…" at bounding box center [454, 336] width 909 height 75
click at [243, 310] on p "Kanapy i sofy" at bounding box center [252, 311] width 70 height 24
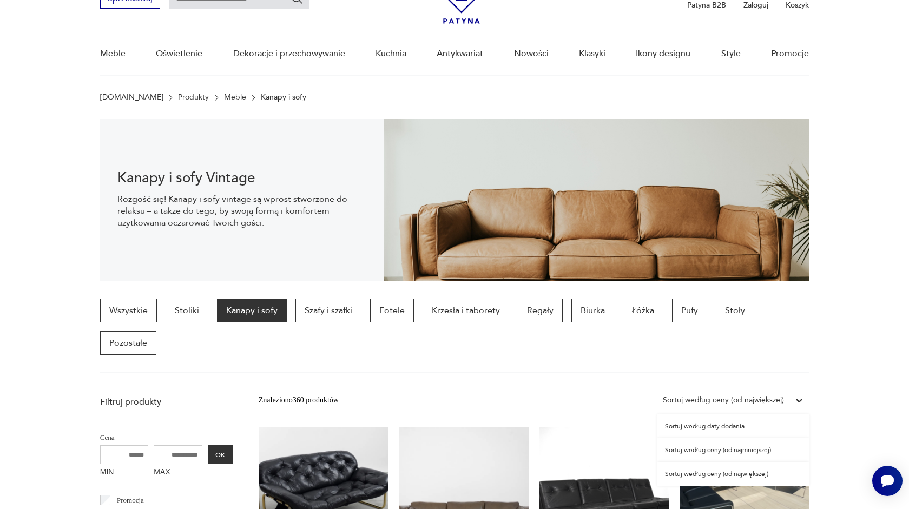
click at [771, 402] on div "Sortuj według ceny (od największej)" at bounding box center [723, 401] width 121 height 12
click at [732, 477] on div "Sortuj według ceny (od największej)" at bounding box center [734, 474] width 152 height 24
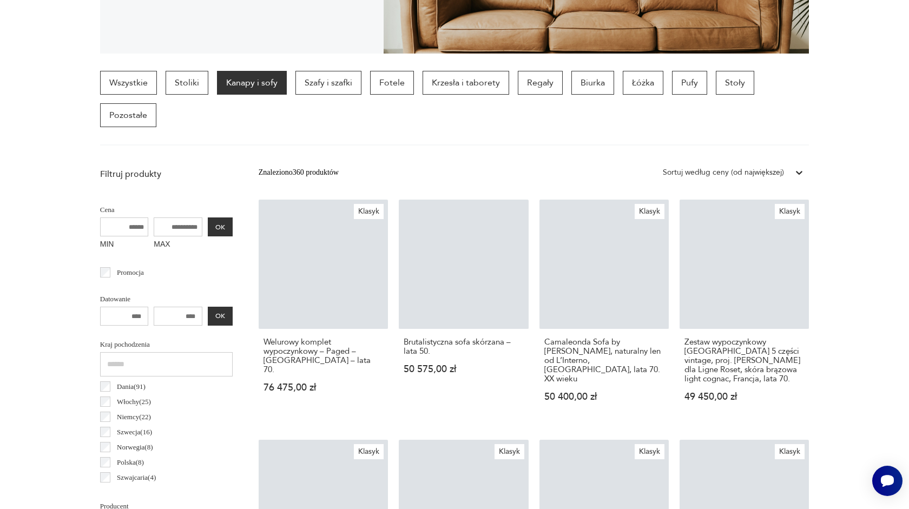
scroll to position [288, 0]
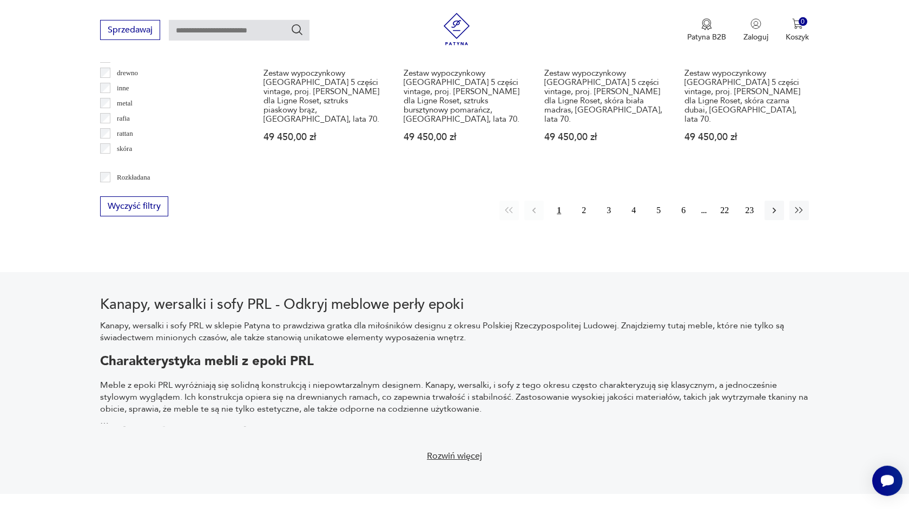
scroll to position [1154, 0]
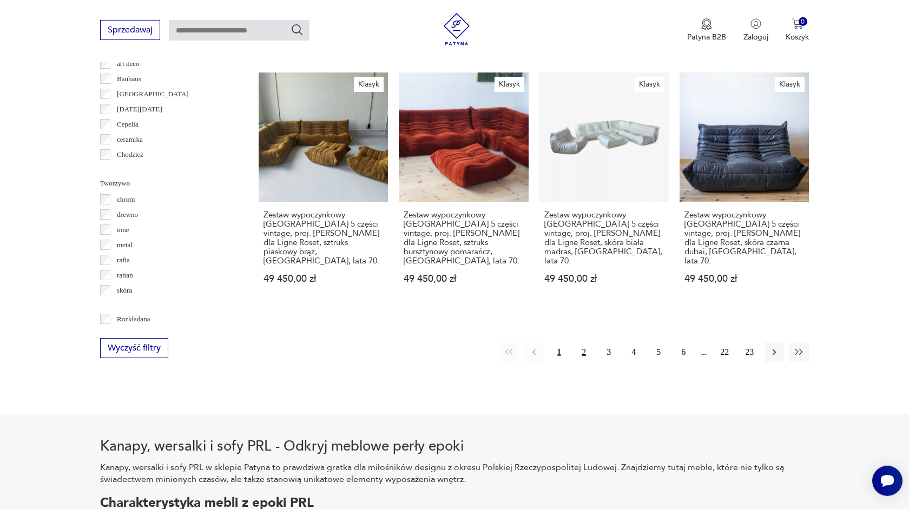
click at [585, 343] on button "2" at bounding box center [583, 352] width 19 height 19
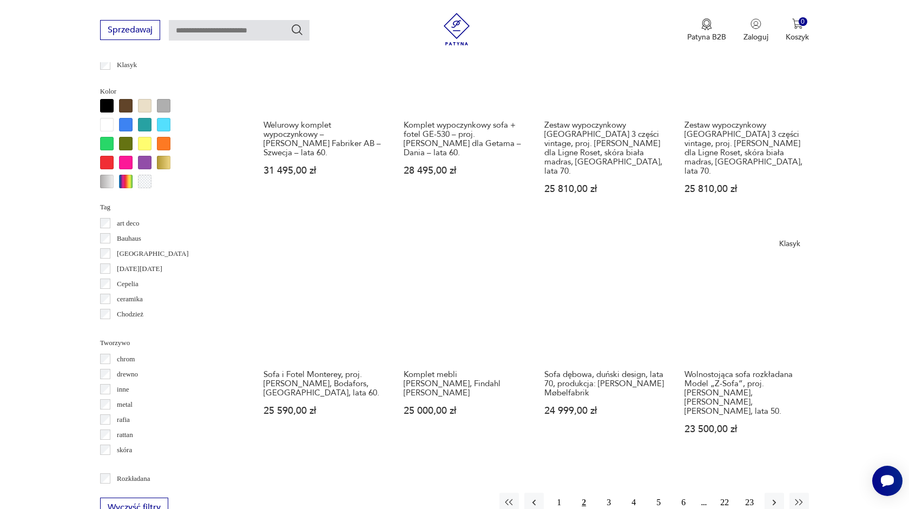
scroll to position [996, 0]
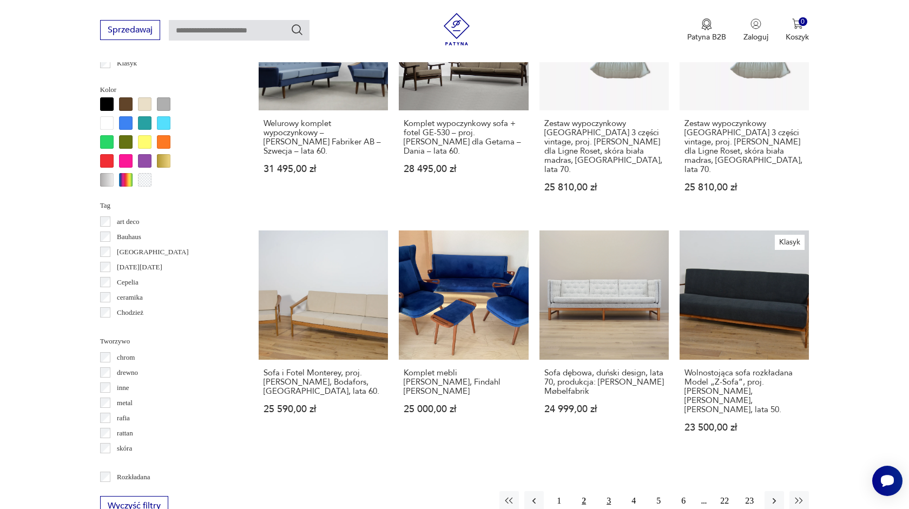
click at [608, 491] on button "3" at bounding box center [608, 500] width 19 height 19
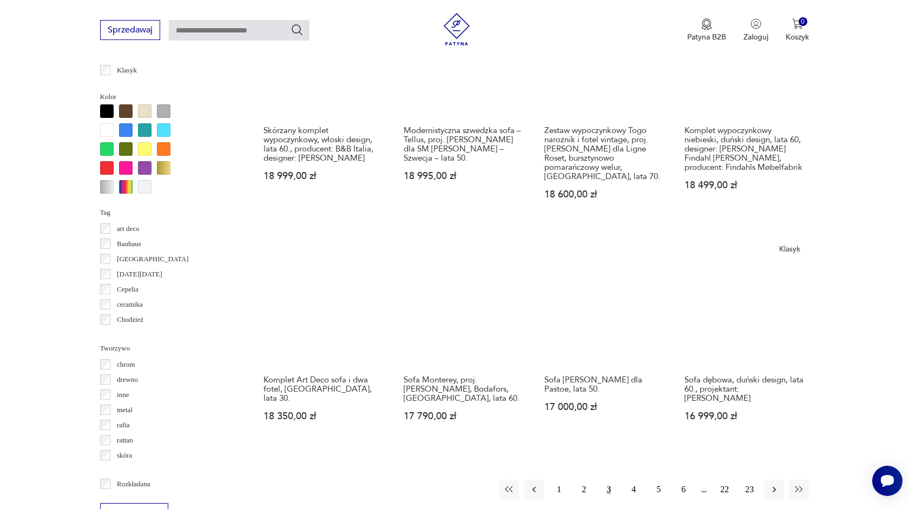
scroll to position [990, 0]
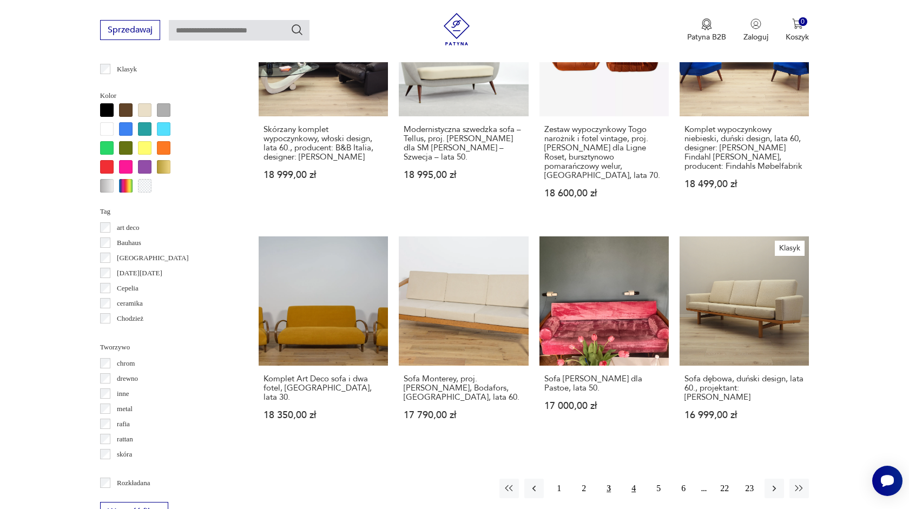
click at [632, 479] on button "4" at bounding box center [633, 488] width 19 height 19
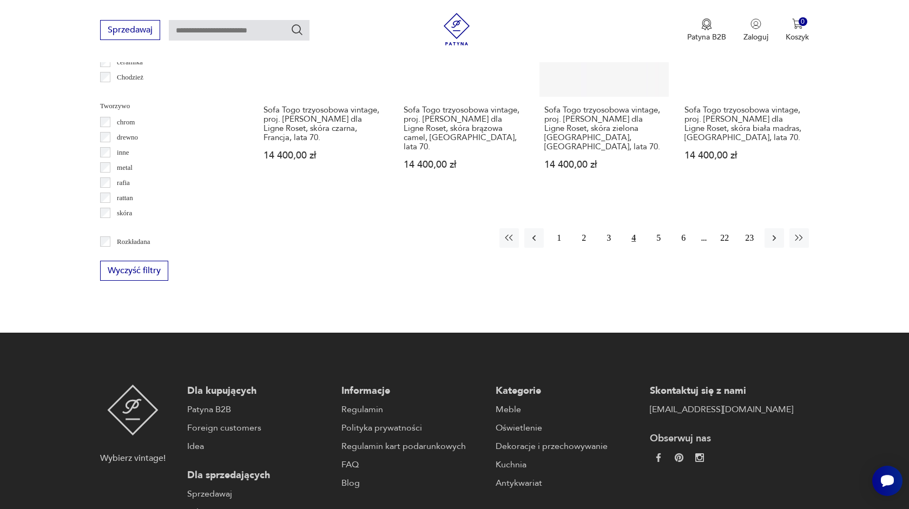
scroll to position [1234, 0]
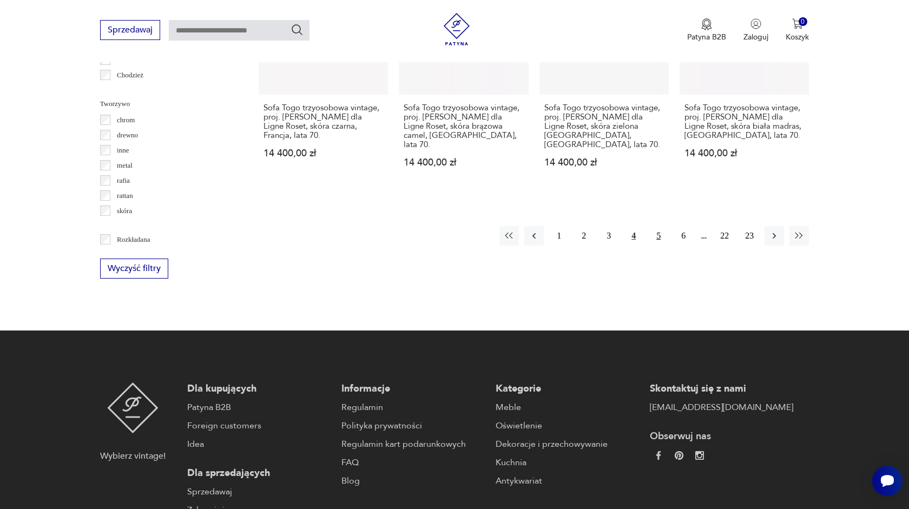
click at [656, 226] on button "5" at bounding box center [658, 235] width 19 height 19
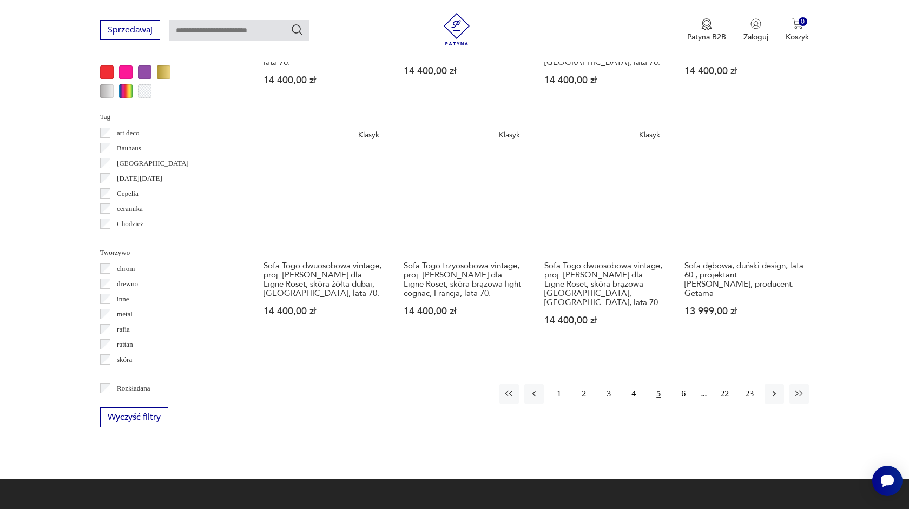
scroll to position [1127, 0]
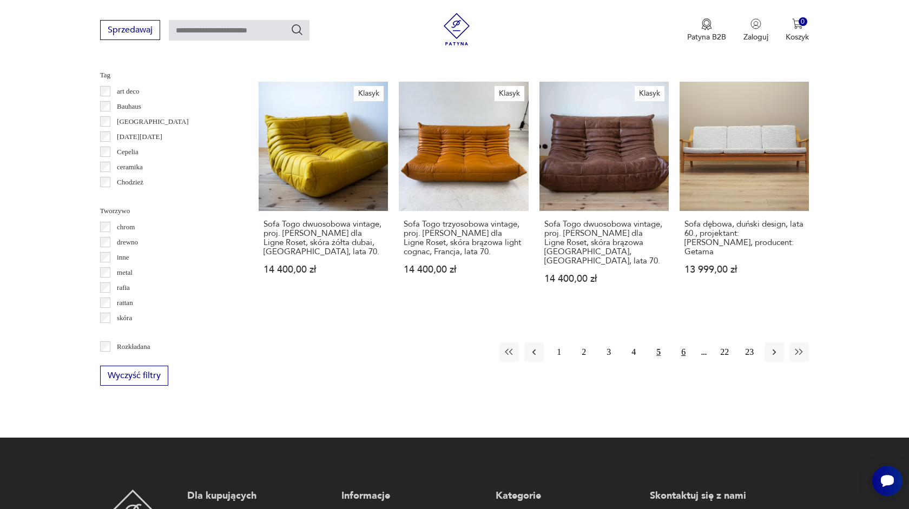
click at [684, 343] on button "6" at bounding box center [683, 352] width 19 height 19
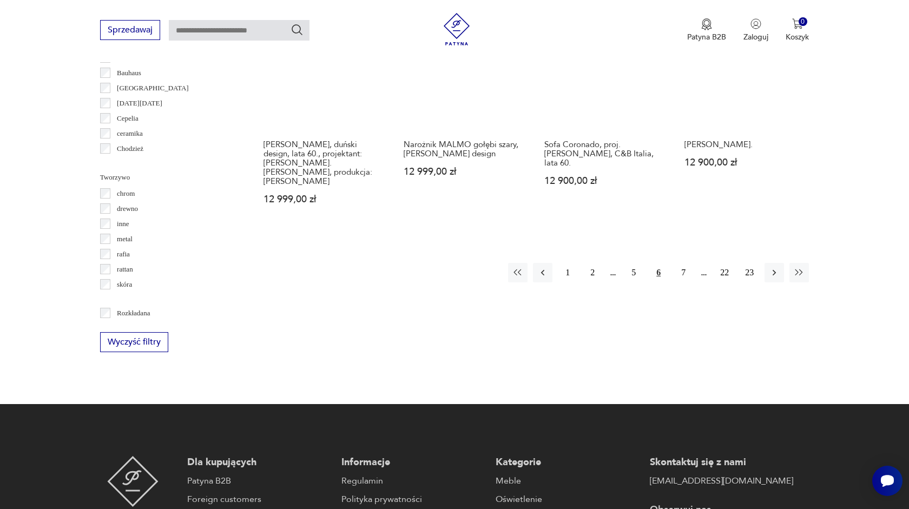
scroll to position [1174, 0]
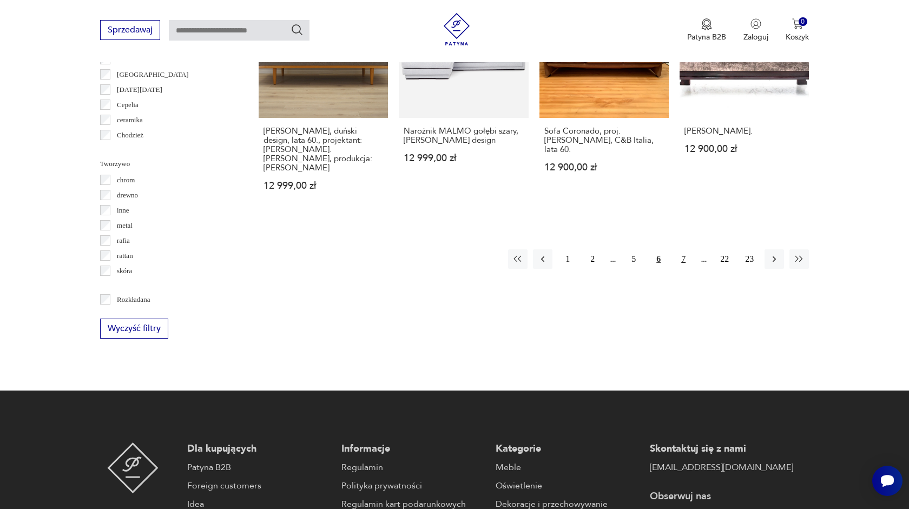
click at [684, 249] on button "7" at bounding box center [683, 258] width 19 height 19
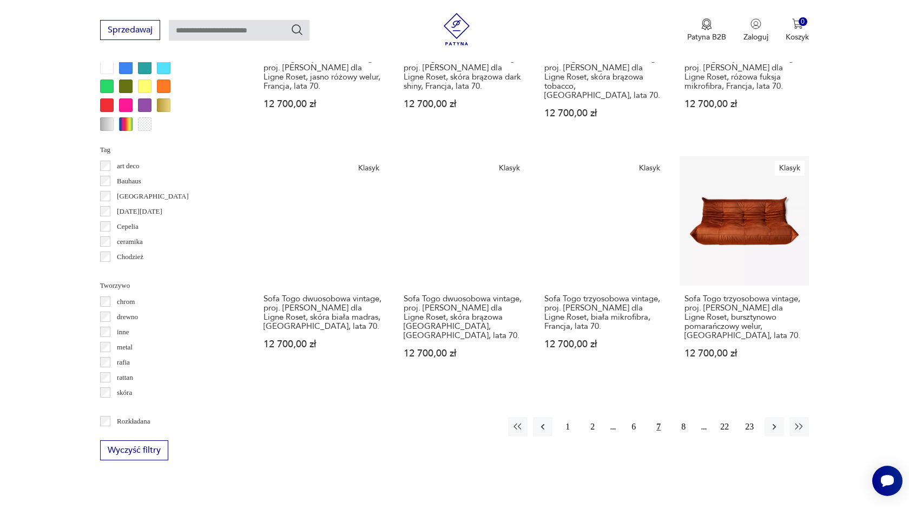
scroll to position [1055, 0]
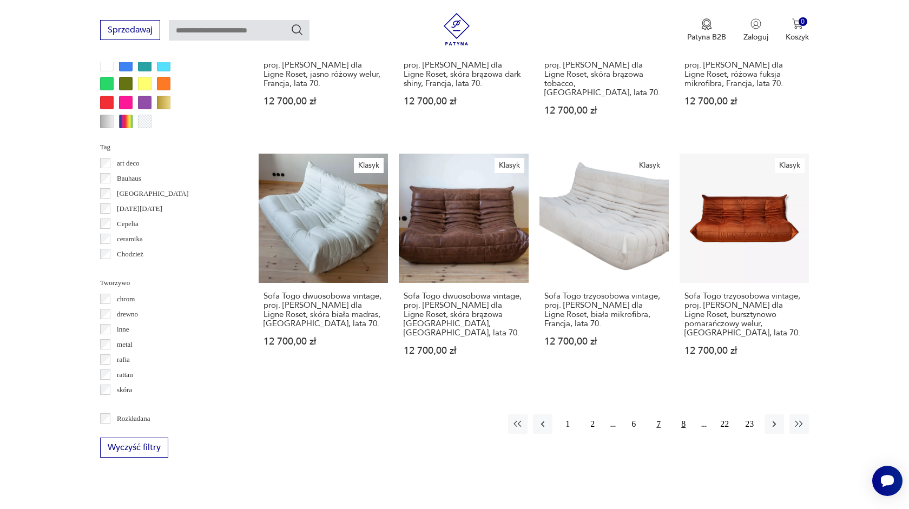
click at [681, 415] on button "8" at bounding box center [683, 424] width 19 height 19
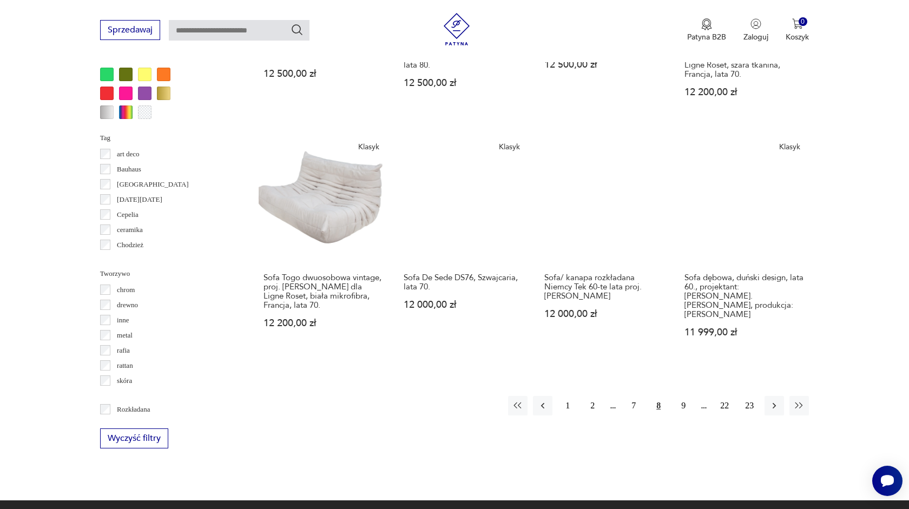
scroll to position [1067, 0]
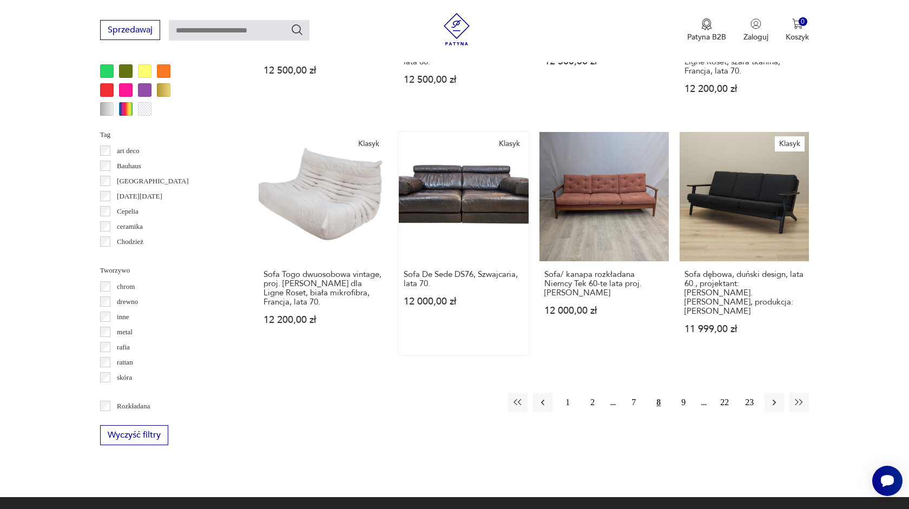
click at [498, 173] on link "Klasyk Sofa De Sede DS76, Szwajcaria, lata 70. 12 000,00 zł" at bounding box center [463, 243] width 129 height 223
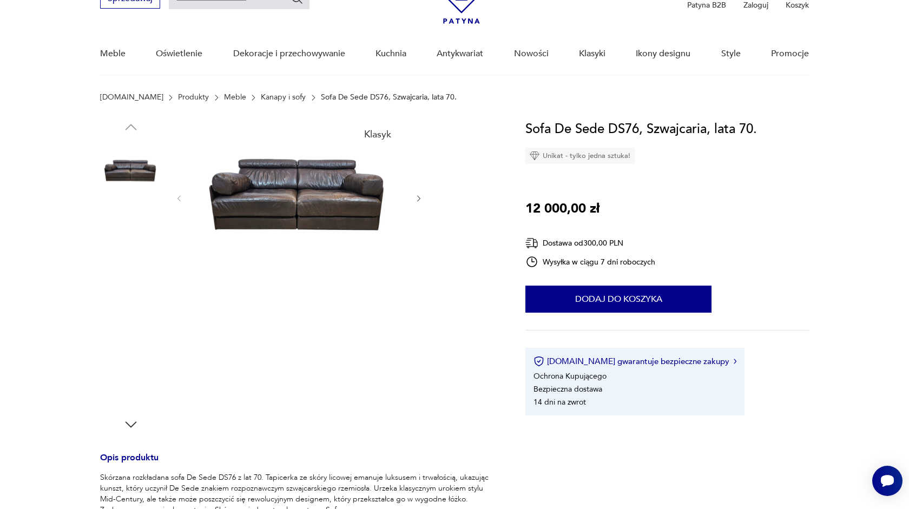
click at [124, 250] on img at bounding box center [131, 241] width 62 height 62
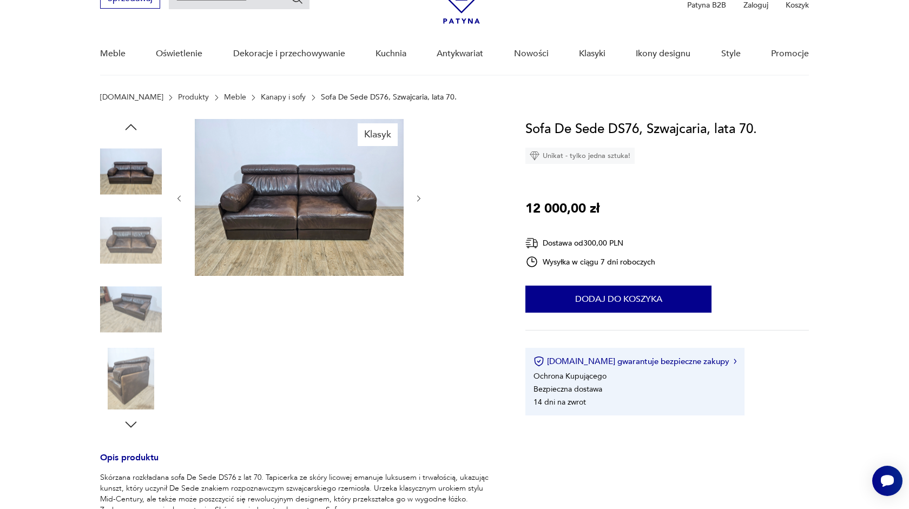
click at [423, 203] on button "button" at bounding box center [419, 198] width 9 height 11
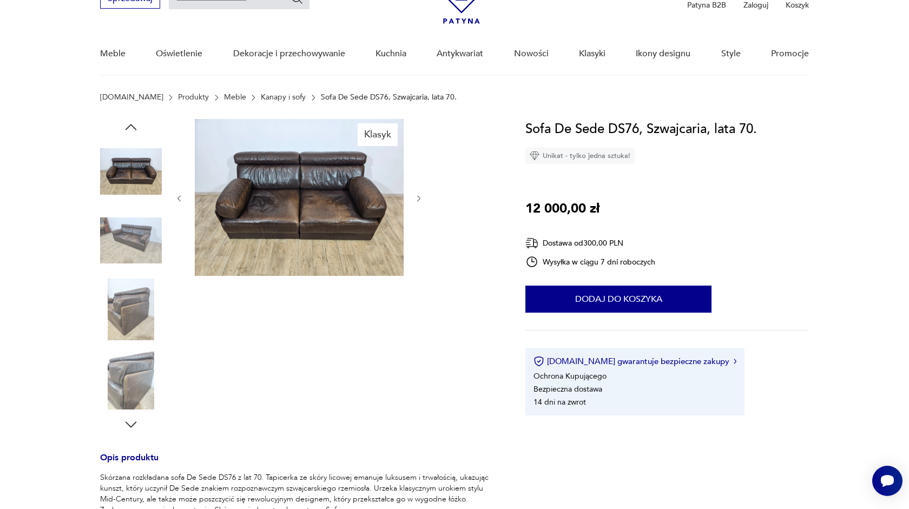
click at [422, 203] on button "button" at bounding box center [419, 198] width 9 height 11
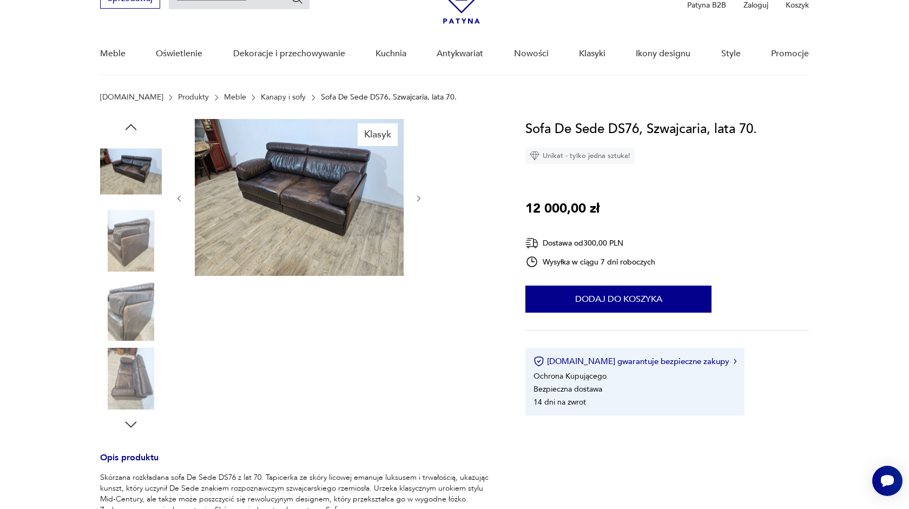
click at [422, 203] on button "button" at bounding box center [419, 198] width 9 height 11
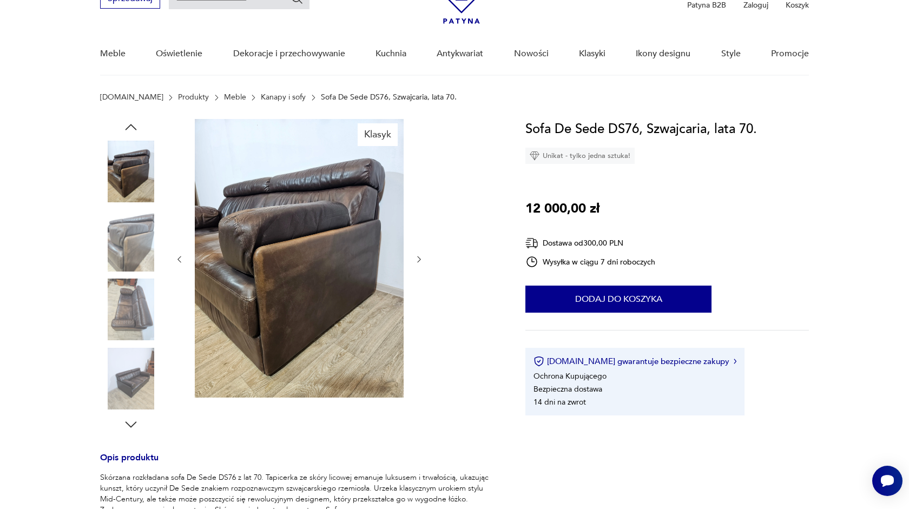
click at [121, 317] on img at bounding box center [131, 310] width 62 height 62
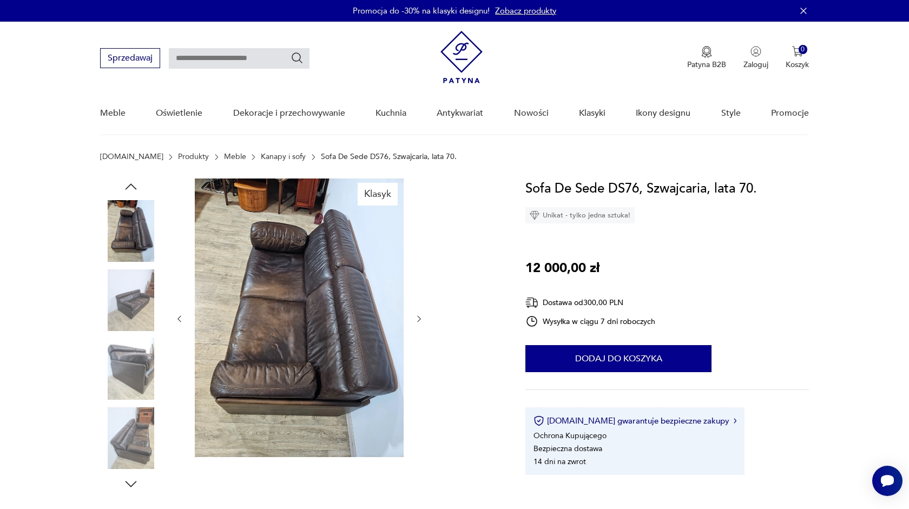
click at [299, 280] on img at bounding box center [299, 318] width 209 height 279
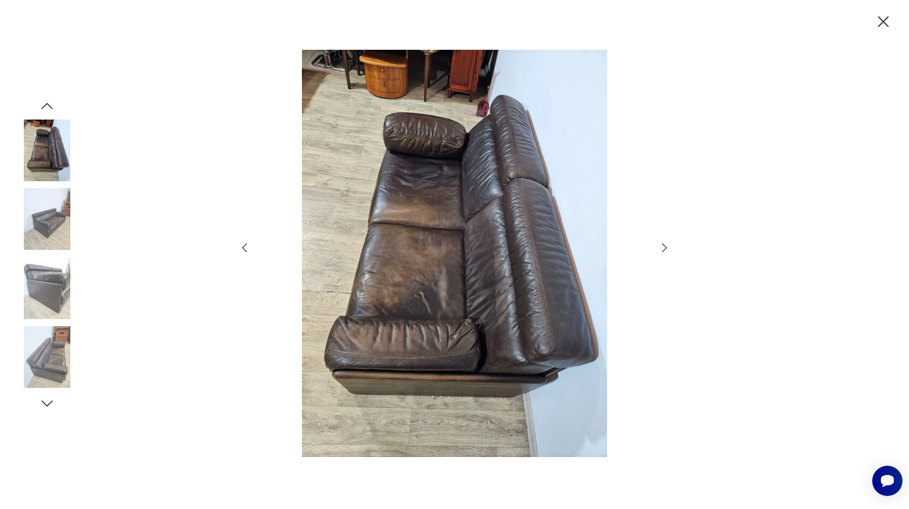
click at [667, 241] on button "button" at bounding box center [664, 247] width 13 height 13
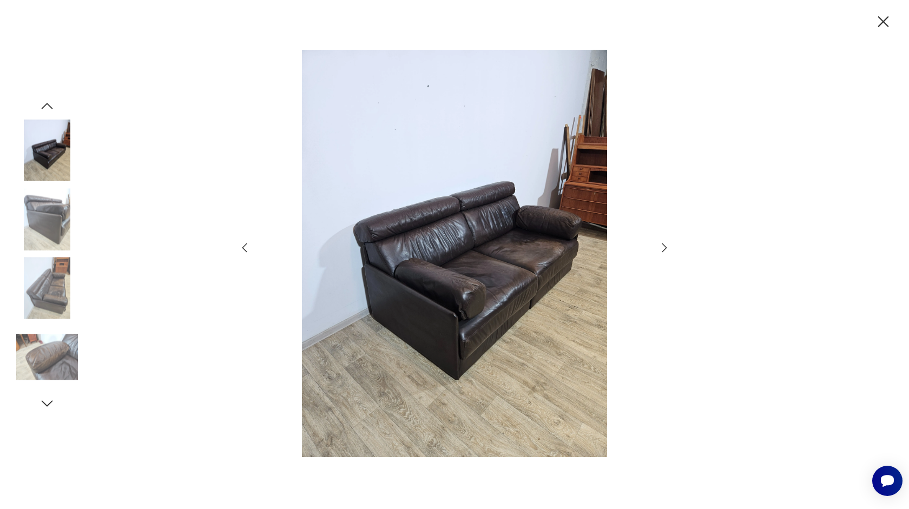
click at [663, 246] on icon "button" at bounding box center [664, 247] width 13 height 13
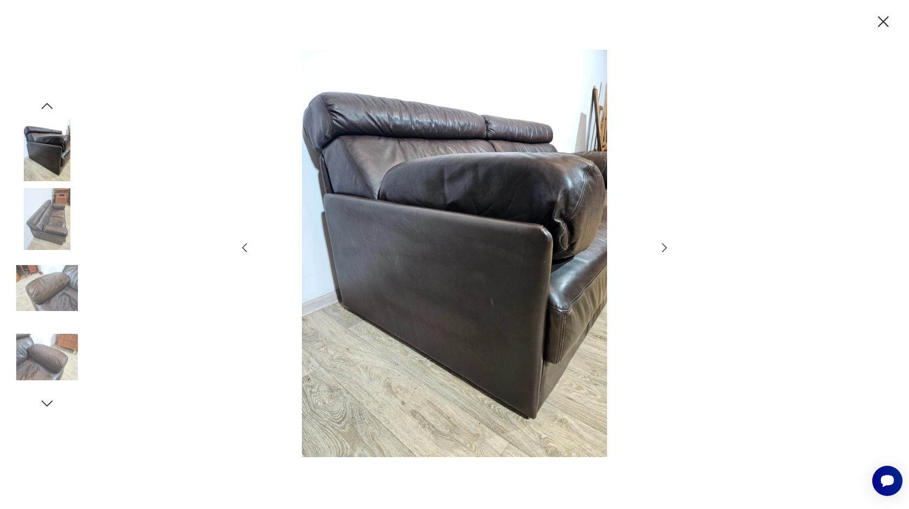
click at [663, 246] on icon "button" at bounding box center [664, 247] width 13 height 13
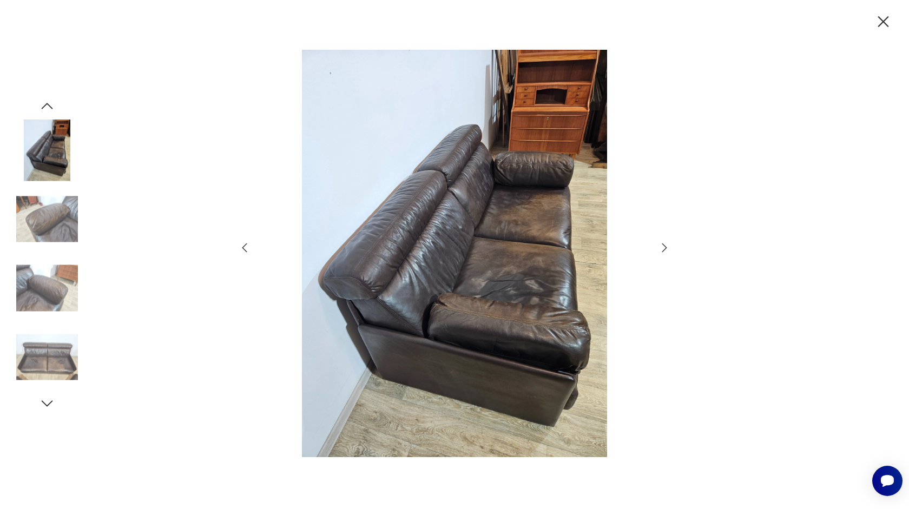
click at [663, 246] on icon "button" at bounding box center [664, 247] width 13 height 13
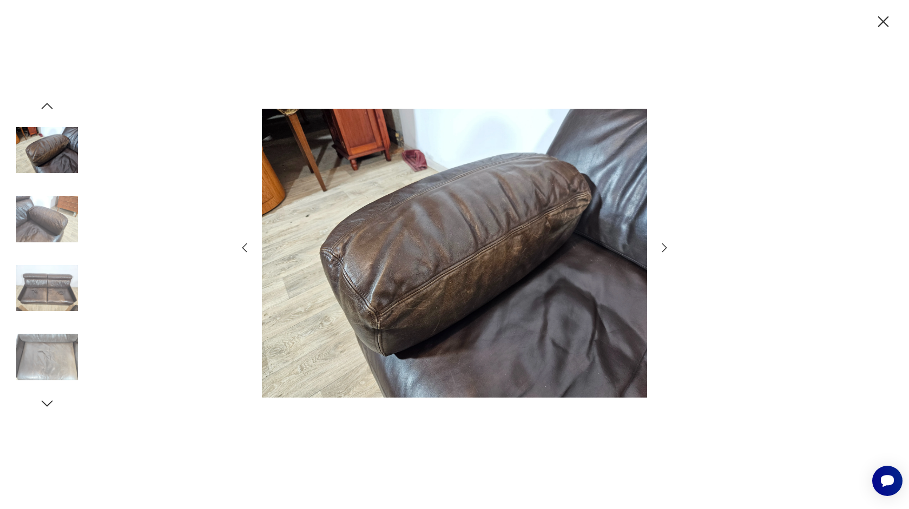
click at [663, 246] on icon "button" at bounding box center [664, 247] width 13 height 13
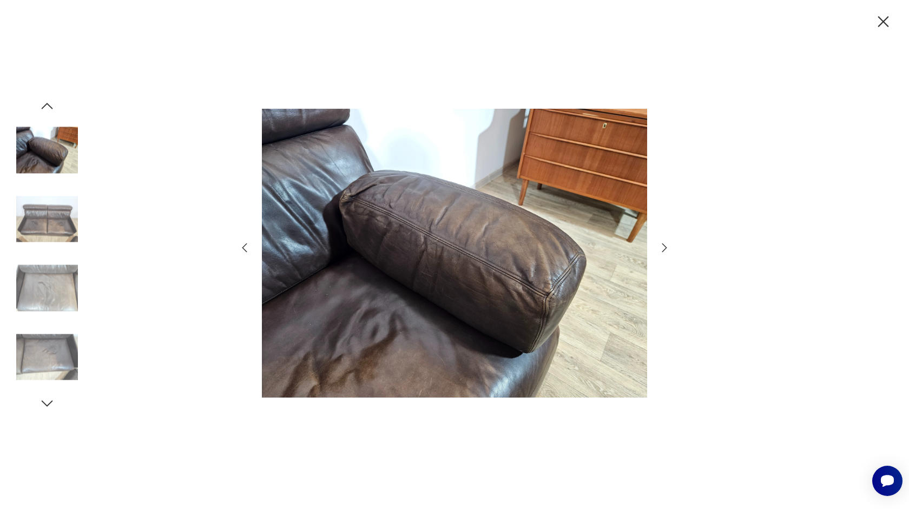
click at [663, 246] on icon "button" at bounding box center [664, 247] width 13 height 13
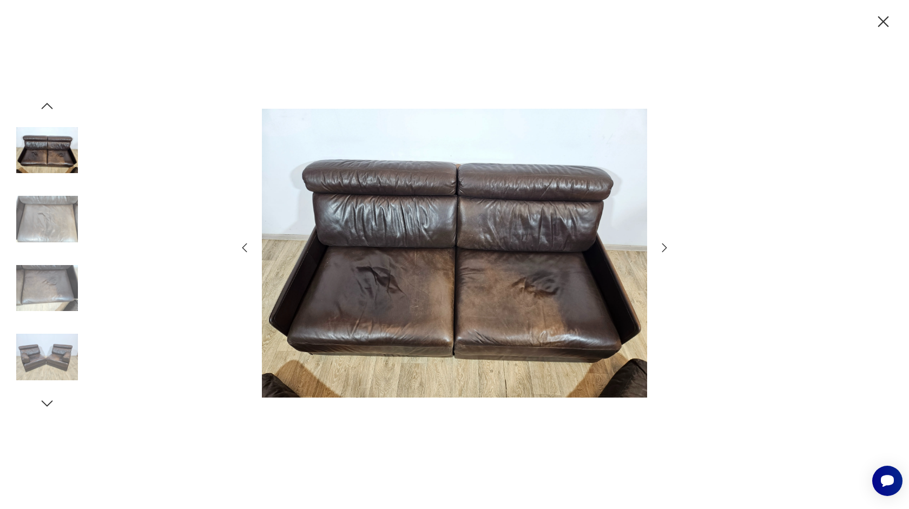
click at [663, 246] on icon "button" at bounding box center [664, 247] width 13 height 13
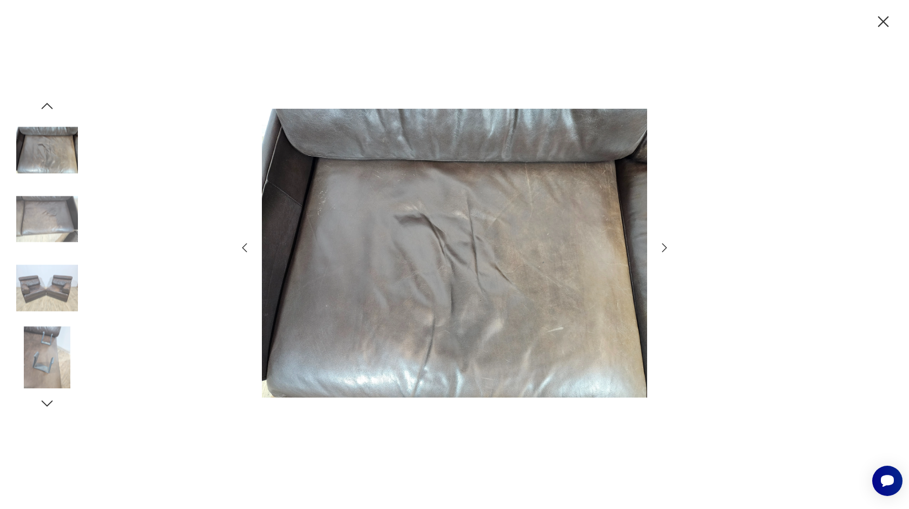
click at [663, 246] on icon "button" at bounding box center [664, 247] width 13 height 13
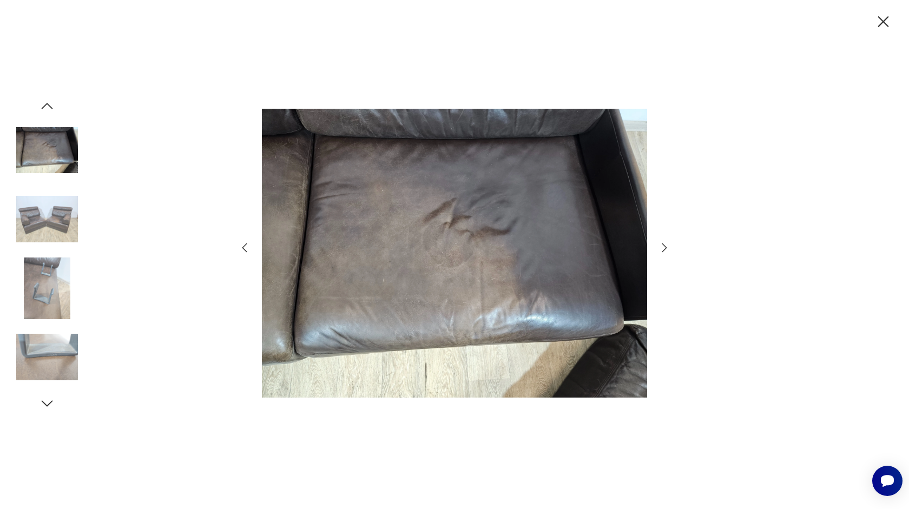
click at [663, 246] on icon "button" at bounding box center [664, 247] width 13 height 13
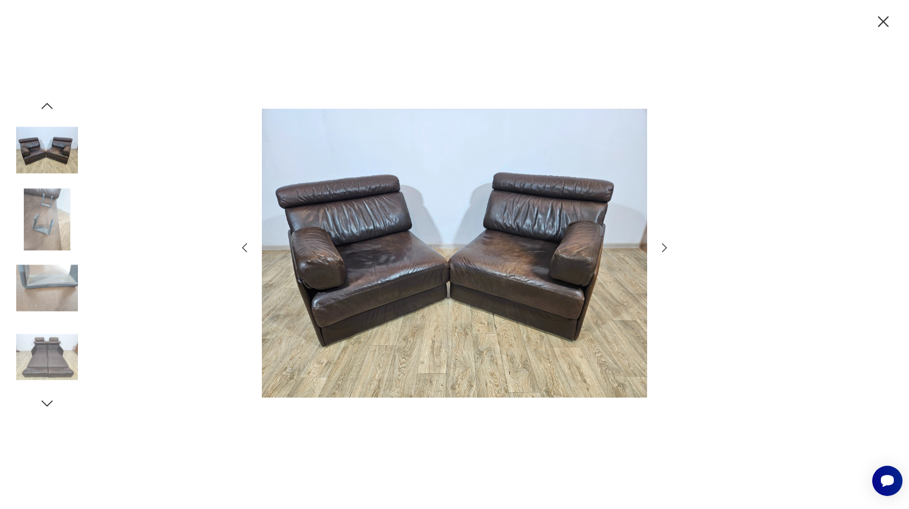
click at [885, 26] on icon "button" at bounding box center [883, 21] width 19 height 19
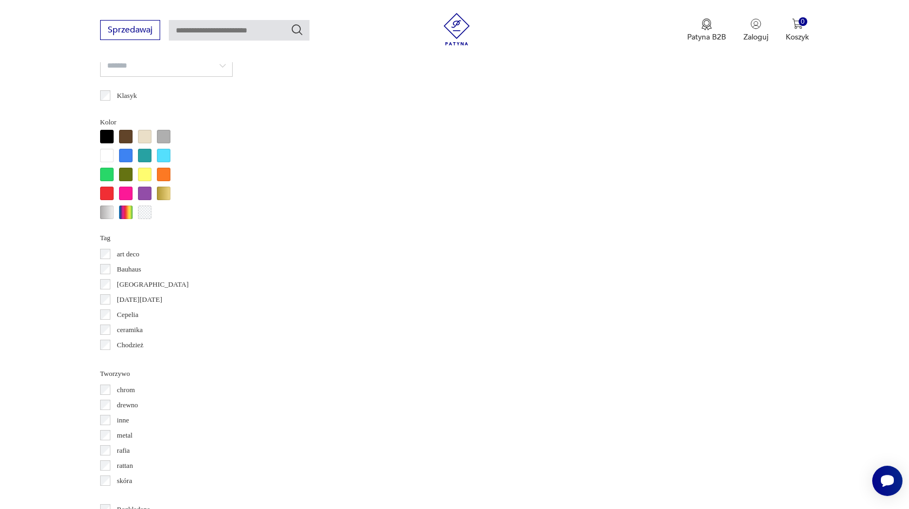
scroll to position [1063, 0]
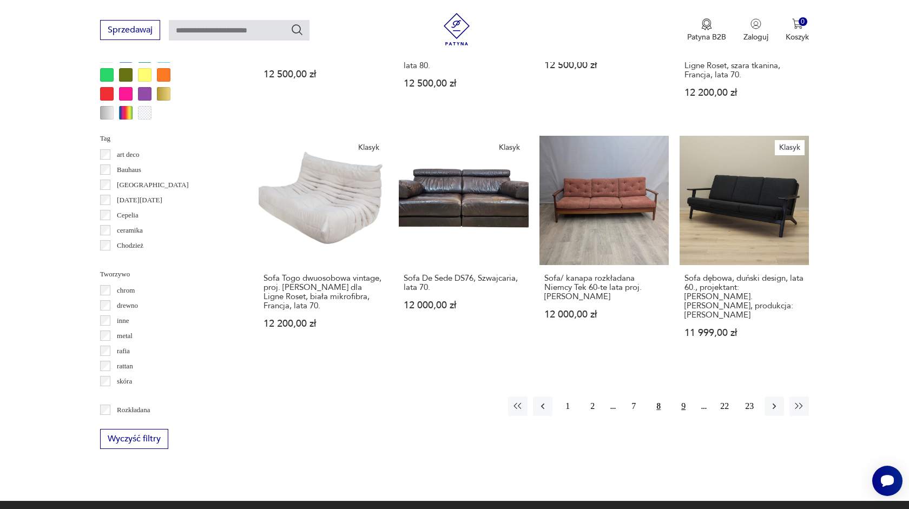
click at [680, 397] on button "9" at bounding box center [683, 406] width 19 height 19
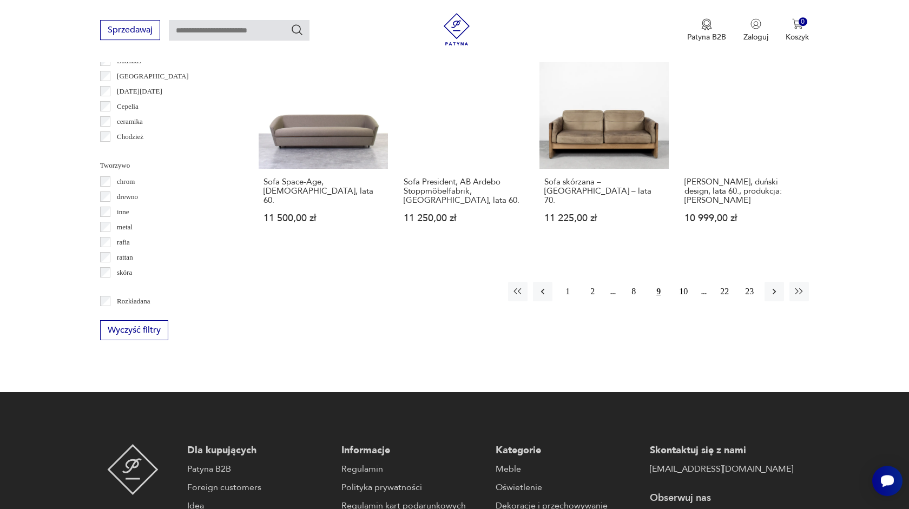
scroll to position [1181, 0]
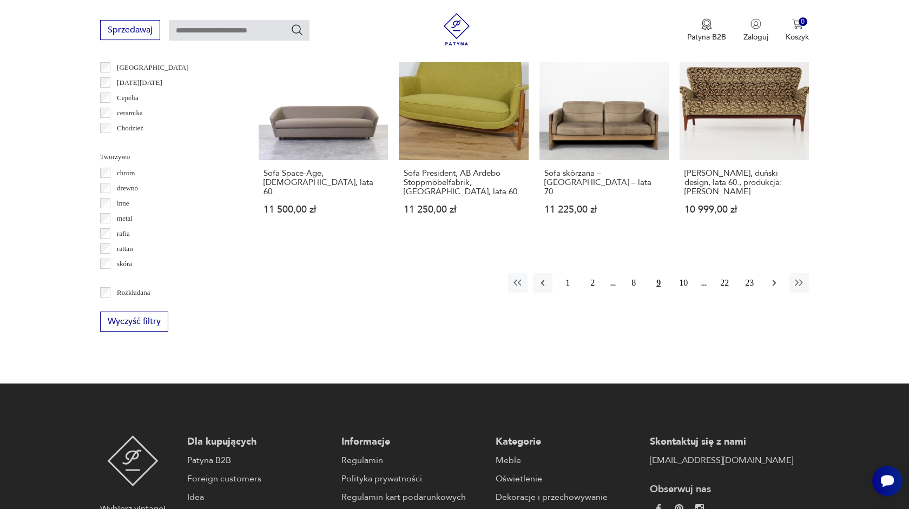
click at [776, 278] on icon "button" at bounding box center [774, 283] width 11 height 11
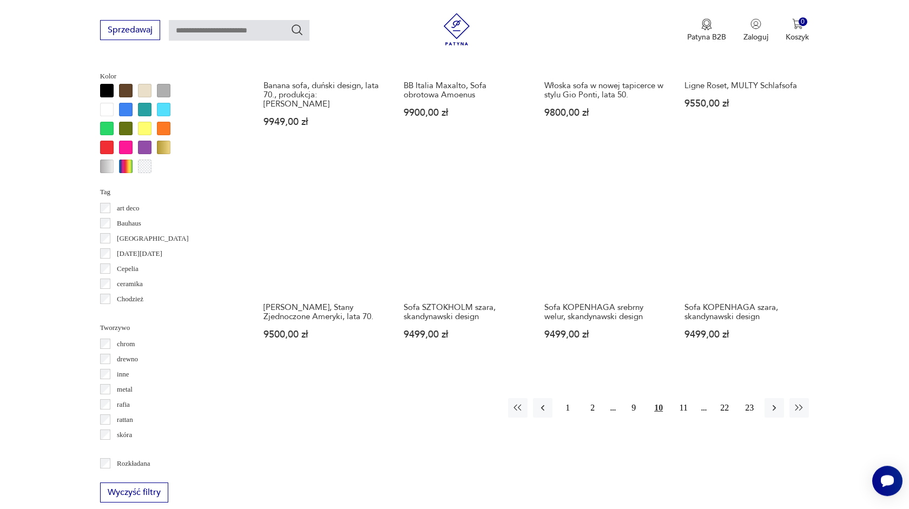
scroll to position [1014, 0]
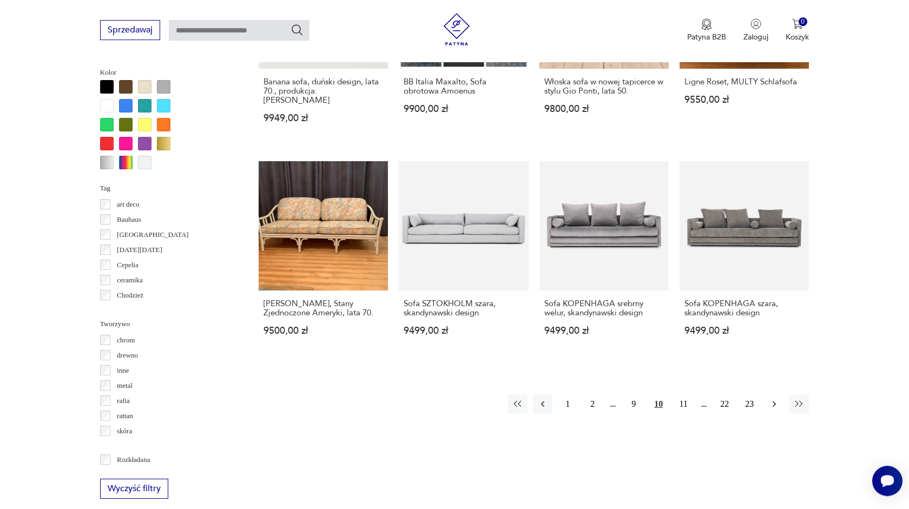
click at [773, 399] on icon "button" at bounding box center [774, 404] width 11 height 11
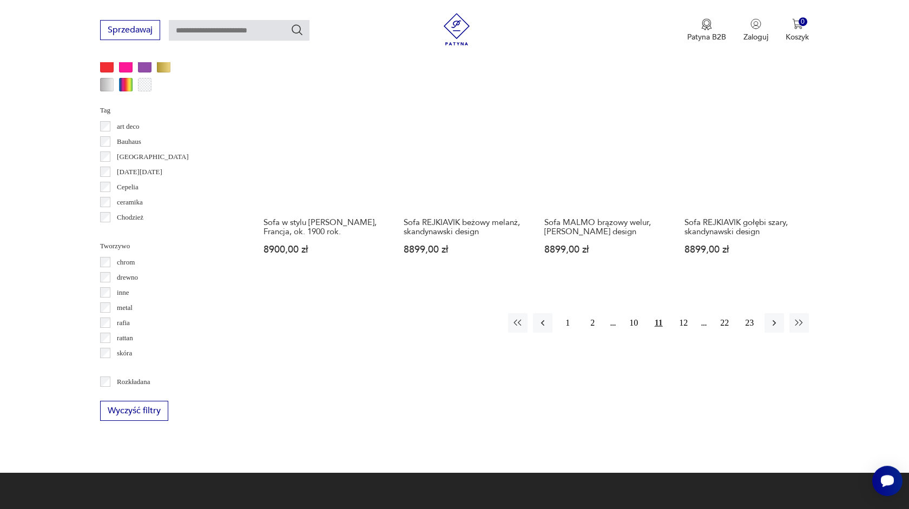
scroll to position [1094, 0]
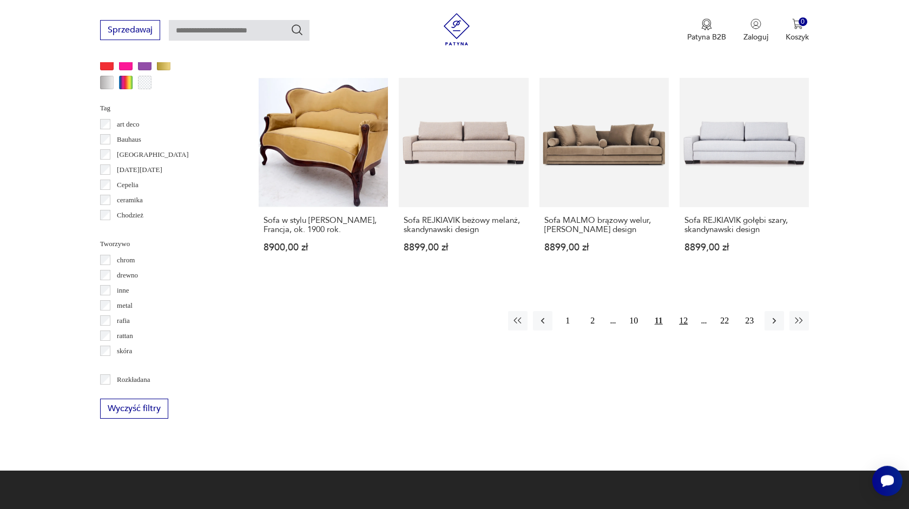
click at [678, 311] on button "12" at bounding box center [683, 320] width 19 height 19
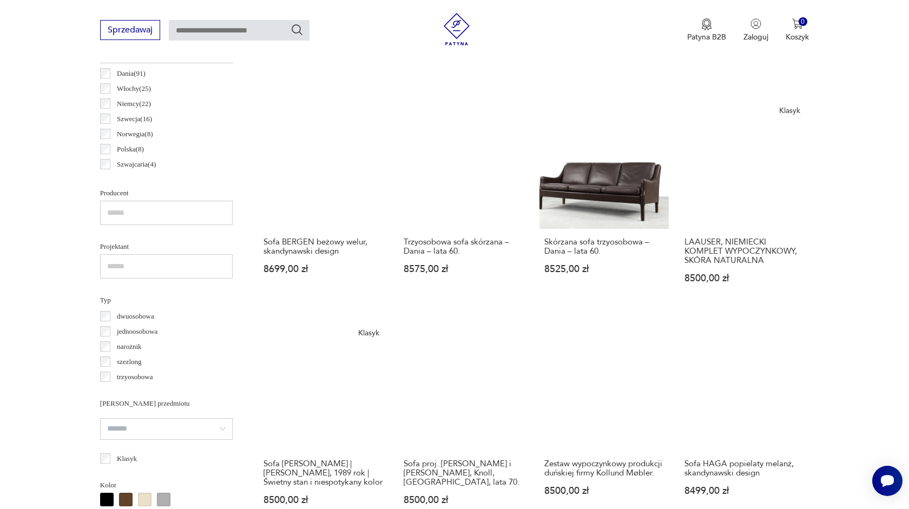
scroll to position [587, 0]
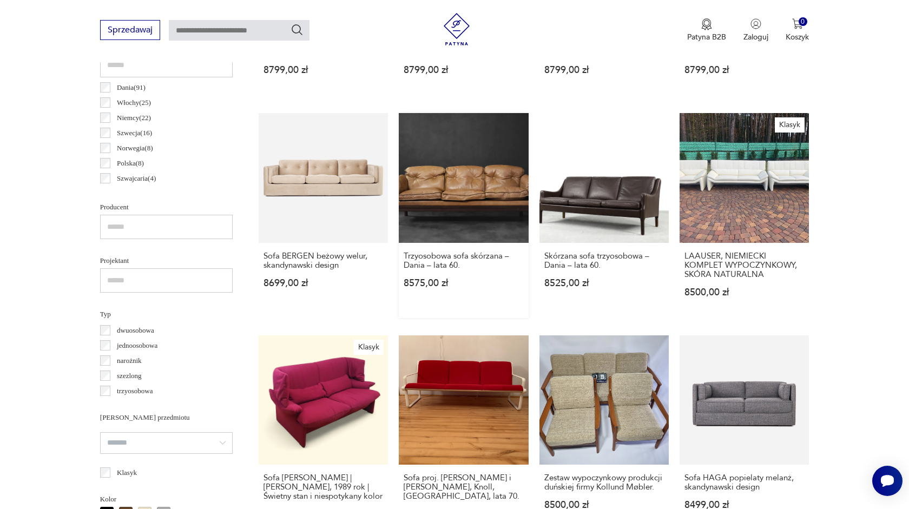
click at [471, 198] on link "Trzyosobowa sofa skórzana – Dania – lata 60. 8575,00 zł" at bounding box center [463, 215] width 129 height 205
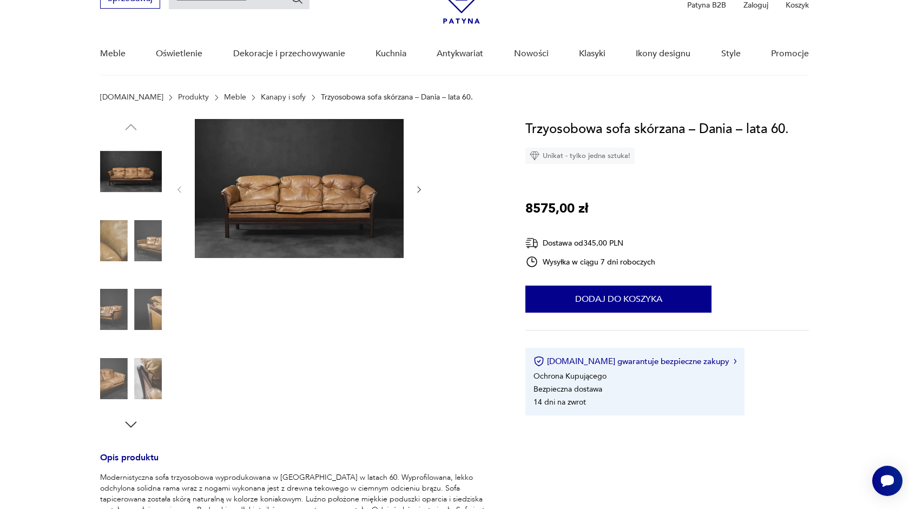
click at [419, 190] on icon "button" at bounding box center [419, 189] width 9 height 9
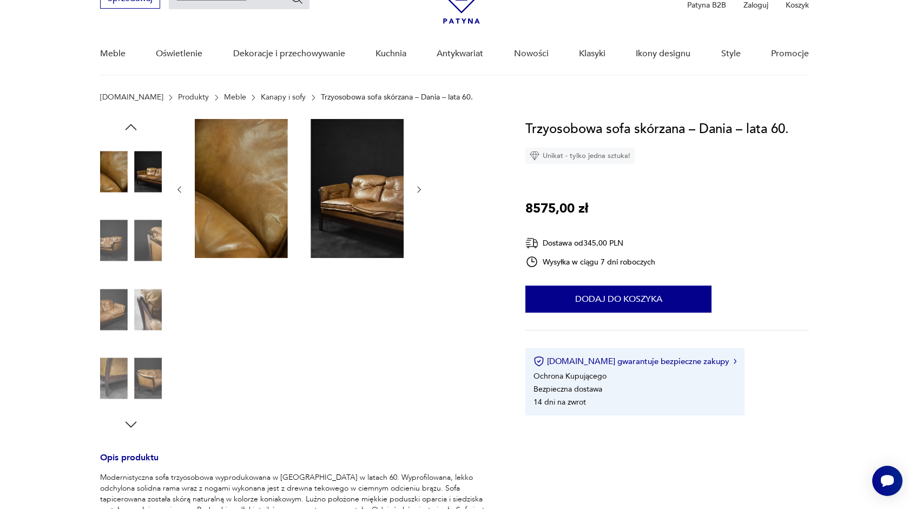
click at [419, 190] on icon "button" at bounding box center [419, 189] width 9 height 9
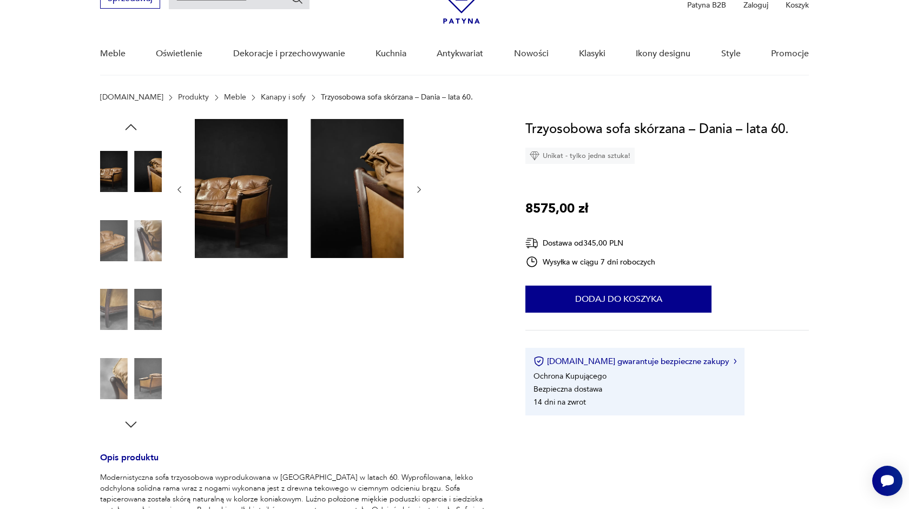
click at [419, 190] on icon "button" at bounding box center [419, 189] width 9 height 9
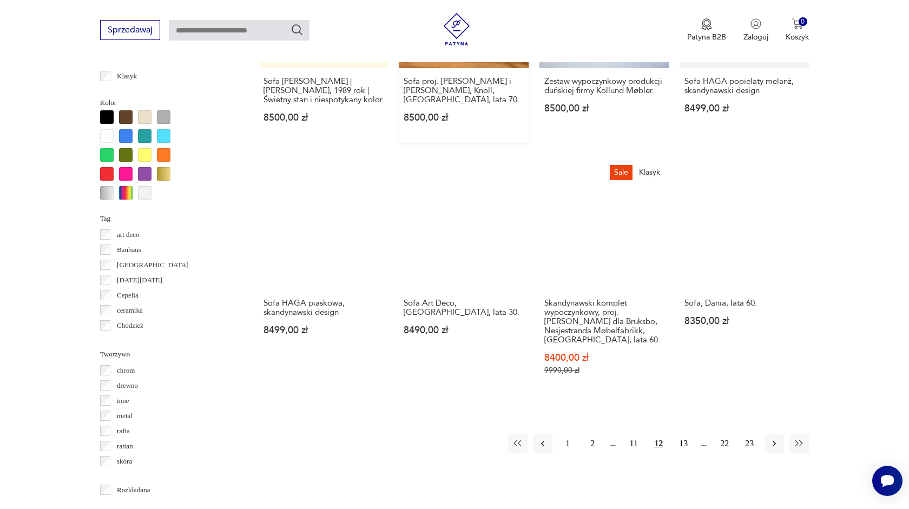
scroll to position [1051, 0]
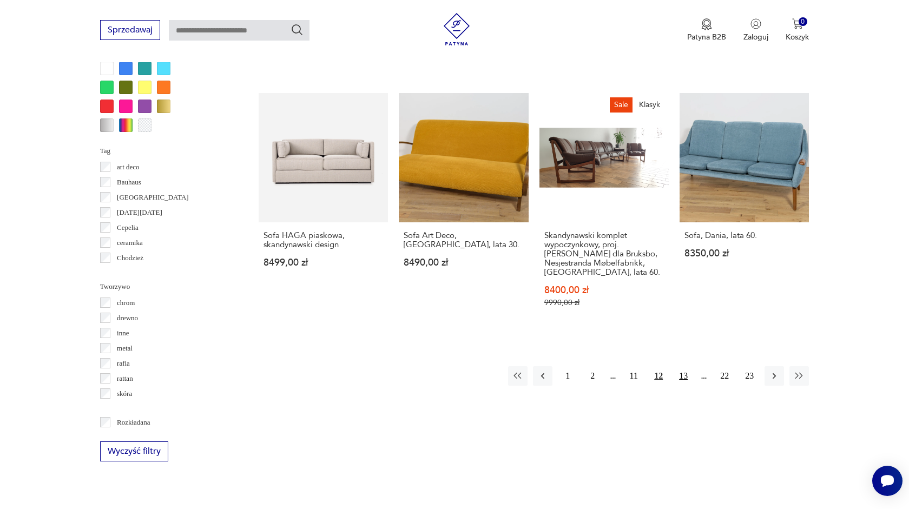
click at [684, 367] on button "13" at bounding box center [683, 375] width 19 height 19
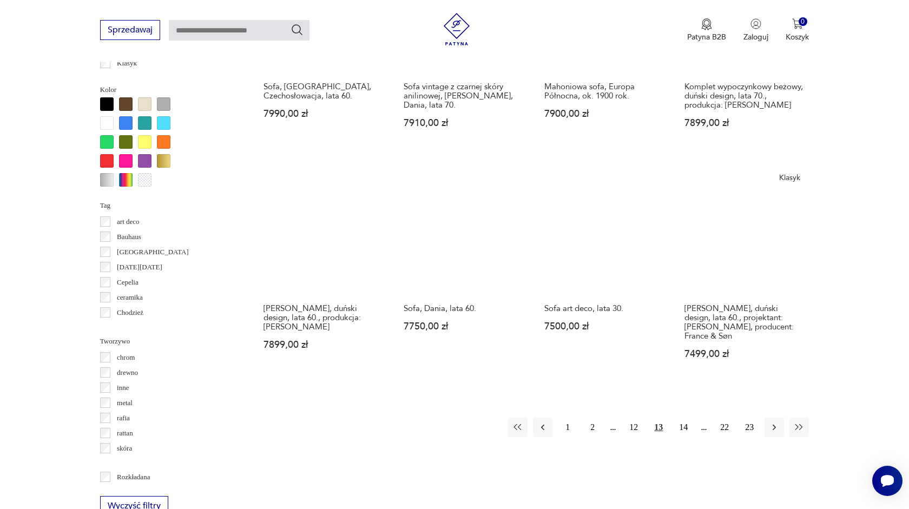
scroll to position [1000, 0]
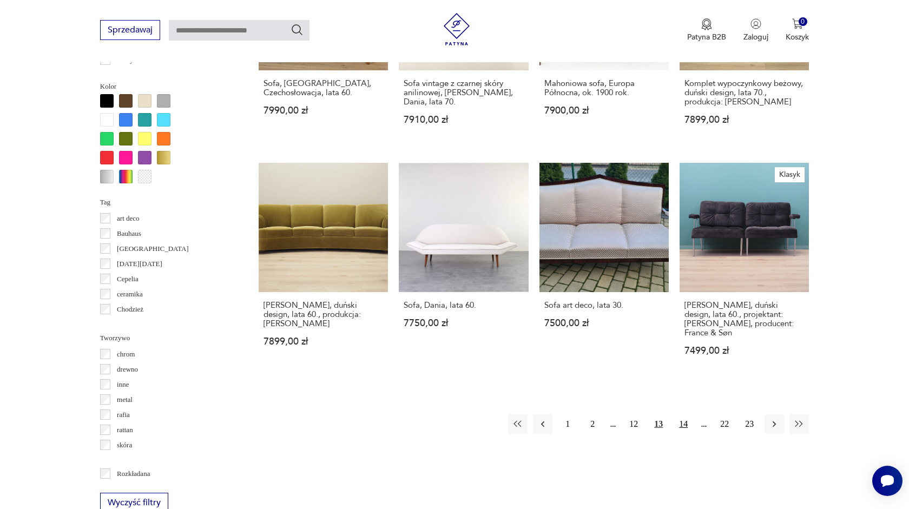
click at [684, 415] on button "14" at bounding box center [683, 424] width 19 height 19
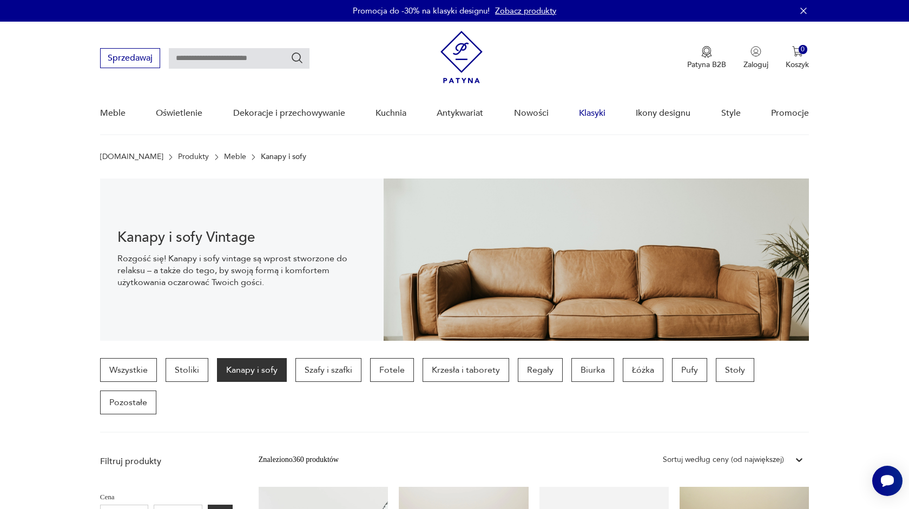
click at [594, 114] on link "Klasyki" at bounding box center [592, 114] width 27 height 42
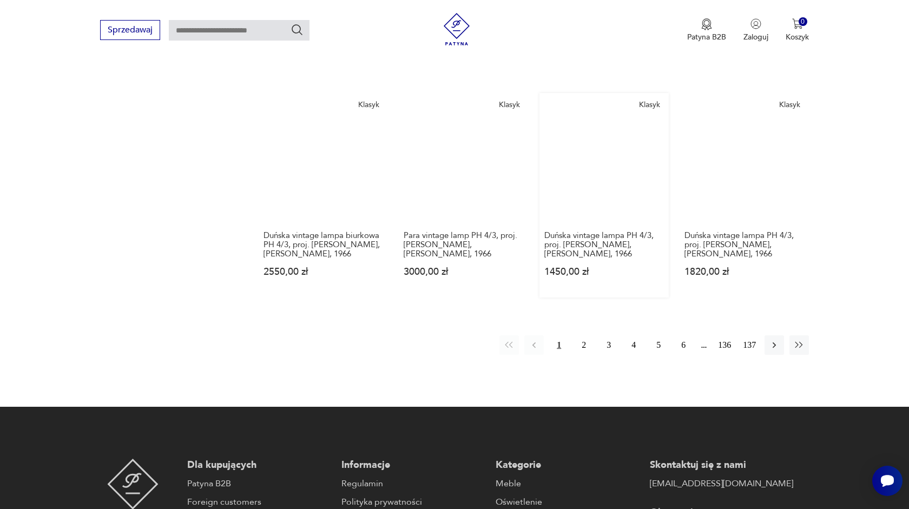
scroll to position [890, 0]
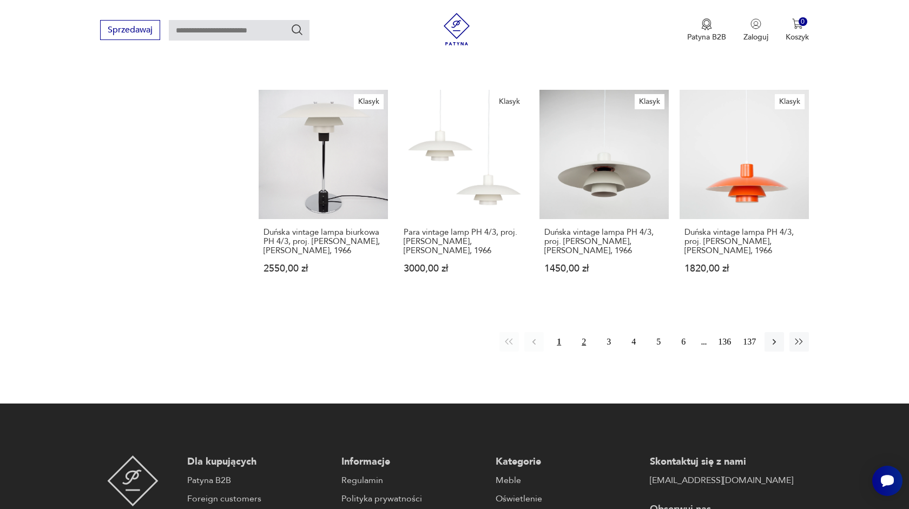
click at [584, 332] on button "2" at bounding box center [583, 341] width 19 height 19
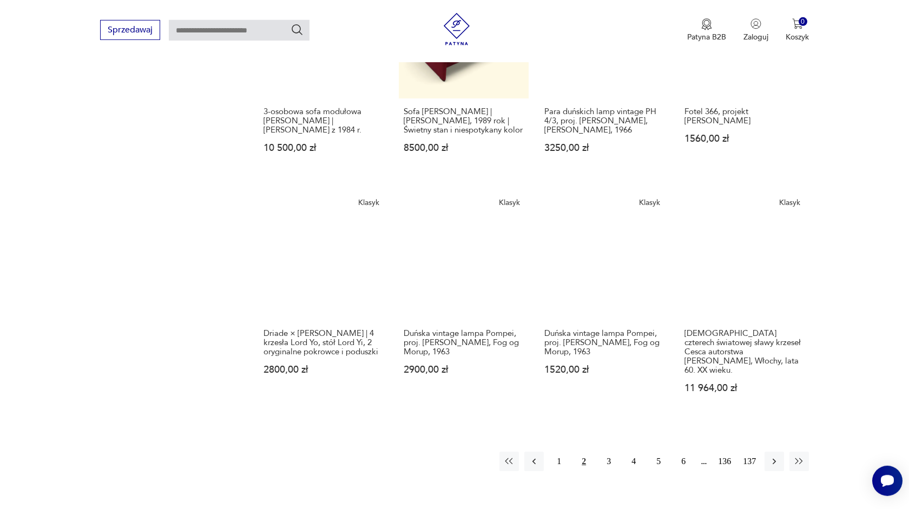
scroll to position [792, 0]
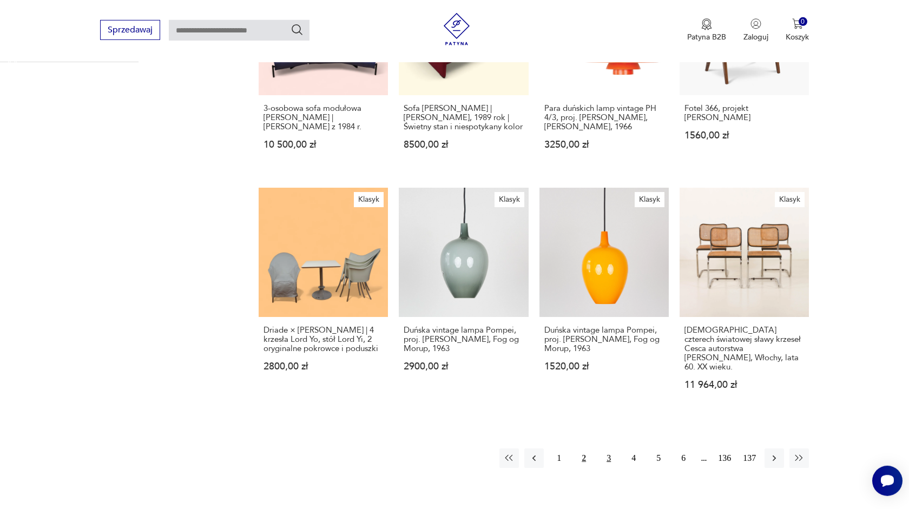
click at [609, 449] on button "3" at bounding box center [608, 458] width 19 height 19
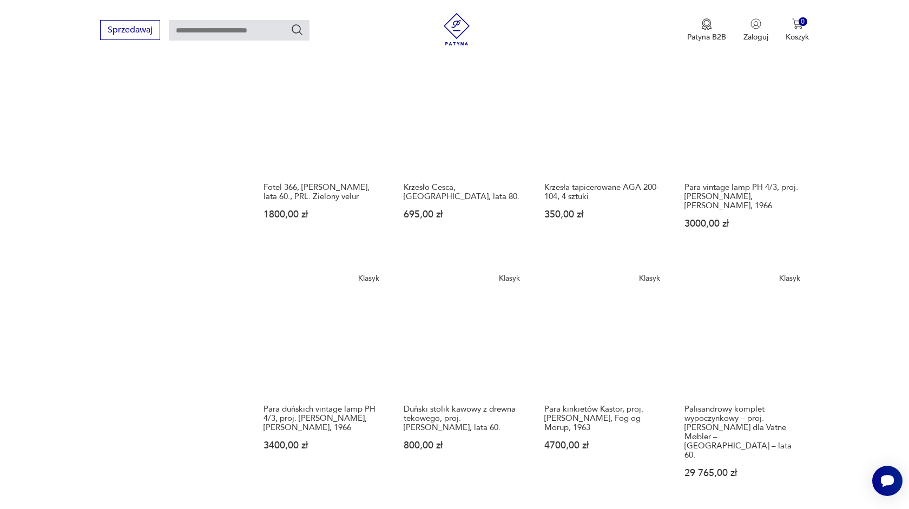
scroll to position [839, 0]
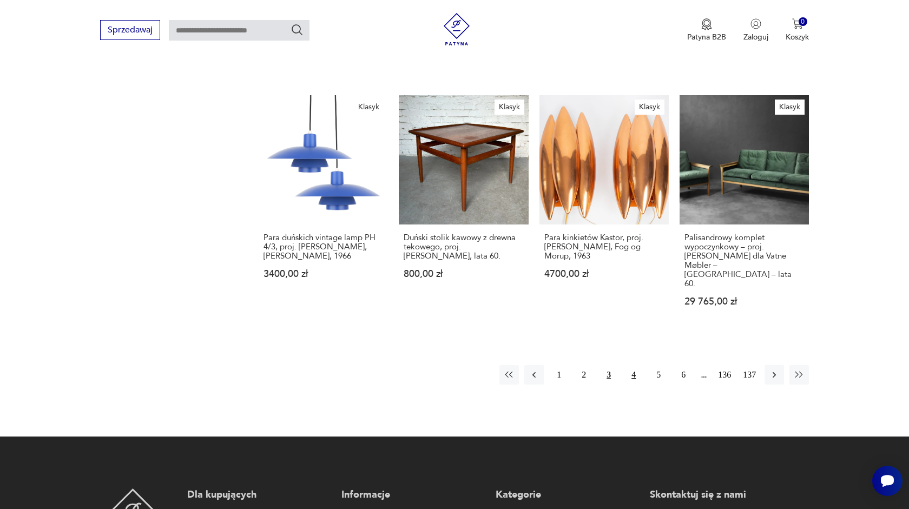
click at [636, 365] on button "4" at bounding box center [633, 374] width 19 height 19
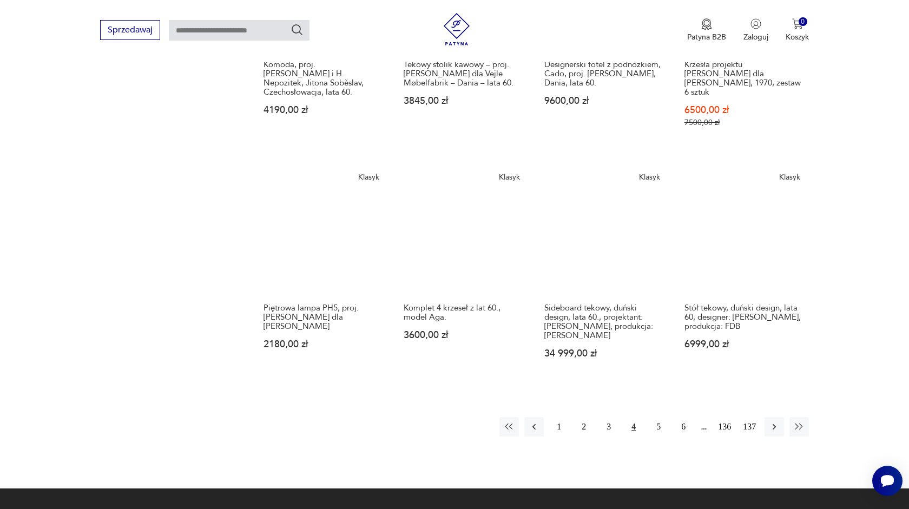
scroll to position [789, 0]
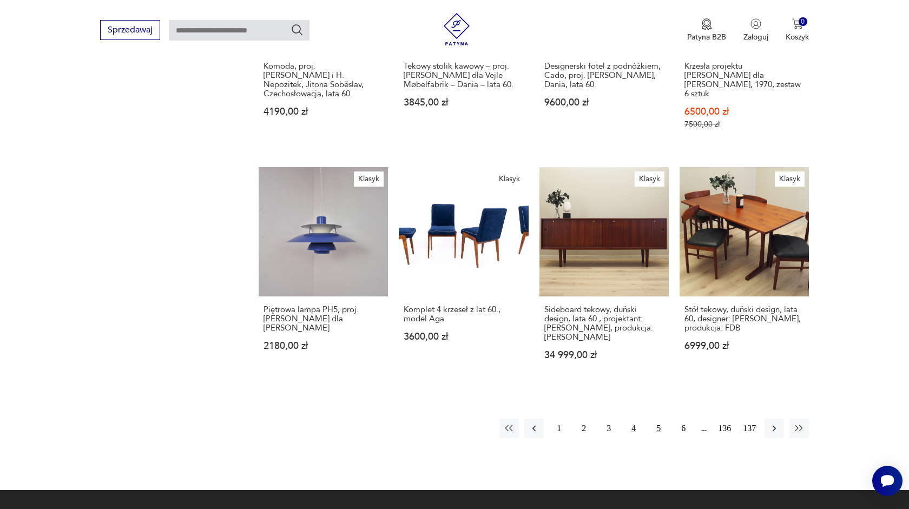
click at [660, 419] on button "5" at bounding box center [658, 428] width 19 height 19
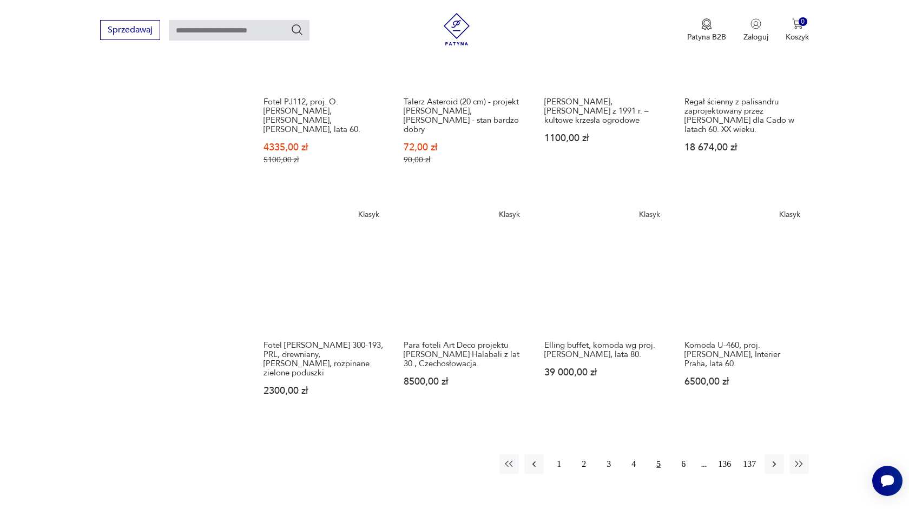
scroll to position [755, 0]
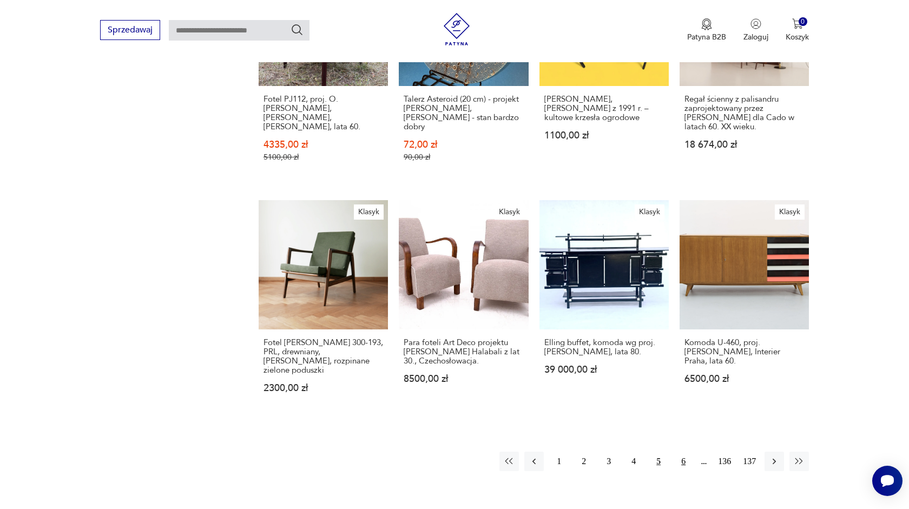
click at [683, 452] on button "6" at bounding box center [683, 461] width 19 height 19
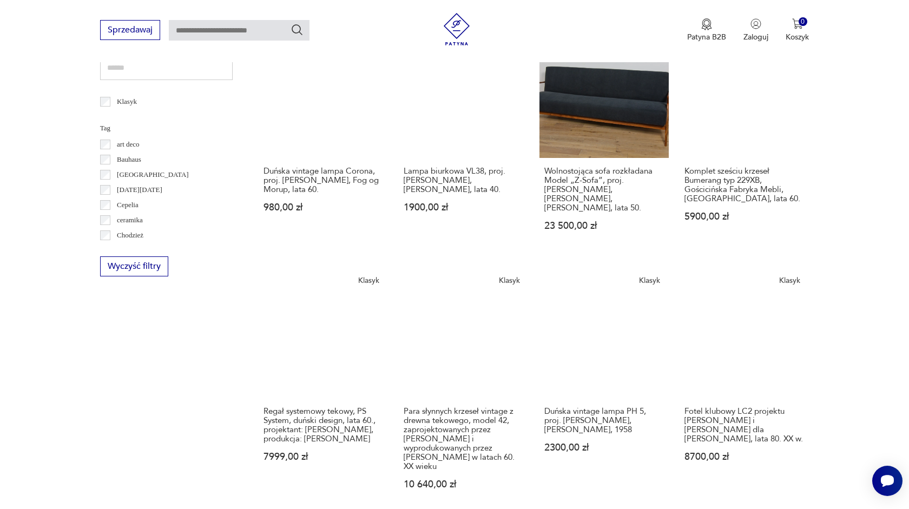
scroll to position [455, 0]
